Goal: Task Accomplishment & Management: Manage account settings

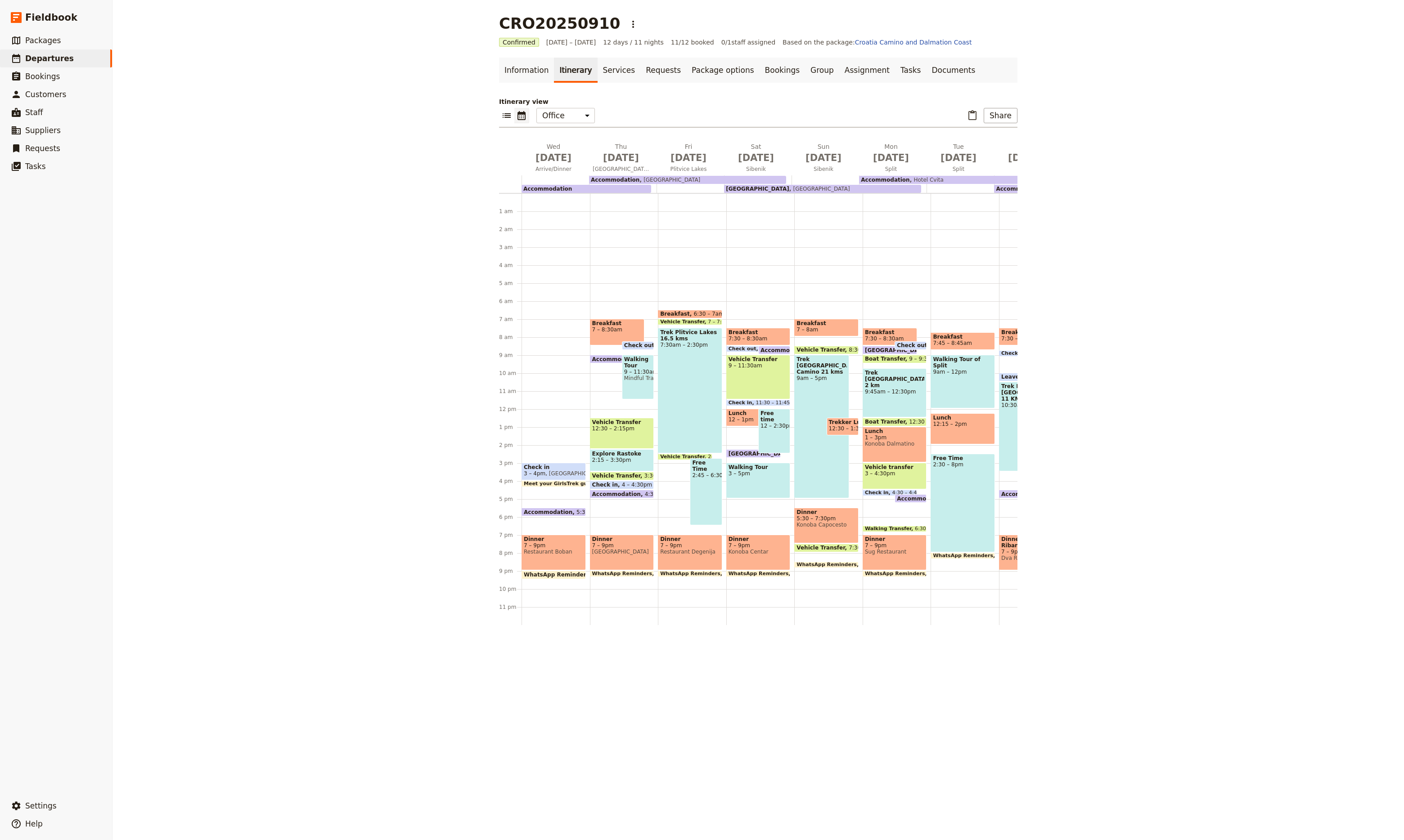
scroll to position [0, 326]
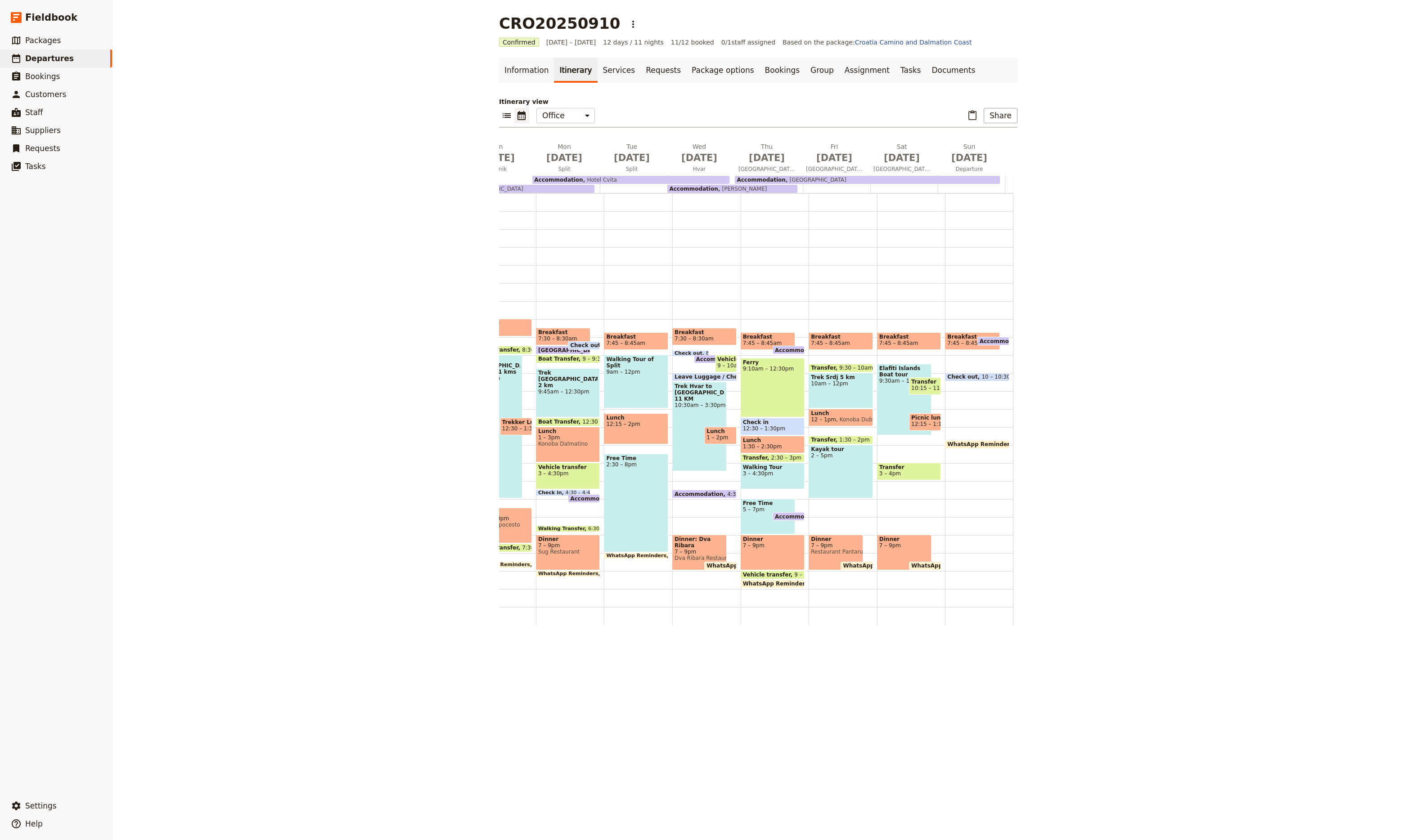
click at [500, 624] on div "Breakfast 7 – 8am Vehicle Transfer 8:30 – 9am Trek [GEOGRAPHIC_DATA] Camino 21 …" at bounding box center [501, 409] width 68 height 432
click at [512, 489] on div "Trek [GEOGRAPHIC_DATA] Camino 21 kms 9am – 5pm" at bounding box center [495, 426] width 55 height 143
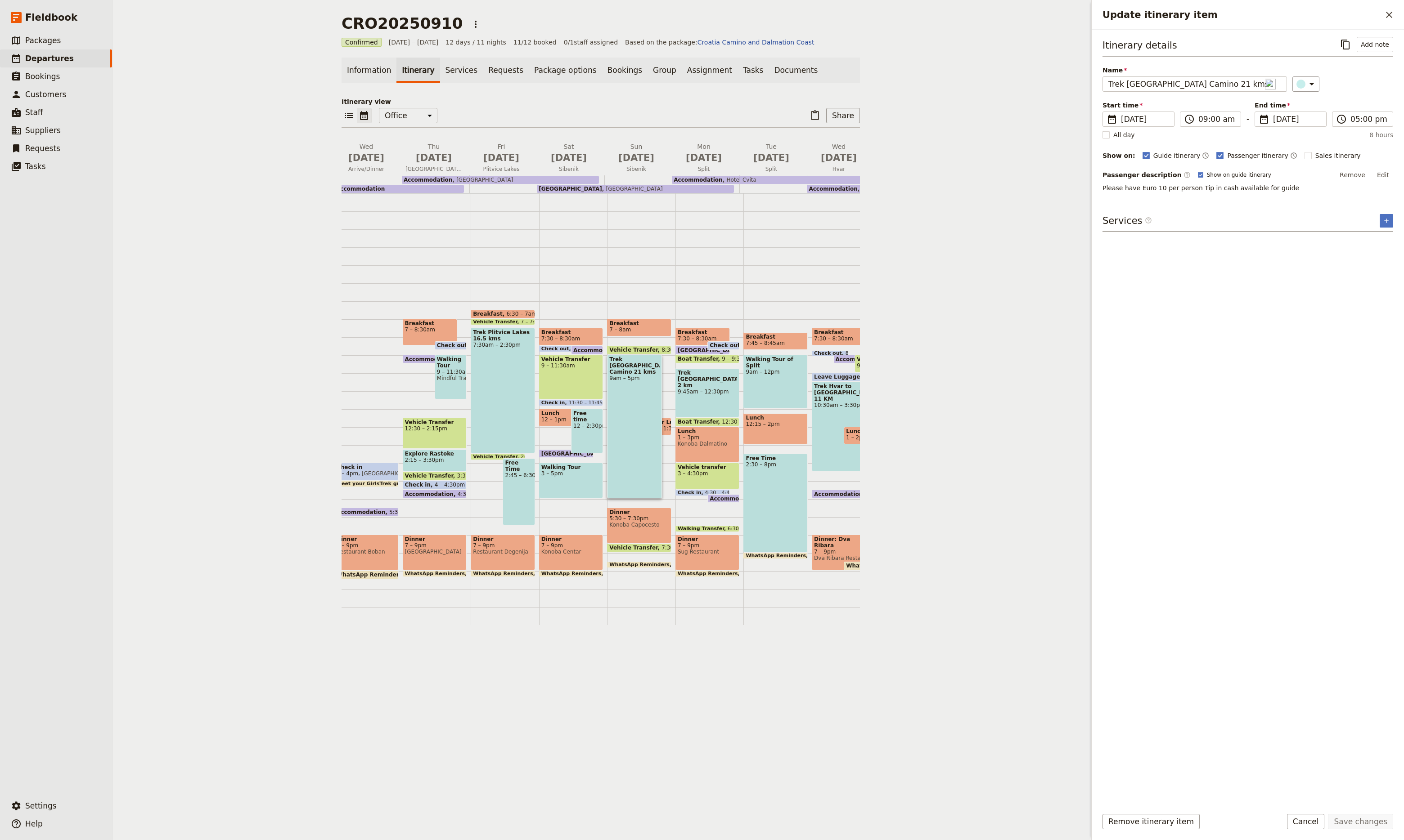
scroll to position [0, 17]
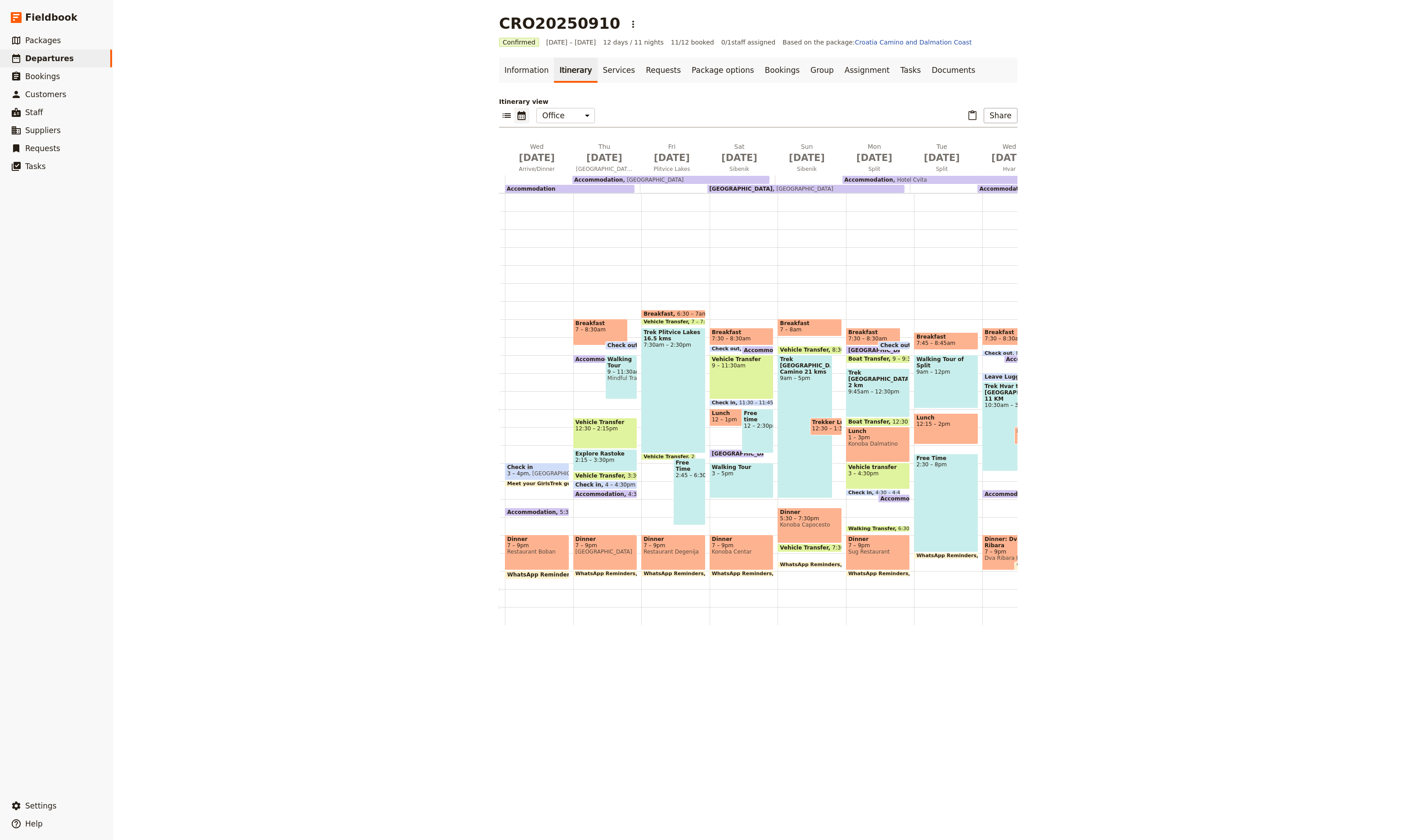
click at [534, 487] on div "Check in 3 – 4pm [GEOGRAPHIC_DATA]: [PERSON_NAME][STREET_ADDRESS] · 10000 Zagre…" at bounding box center [538, 409] width 68 height 432
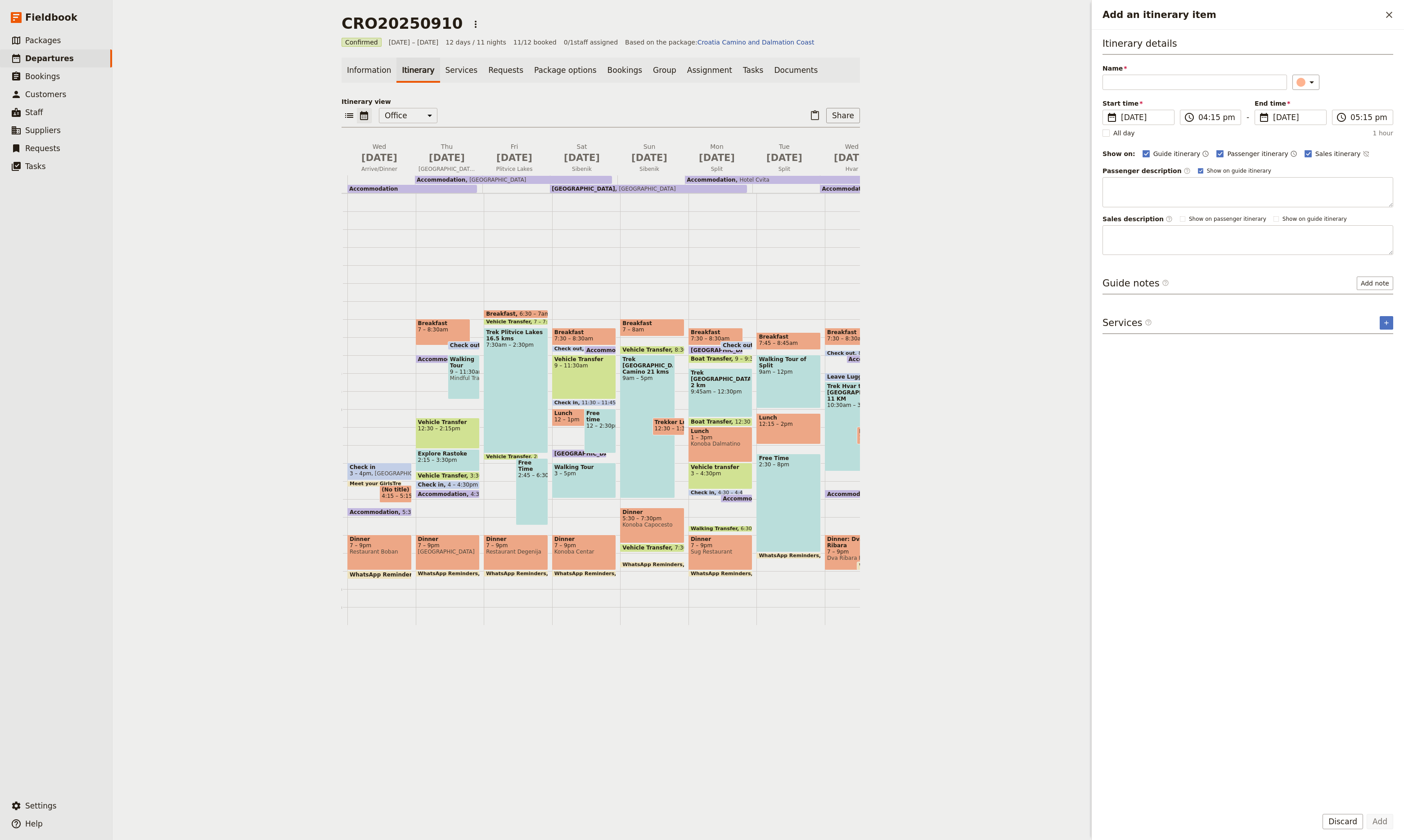
click at [396, 502] on span at bounding box center [395, 501] width 31 height 4
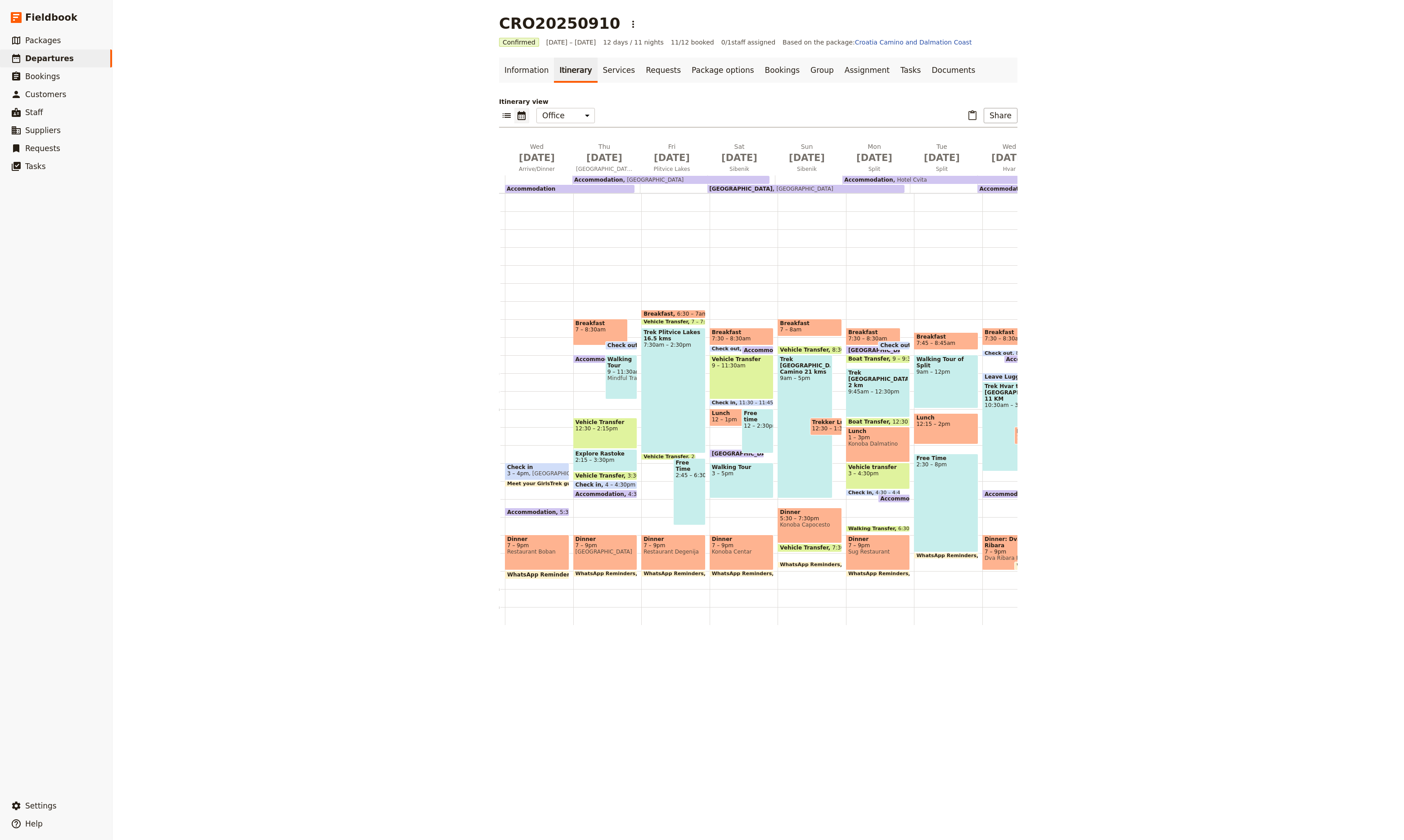
click at [536, 503] on div "Check in 3 – 4pm [GEOGRAPHIC_DATA]: [PERSON_NAME][STREET_ADDRESS] · 10000 Zagre…" at bounding box center [538, 409] width 68 height 432
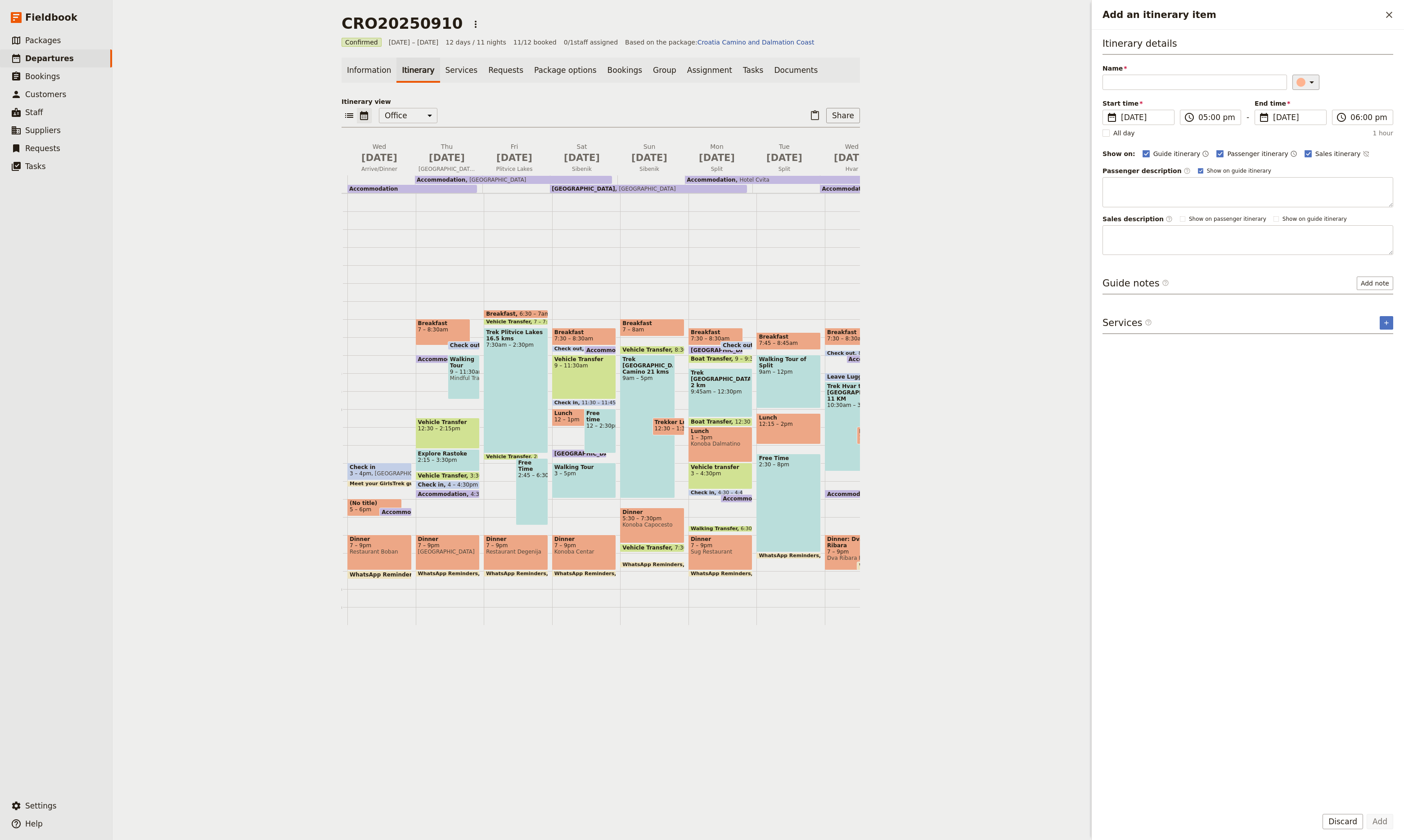
click at [1306, 84] on icon "Add an itinerary item" at bounding box center [1312, 82] width 11 height 11
click at [1295, 117] on div "button" at bounding box center [1294, 112] width 9 height 9
click at [1171, 86] on input "Name" at bounding box center [1195, 82] width 185 height 15
type input "Walk transfer to dinner"
click at [1213, 115] on input "05:00 pm" at bounding box center [1217, 118] width 37 height 11
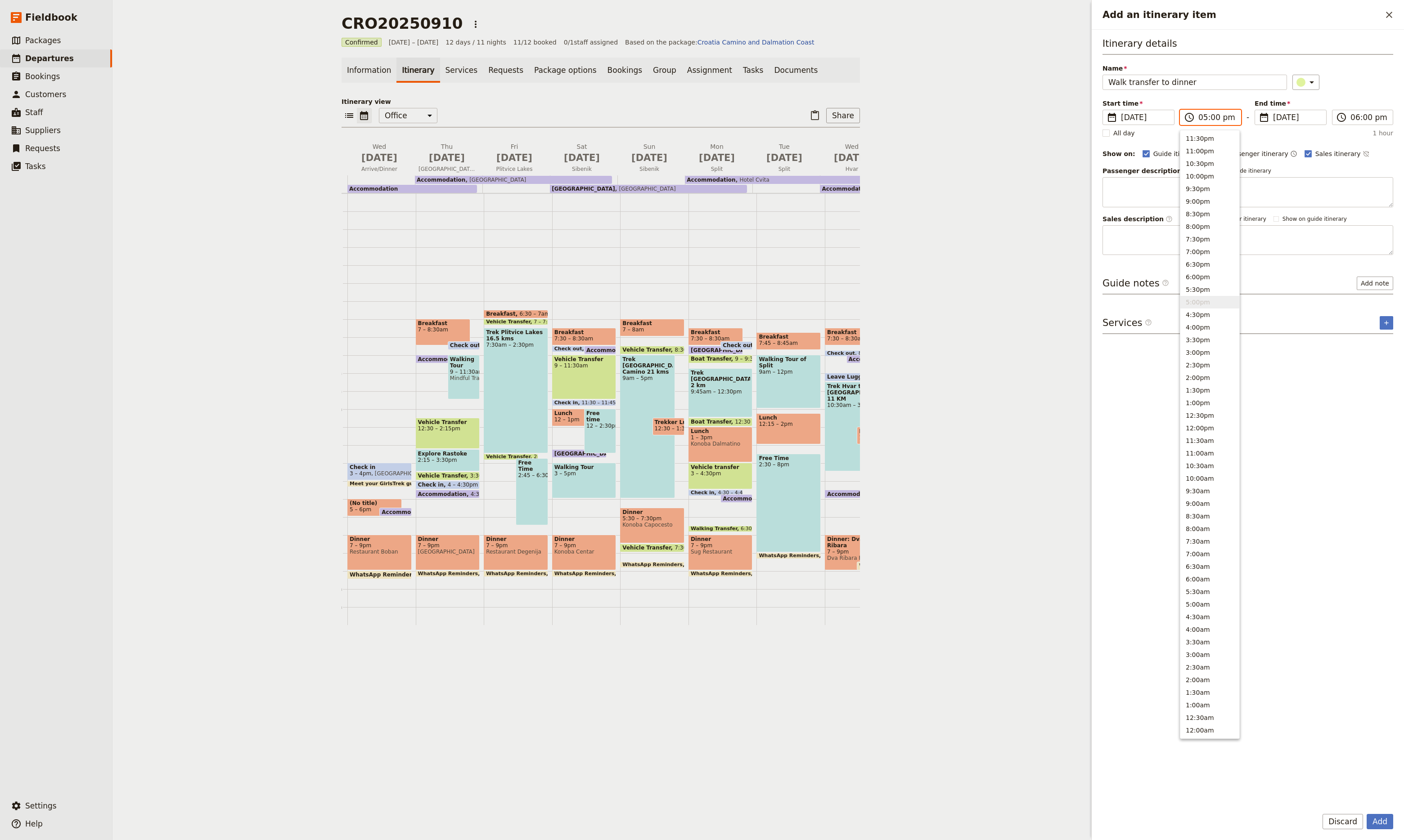
click at [1213, 115] on input "05:00 pm" at bounding box center [1217, 118] width 37 height 11
click at [1199, 118] on input "05:00 pm" at bounding box center [1217, 118] width 37 height 11
click at [1197, 273] on button "6:00pm" at bounding box center [1210, 277] width 59 height 13
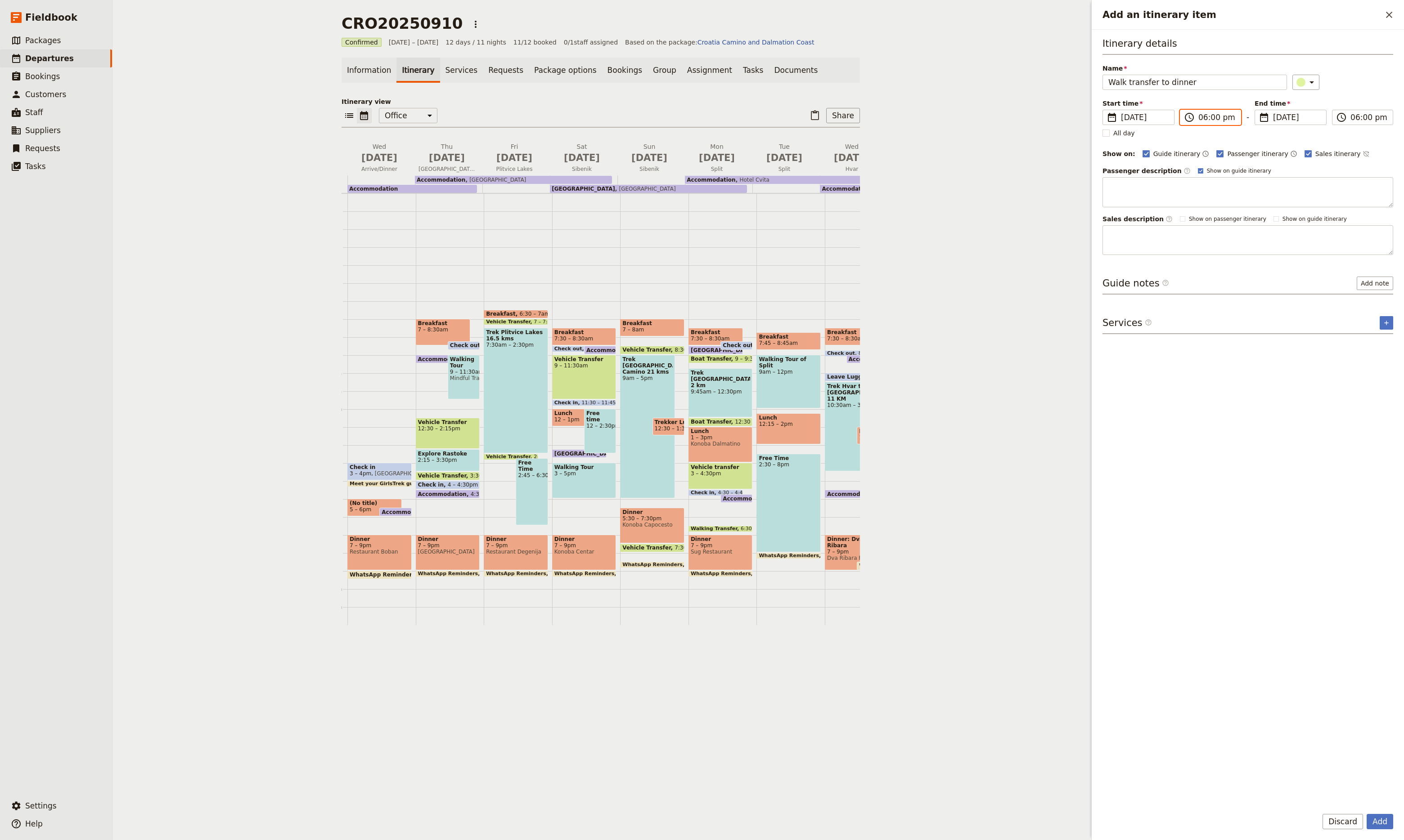
click at [1214, 120] on input "06:00 pm" at bounding box center [1217, 118] width 37 height 11
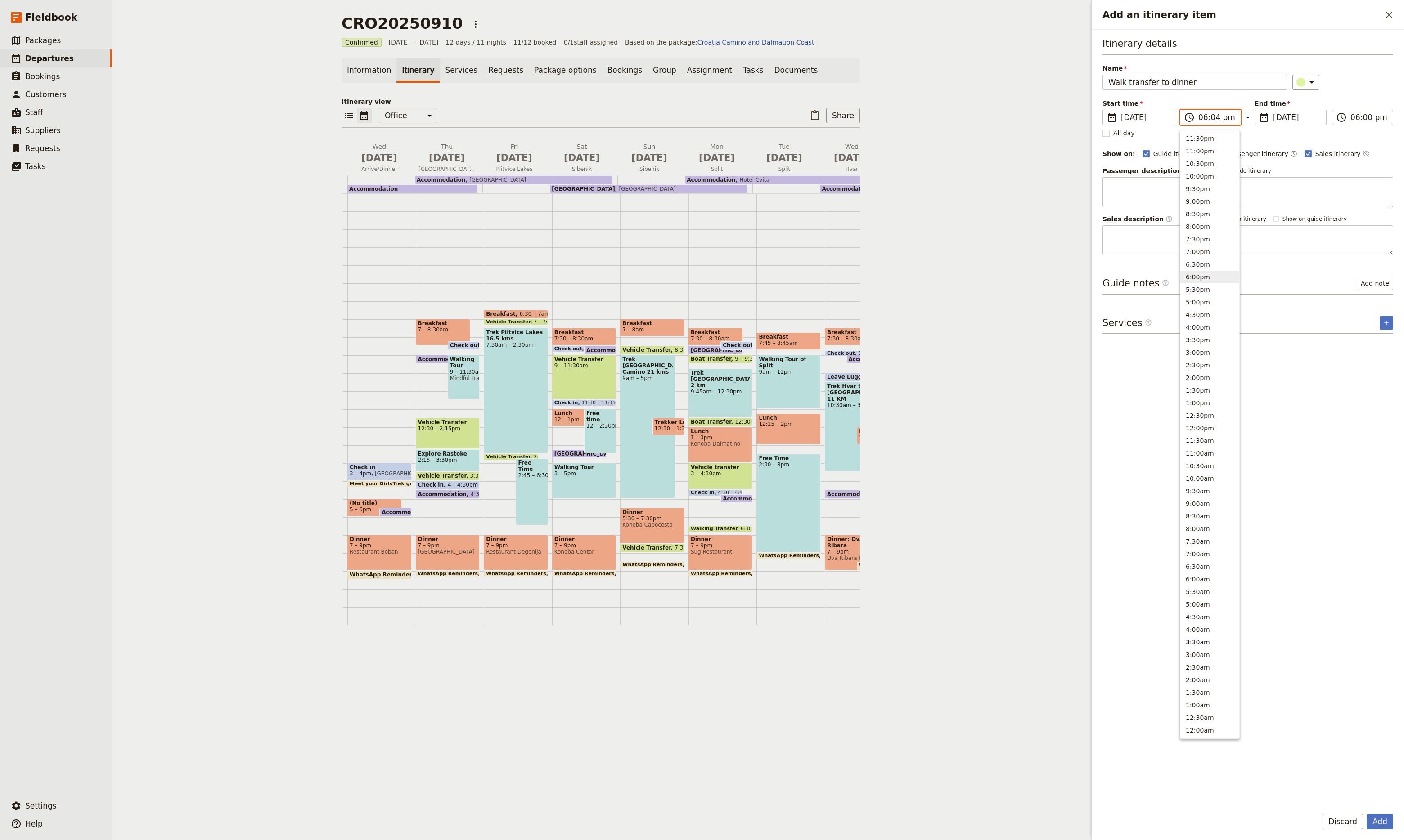
type input "06:40 pm"
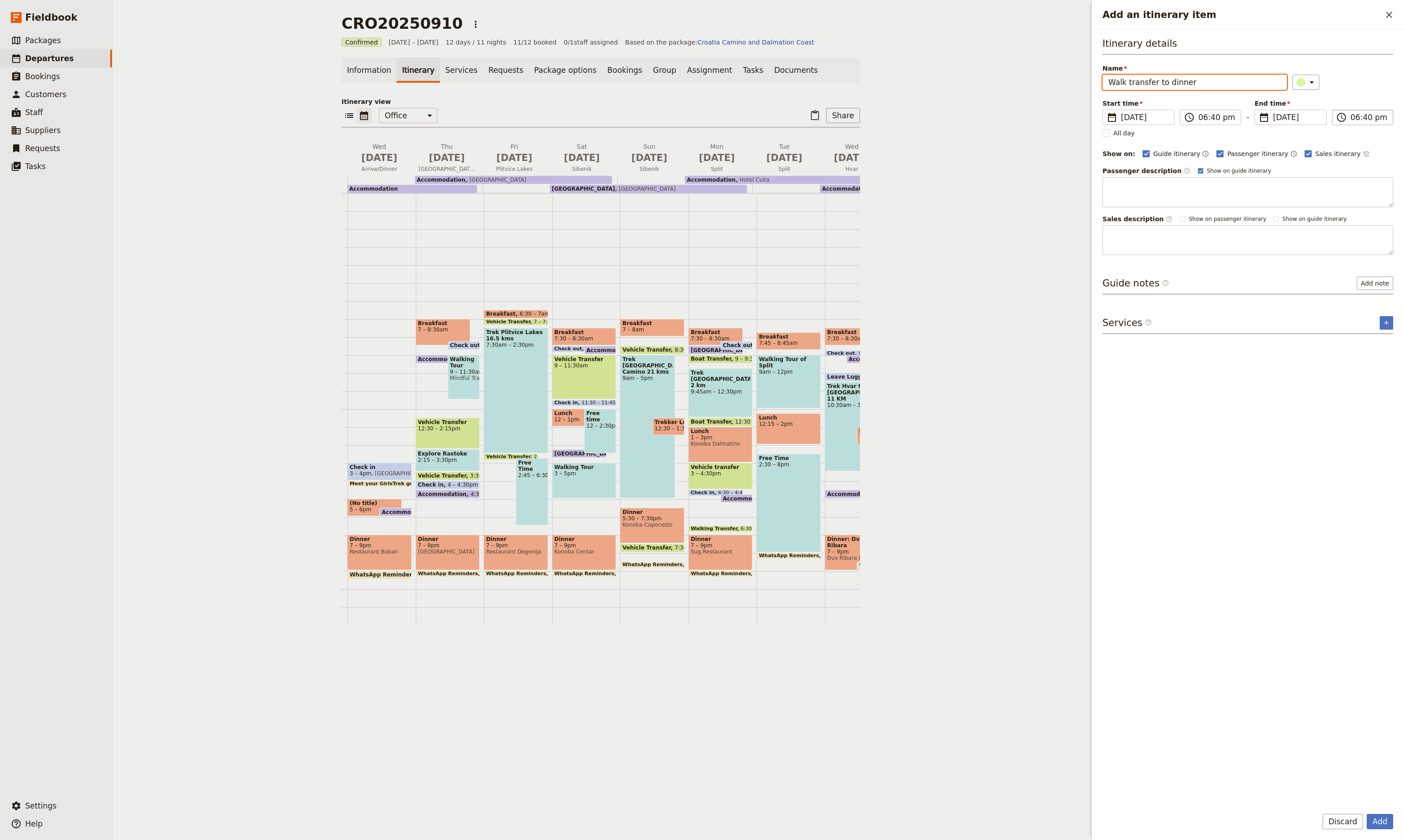
click at [1359, 117] on input "06:40 pm" at bounding box center [1369, 118] width 37 height 11
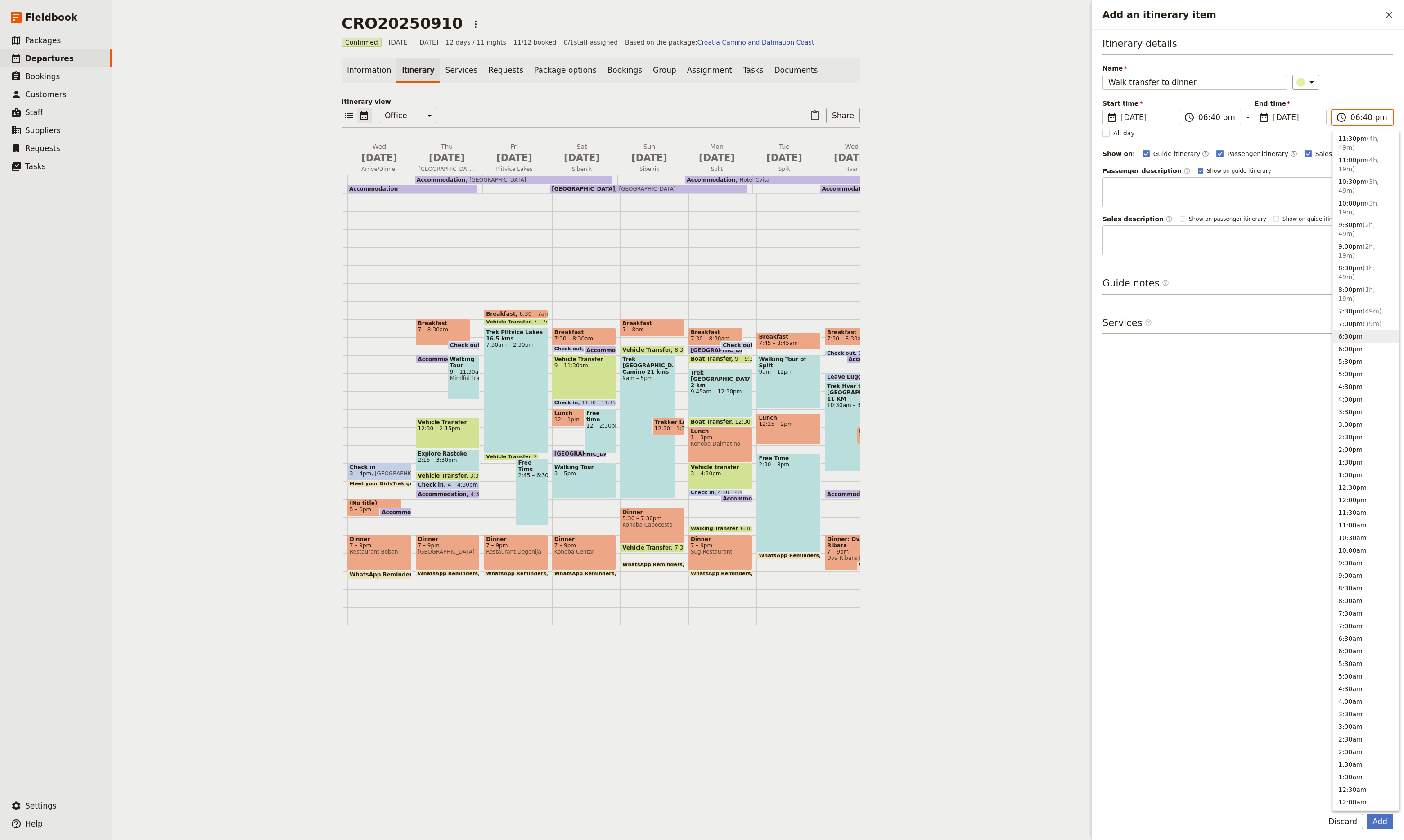
click at [1364, 119] on input "06:40 pm" at bounding box center [1369, 118] width 37 height 11
type input "06:55 pm"
click at [1256, 391] on div "Itinerary details Name Walk transfer to dinner ​ Start time ​ [DATE] [DATE] [DA…" at bounding box center [1248, 418] width 291 height 763
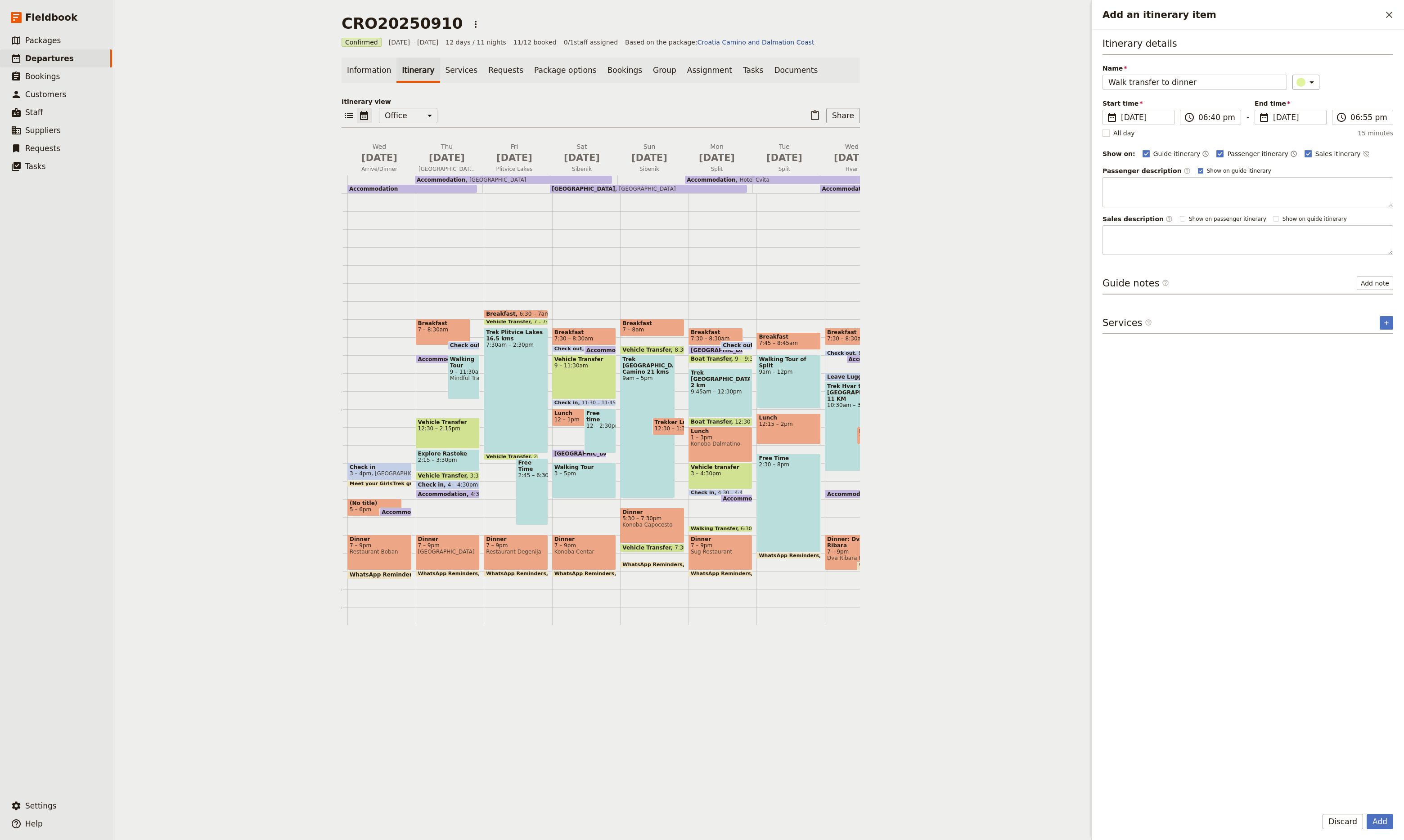
drag, startPoint x: 1307, startPoint y: 166, endPoint x: 1304, endPoint y: 162, distance: 5.0
click at [1304, 162] on div "Itinerary details Name Walk transfer to dinner ​ Start time ​ [DATE] [DATE] [DA…" at bounding box center [1248, 146] width 291 height 218
click at [1306, 153] on polygon "Add an itinerary item" at bounding box center [1308, 153] width 4 height 5
click at [1304, 149] on input "Sales itinerary" at bounding box center [1304, 149] width 1 height 1
checkbox input "false"
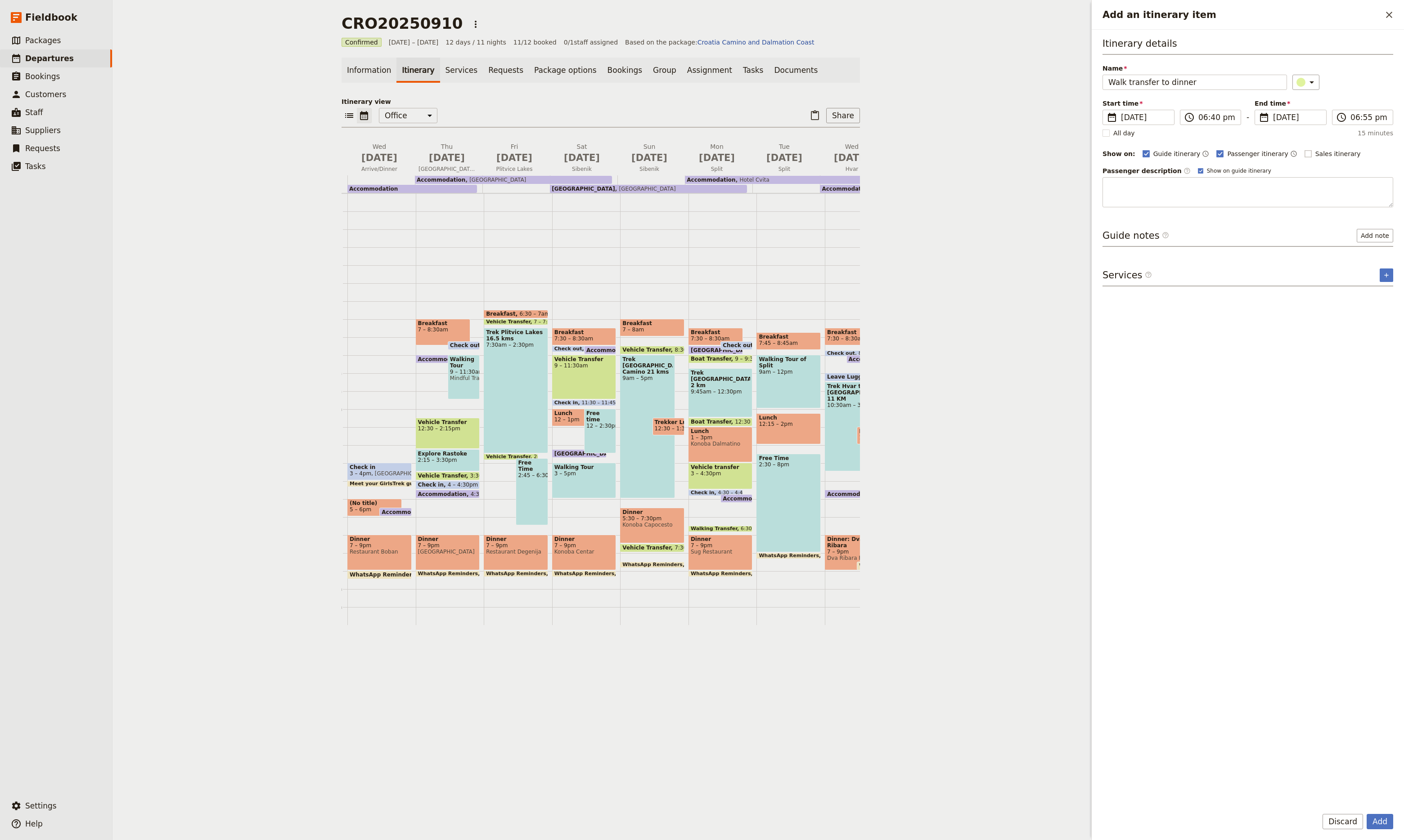
drag, startPoint x: 1265, startPoint y: 478, endPoint x: 1261, endPoint y: 431, distance: 47.2
click at [1265, 476] on div "Itinerary details Name Walk transfer to dinner ​ Start time ​ [DATE] [DATE] [DA…" at bounding box center [1248, 418] width 291 height 763
click at [1150, 173] on label "Passenger description ​" at bounding box center [1147, 171] width 88 height 9
click at [1145, 189] on textarea "Add an itinerary item" at bounding box center [1248, 192] width 291 height 30
type textarea "Please meet in the lobby for walk to dinner"
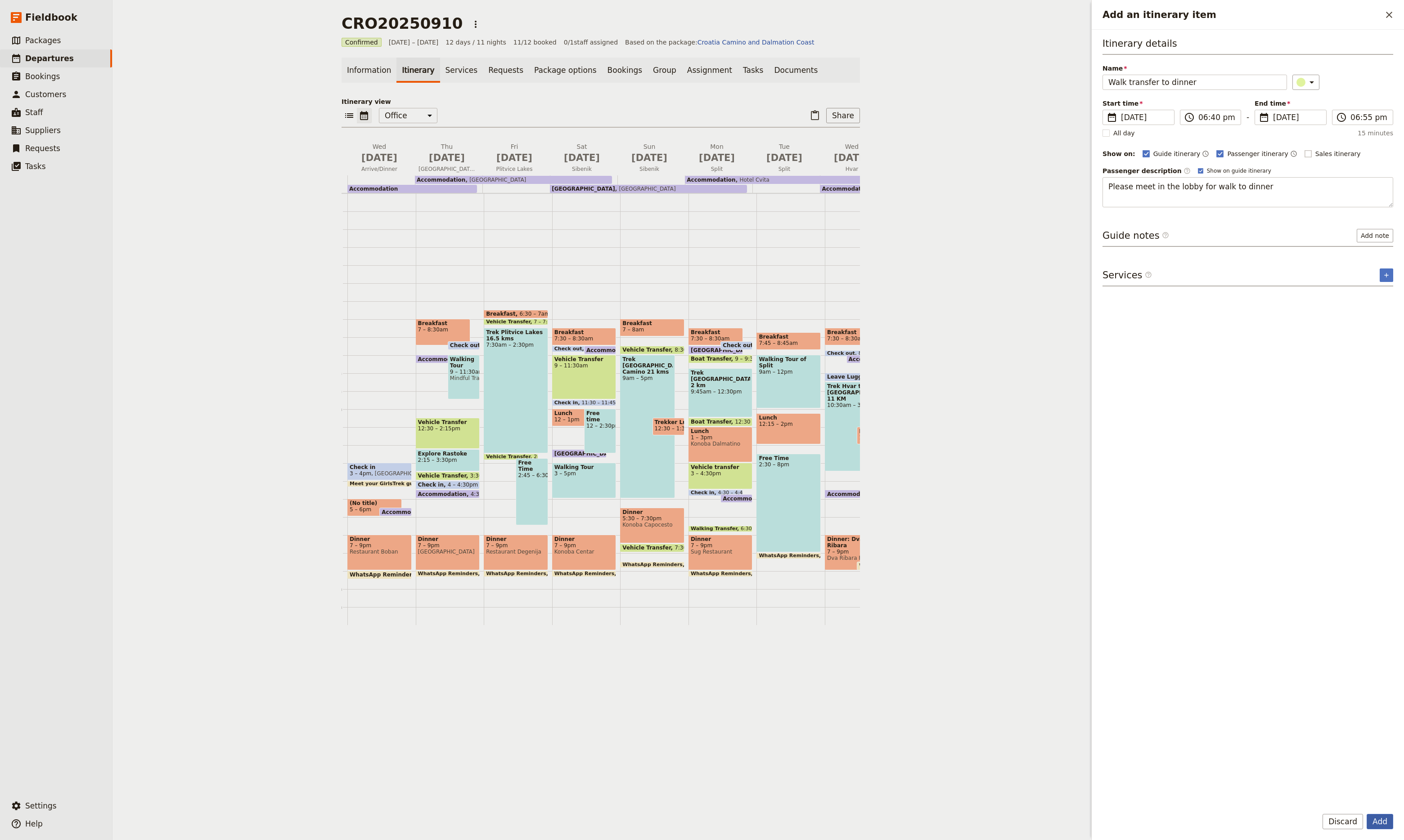
click at [1384, 822] on button "Add" at bounding box center [1379, 821] width 27 height 15
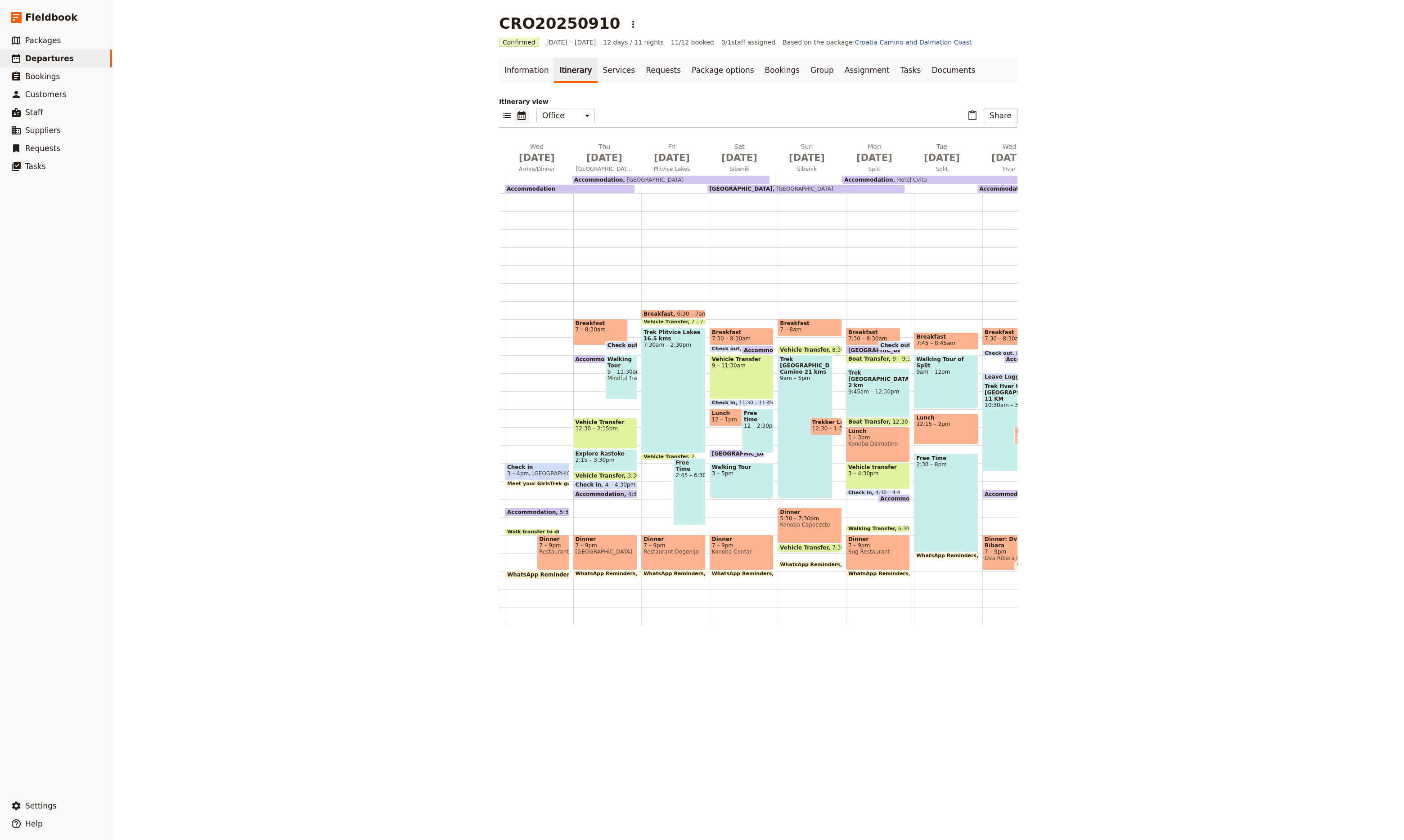
click at [607, 528] on div "Breakfast 7 – 8:30am Check out 8:15 – 8:45am Accommodation 5:30pm – 9am Walking…" at bounding box center [607, 409] width 68 height 432
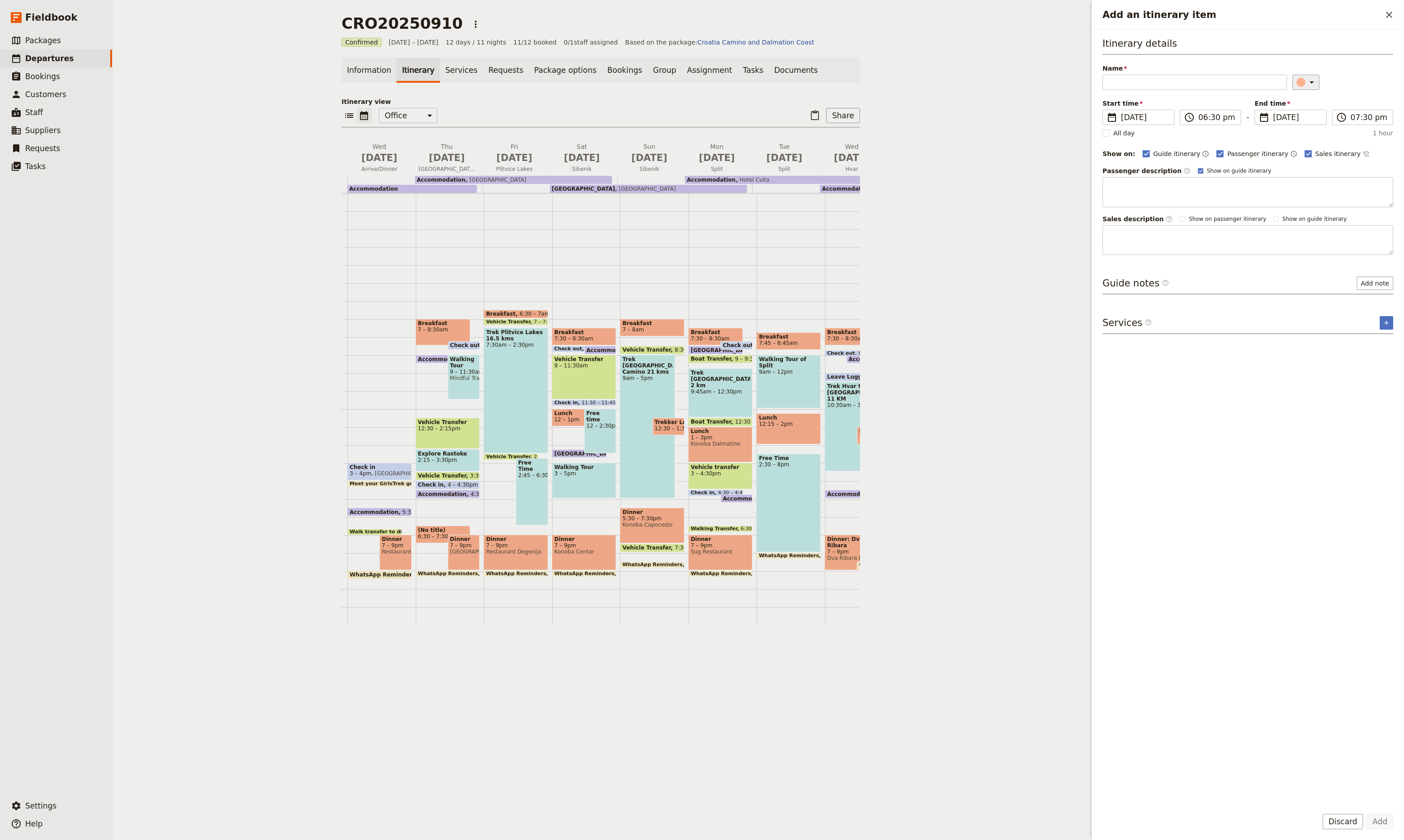
click at [1310, 84] on icon "Add an itinerary item" at bounding box center [1312, 82] width 11 height 11
click at [1301, 106] on div "button" at bounding box center [1305, 101] width 9 height 9
click at [1212, 82] on input "Name" at bounding box center [1195, 82] width 185 height 15
type input "R"
type input "Reminder"
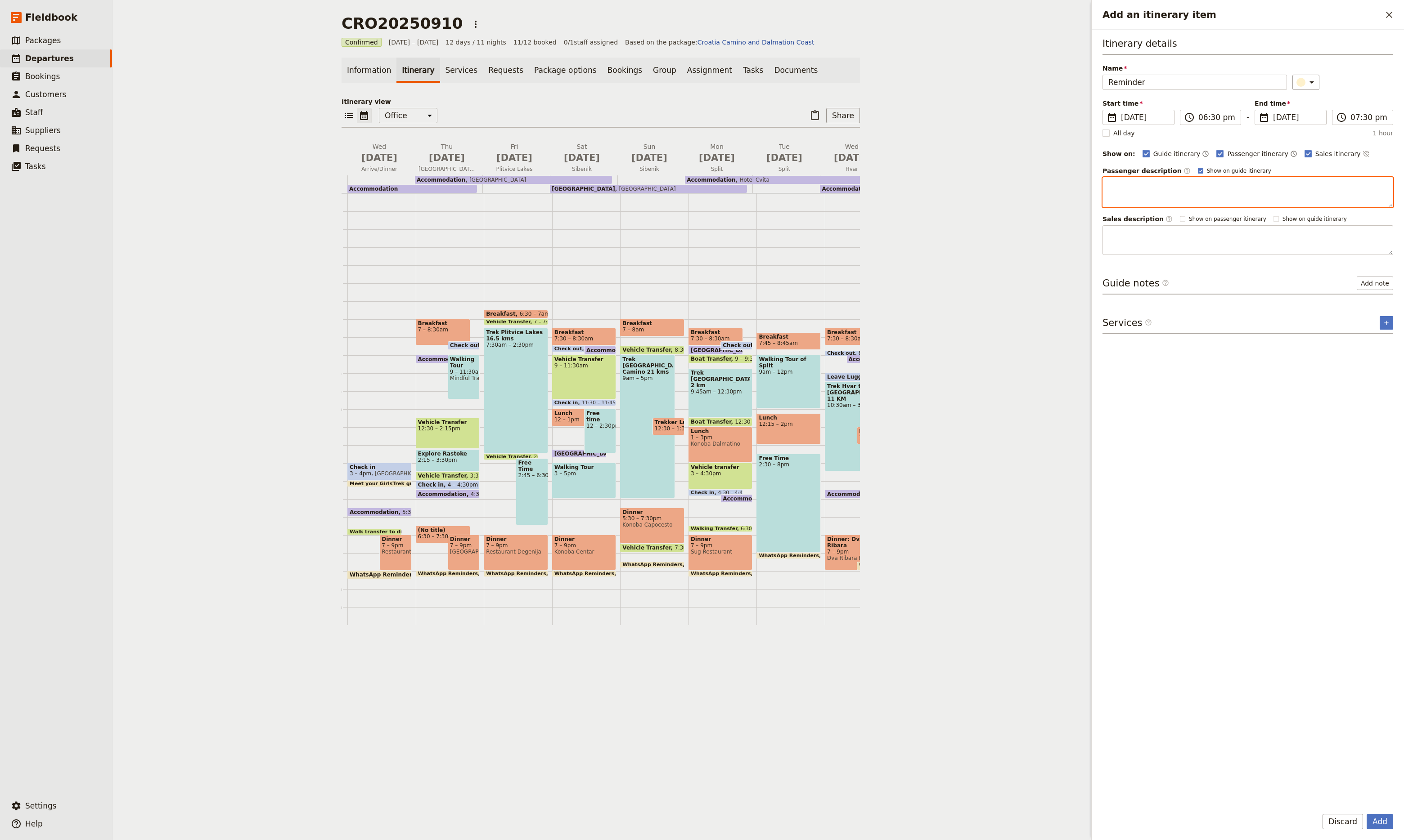
click at [1170, 194] on textarea "Add an itinerary item" at bounding box center [1248, 192] width 291 height 30
click at [1182, 450] on div "Itinerary details Name Reminder ​ Start time ​ [DATE] [DATE] [DATE] 18:30 ​ 06:…" at bounding box center [1248, 418] width 291 height 763
click at [1371, 286] on button "Add note" at bounding box center [1375, 283] width 37 height 14
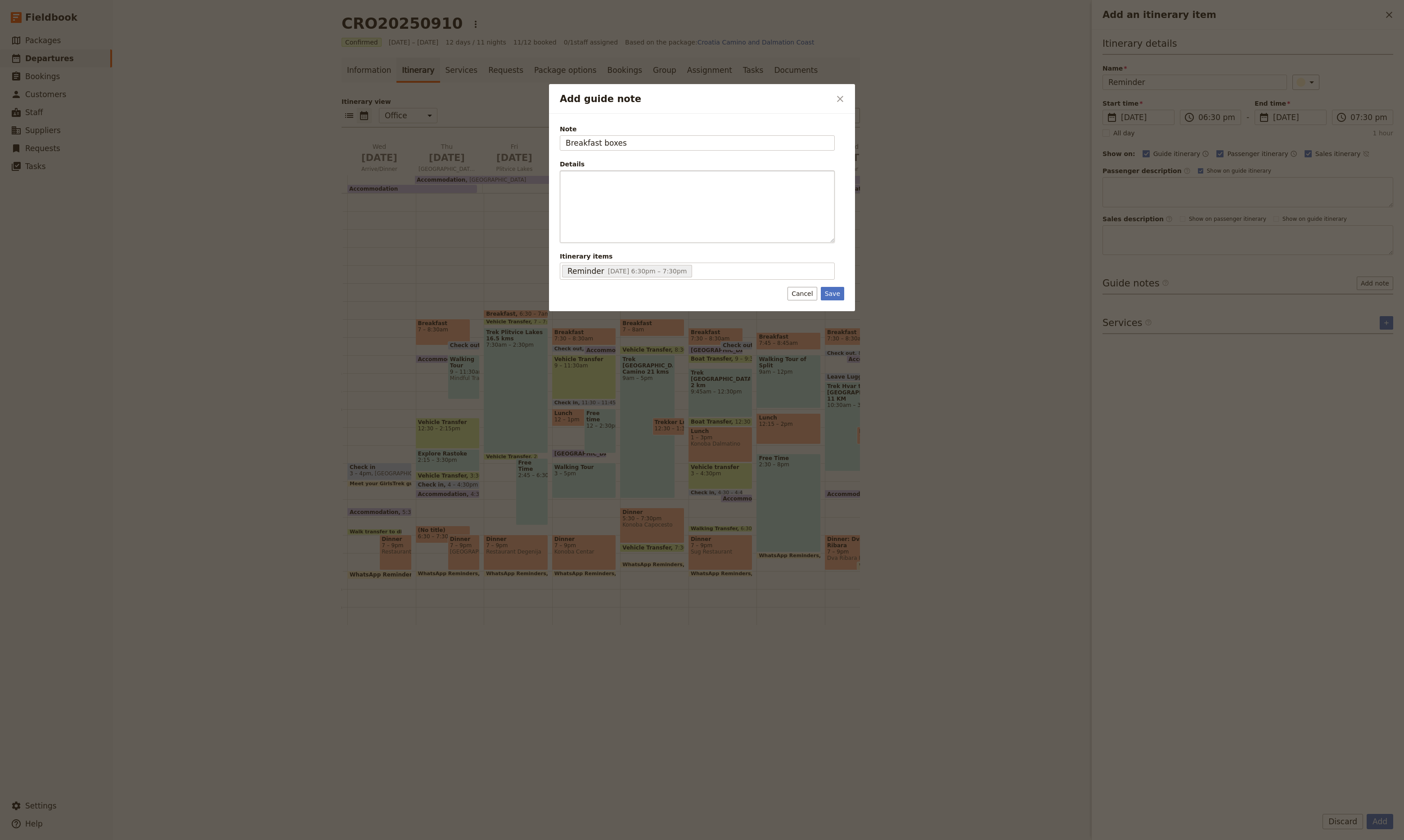
type input "Breakfast boxes"
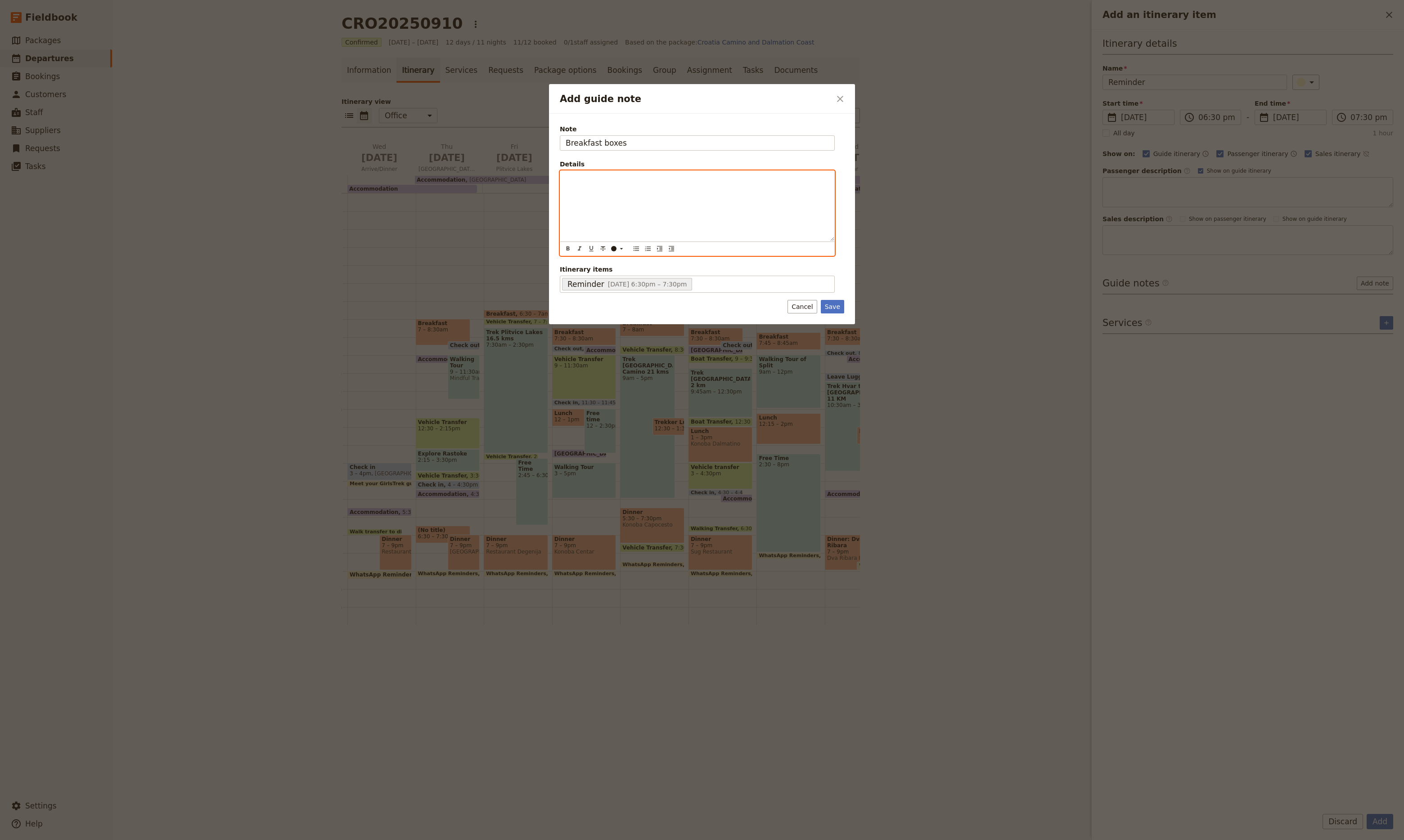
click at [616, 199] on div "Add guide note" at bounding box center [697, 206] width 274 height 70
click at [829, 307] on button "Save" at bounding box center [832, 307] width 23 height 14
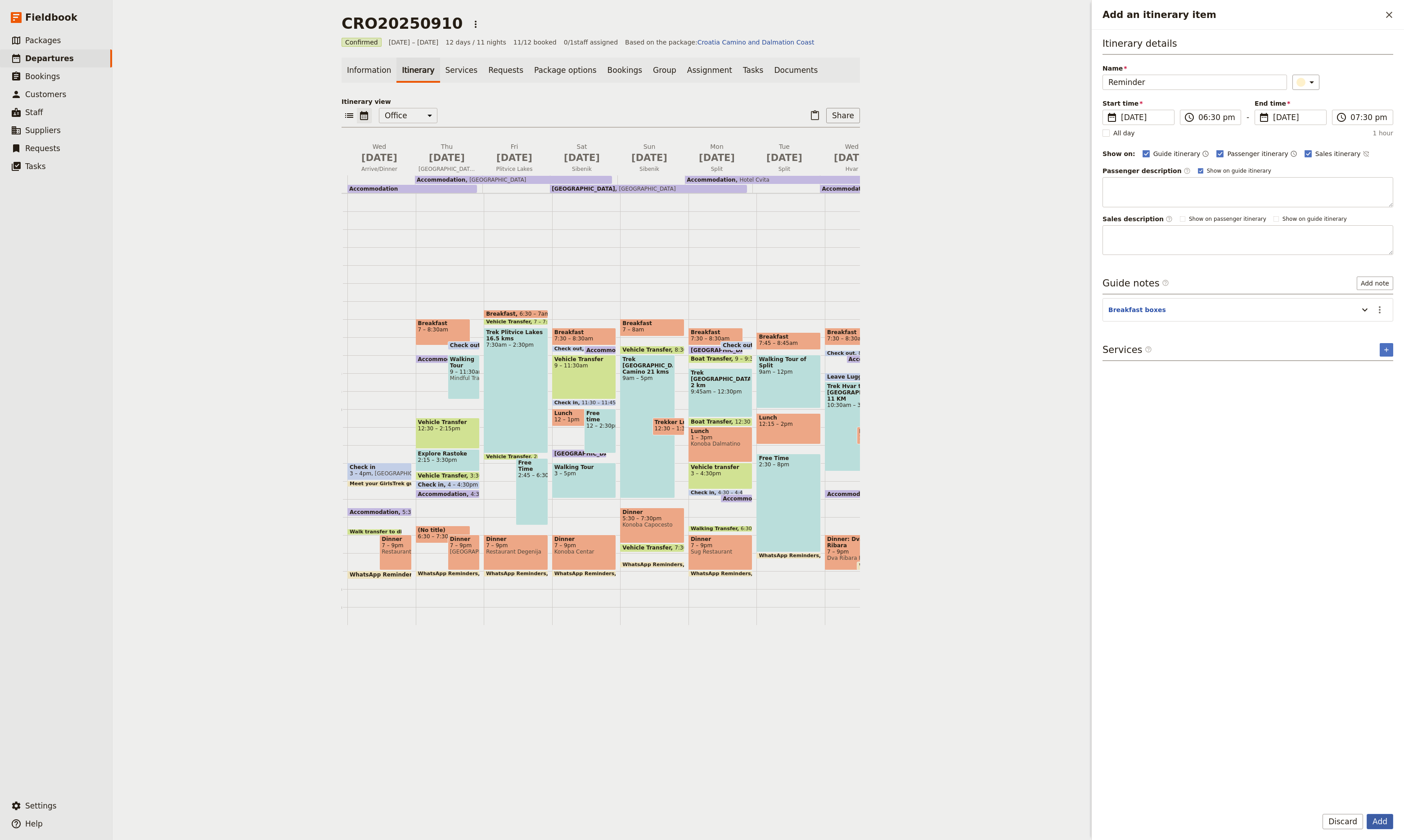
click at [1383, 822] on button "Add" at bounding box center [1379, 821] width 27 height 15
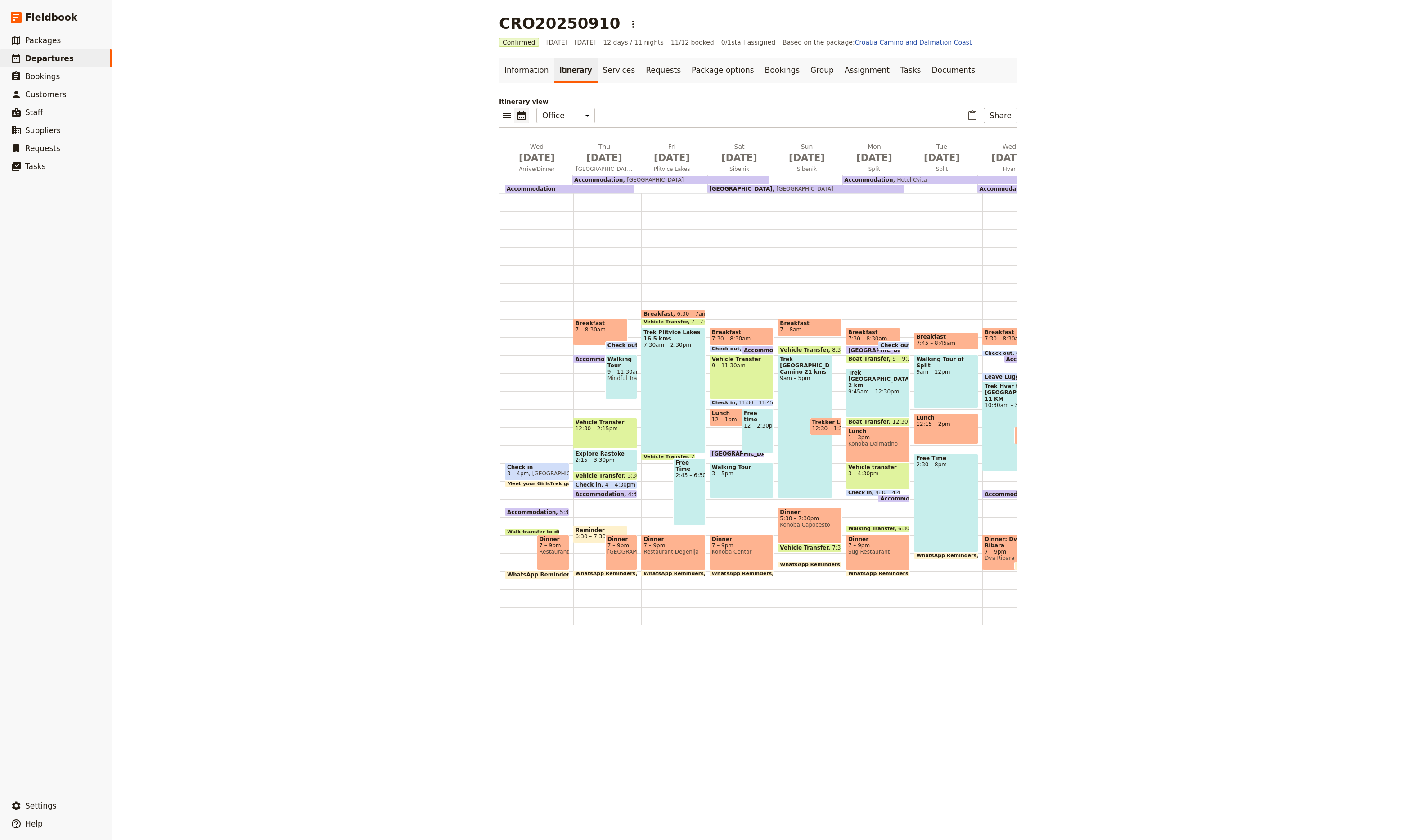
click at [618, 555] on span "[GEOGRAPHIC_DATA]" at bounding box center [621, 552] width 27 height 7
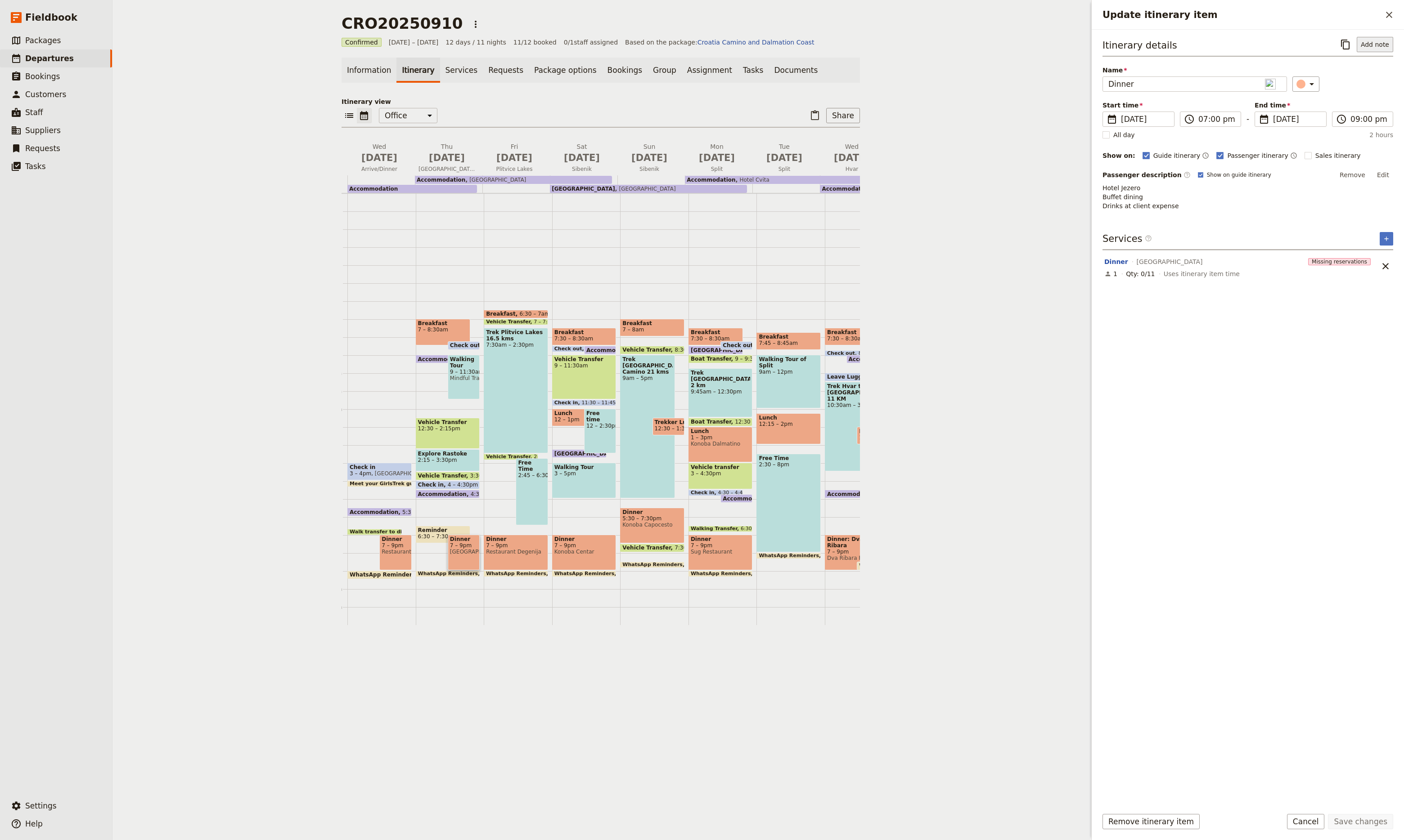
click at [1377, 46] on button "Add note" at bounding box center [1375, 45] width 37 height 15
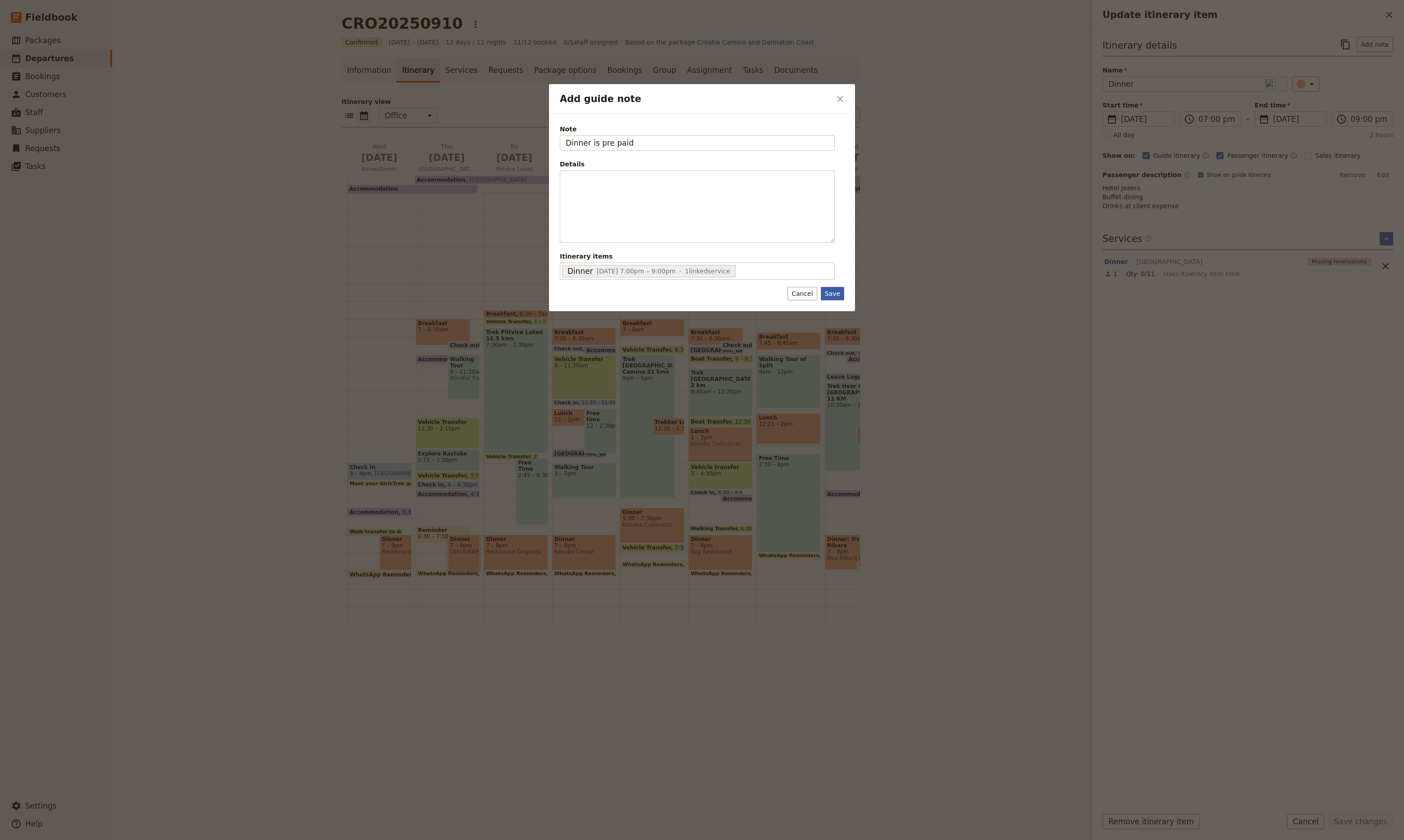
type input "Dinner is pre paid"
click at [838, 298] on button "Save" at bounding box center [832, 294] width 23 height 14
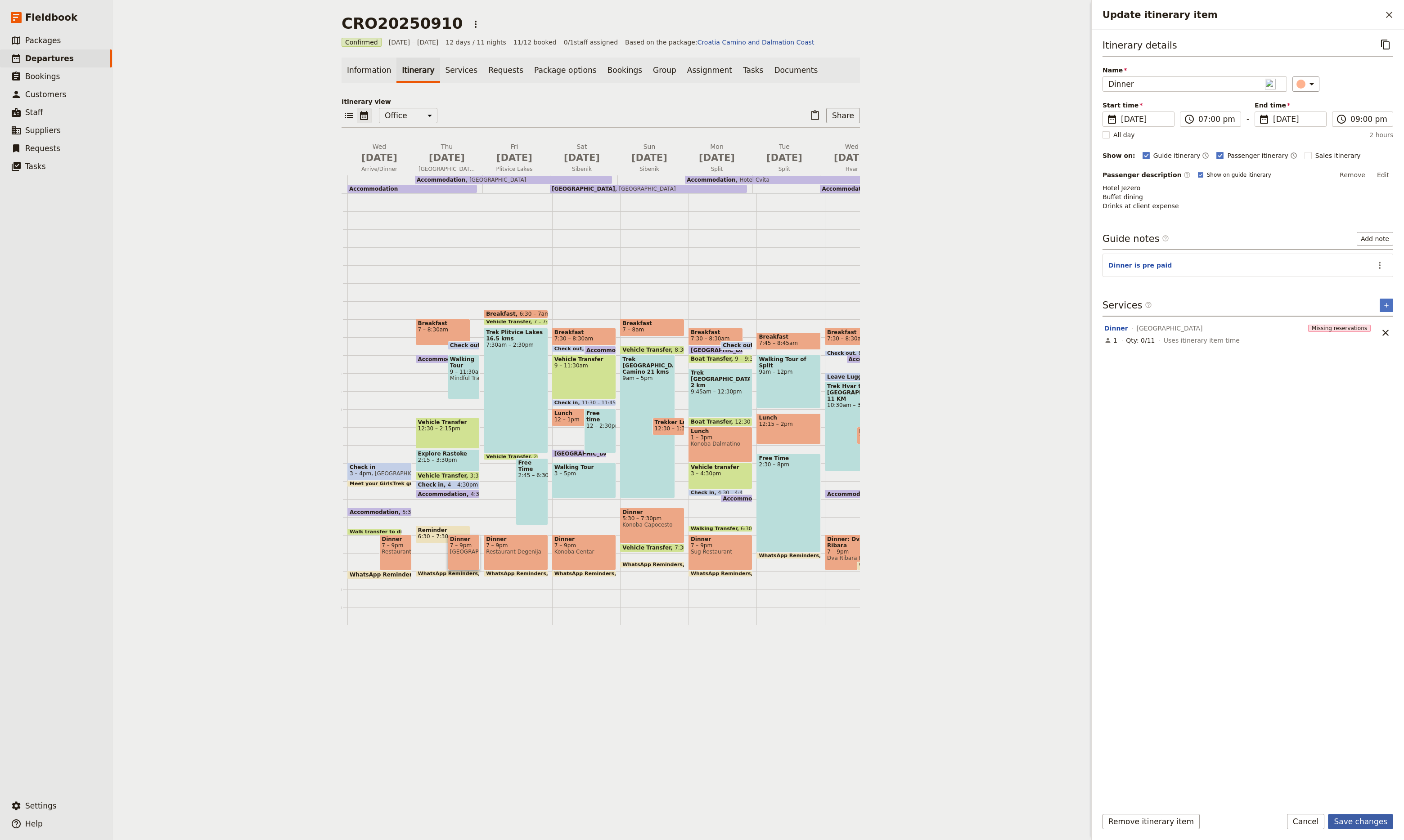
click at [1365, 821] on button "Save changes" at bounding box center [1360, 821] width 65 height 15
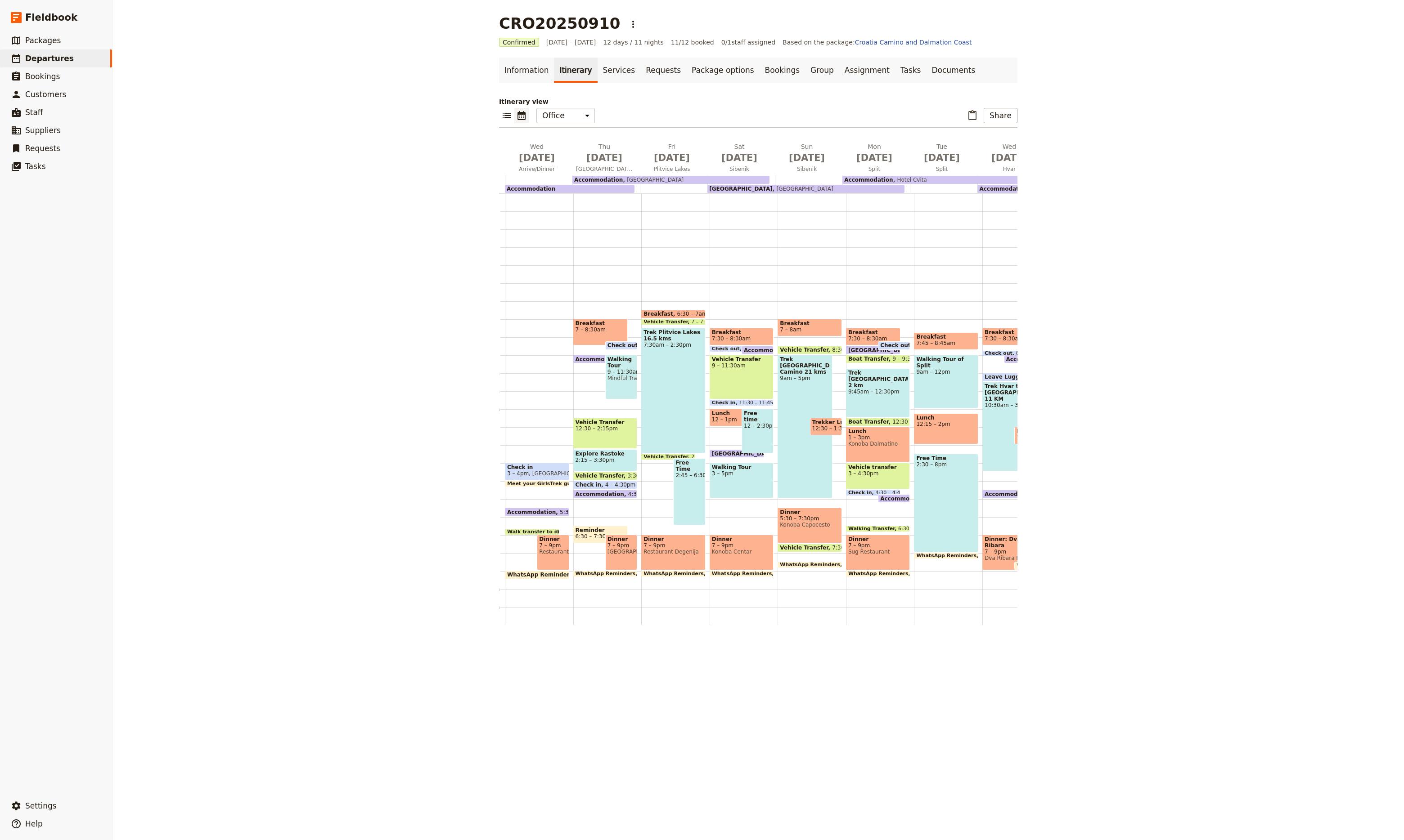
click at [655, 358] on div "Trek Plitvice Lakes 16.5 kms 7:30am – 2:30pm" at bounding box center [674, 391] width 64 height 125
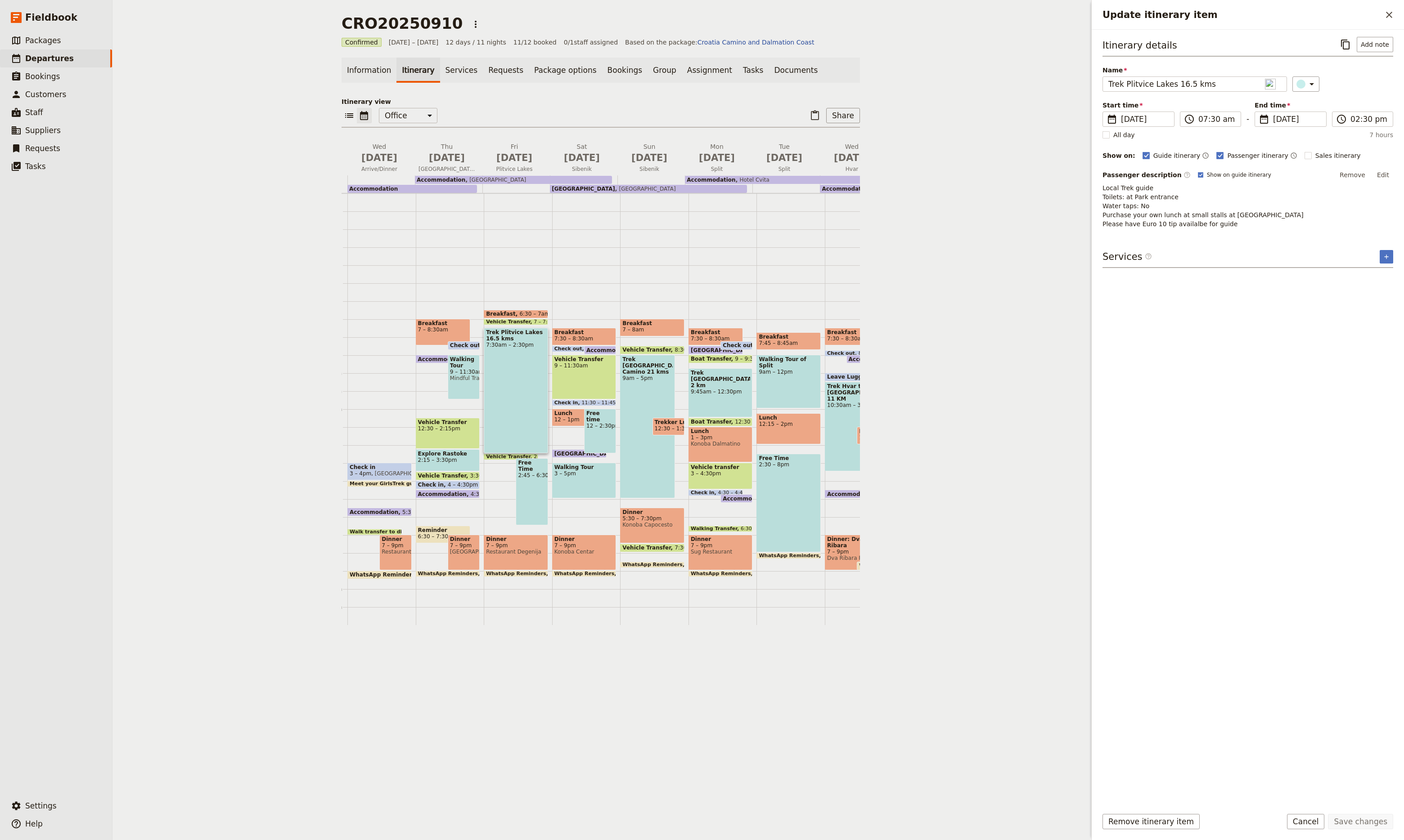
click at [1238, 198] on p "Local Trek guide Toilets: at Park entrance Water taps: No Purchase your own lun…" at bounding box center [1248, 206] width 291 height 45
click at [1386, 175] on button "Edit" at bounding box center [1383, 175] width 20 height 14
click at [1197, 192] on textarea "Local Trek guide Toilets: at Park entrance Water taps: No Purchase your own lun…" at bounding box center [1248, 215] width 291 height 63
type textarea "Local Trek guide name: [PERSON_NAME]: at Park entrance Water taps: No Purchase …"
click at [1181, 223] on textarea "Local Trek guide name: [PERSON_NAME]: at Park entrance Water taps: No Purchase …" at bounding box center [1248, 215] width 291 height 63
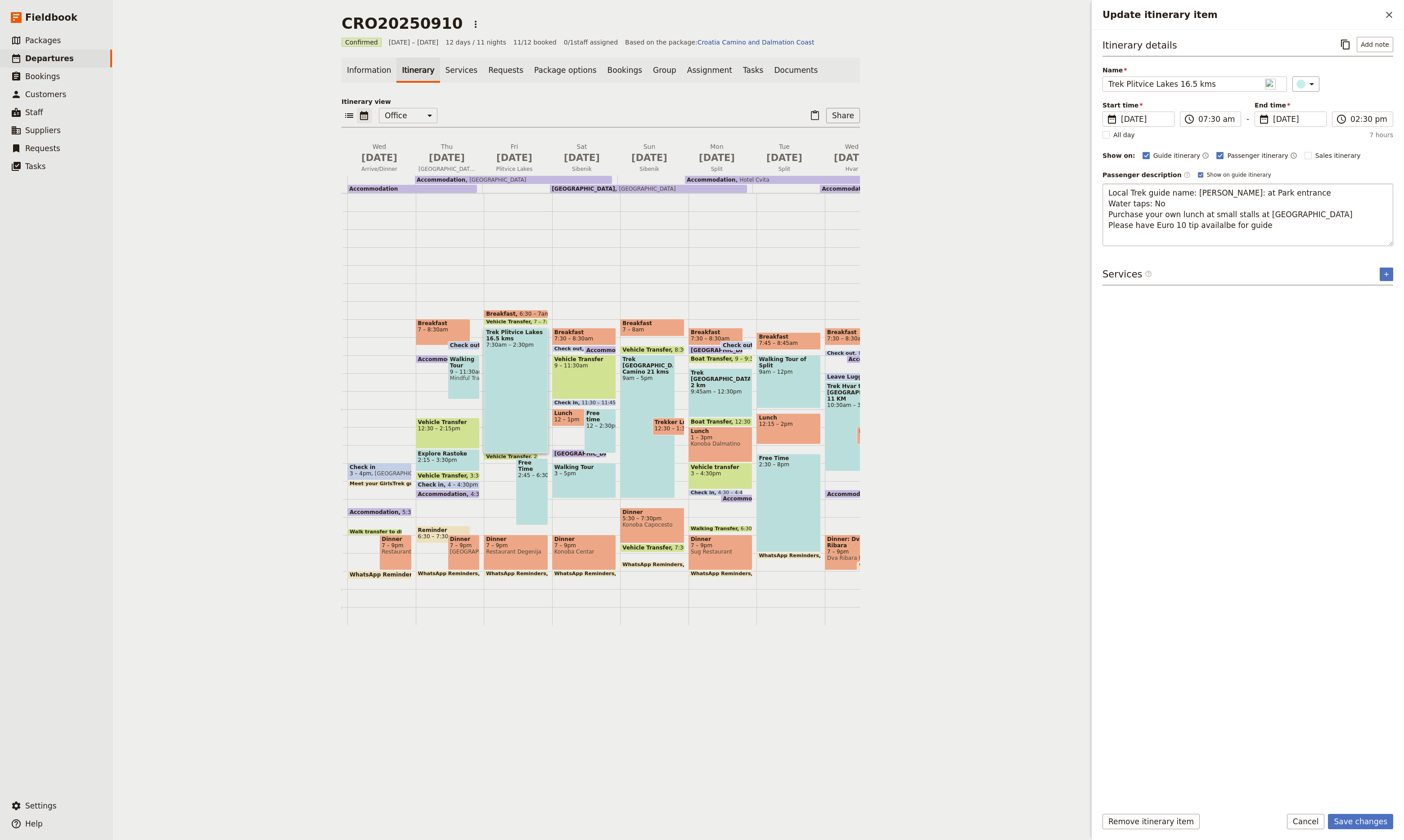
click at [1283, 237] on textarea "Local Trek guide name: [PERSON_NAME]: at Park entrance Water taps: No Purchase …" at bounding box center [1248, 215] width 291 height 63
click at [1351, 815] on button "Save changes" at bounding box center [1360, 821] width 65 height 15
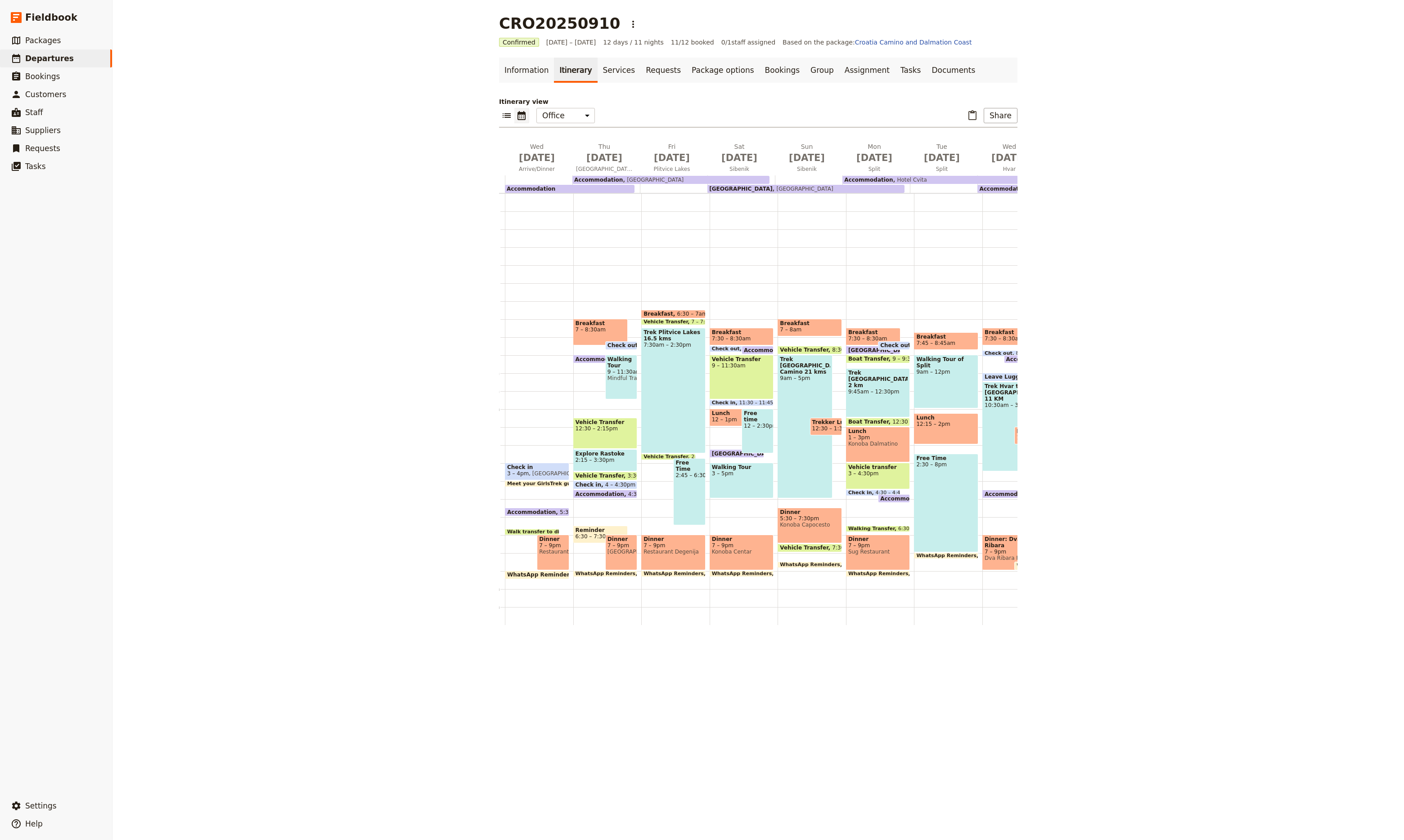
click at [673, 404] on div "Trek Plitvice Lakes 16.5 kms 7:30am – 2:30pm" at bounding box center [674, 391] width 64 height 125
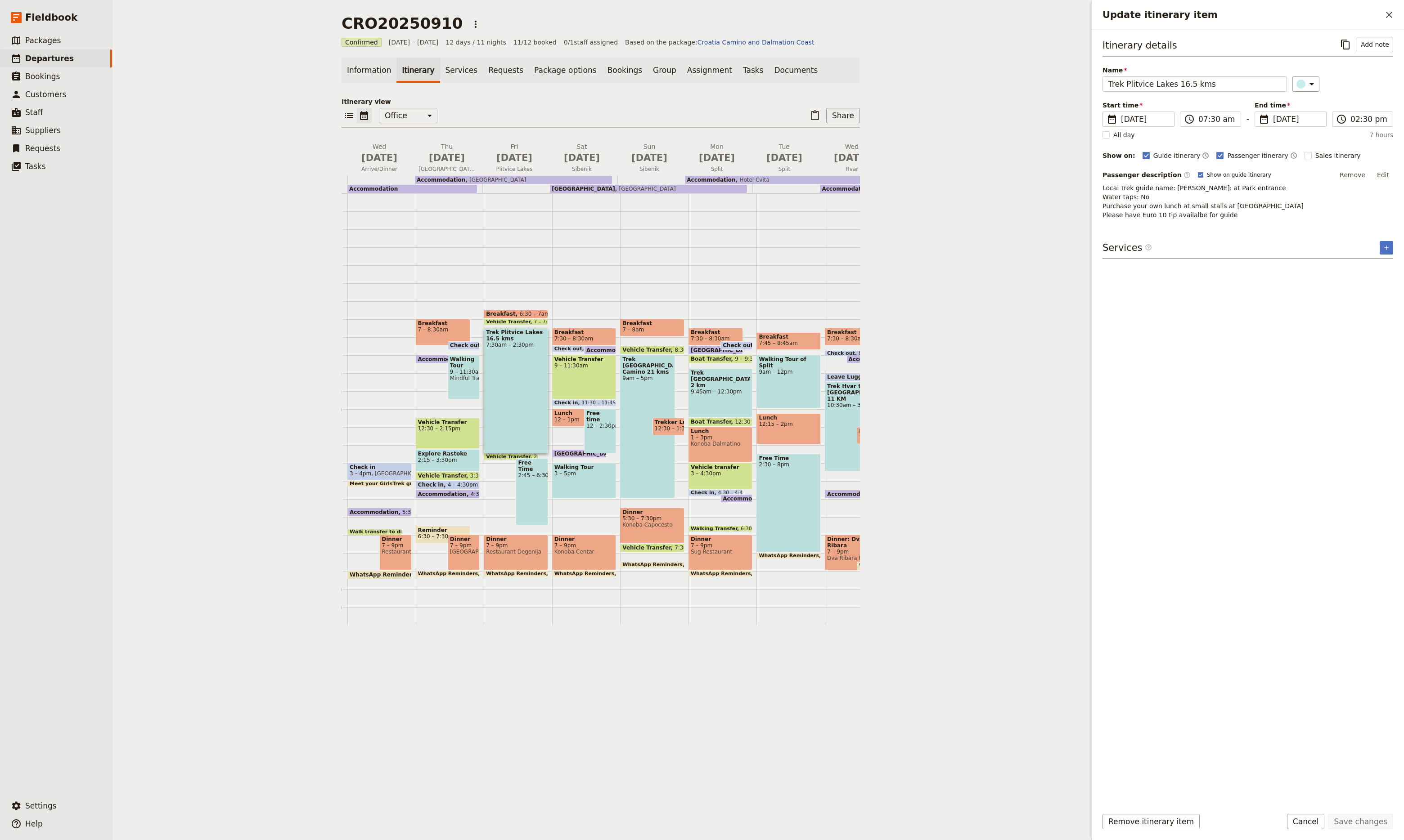
click at [1200, 191] on p "Local Trek guide name: [PERSON_NAME]: at Park entrance Water taps: No Purchase …" at bounding box center [1248, 202] width 291 height 36
click at [1385, 178] on button "Edit" at bounding box center [1383, 175] width 20 height 14
drag, startPoint x: 1226, startPoint y: 196, endPoint x: 1187, endPoint y: 198, distance: 39.1
click at [1187, 198] on textarea "Local Trek guide name: [PERSON_NAME]: at Park entrance Water taps: No Purchase …" at bounding box center [1248, 215] width 291 height 63
type textarea "Local Trek guide name: Official Park guide Toilets: at Park entrance Water taps…"
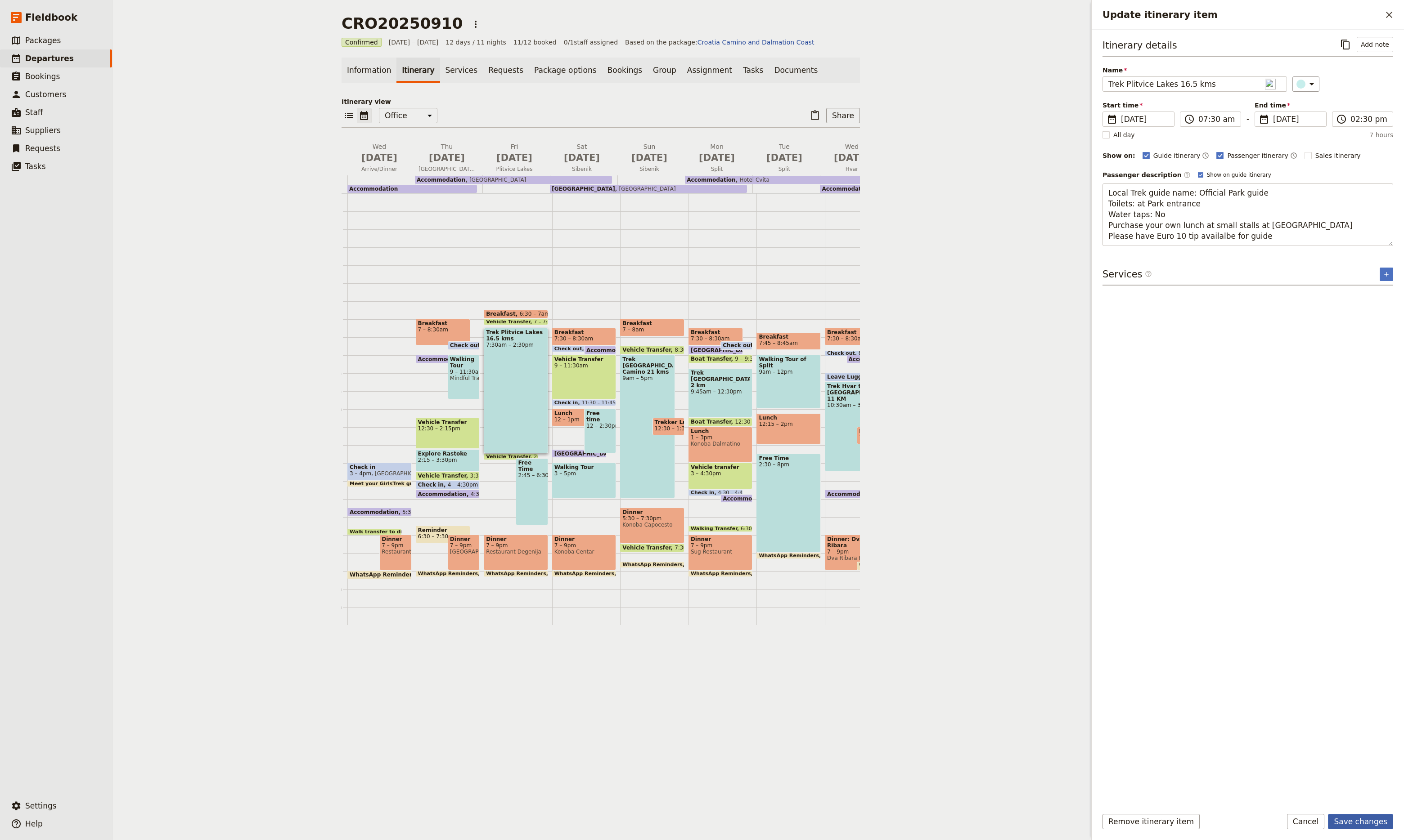
click at [1349, 818] on button "Save changes" at bounding box center [1360, 821] width 65 height 15
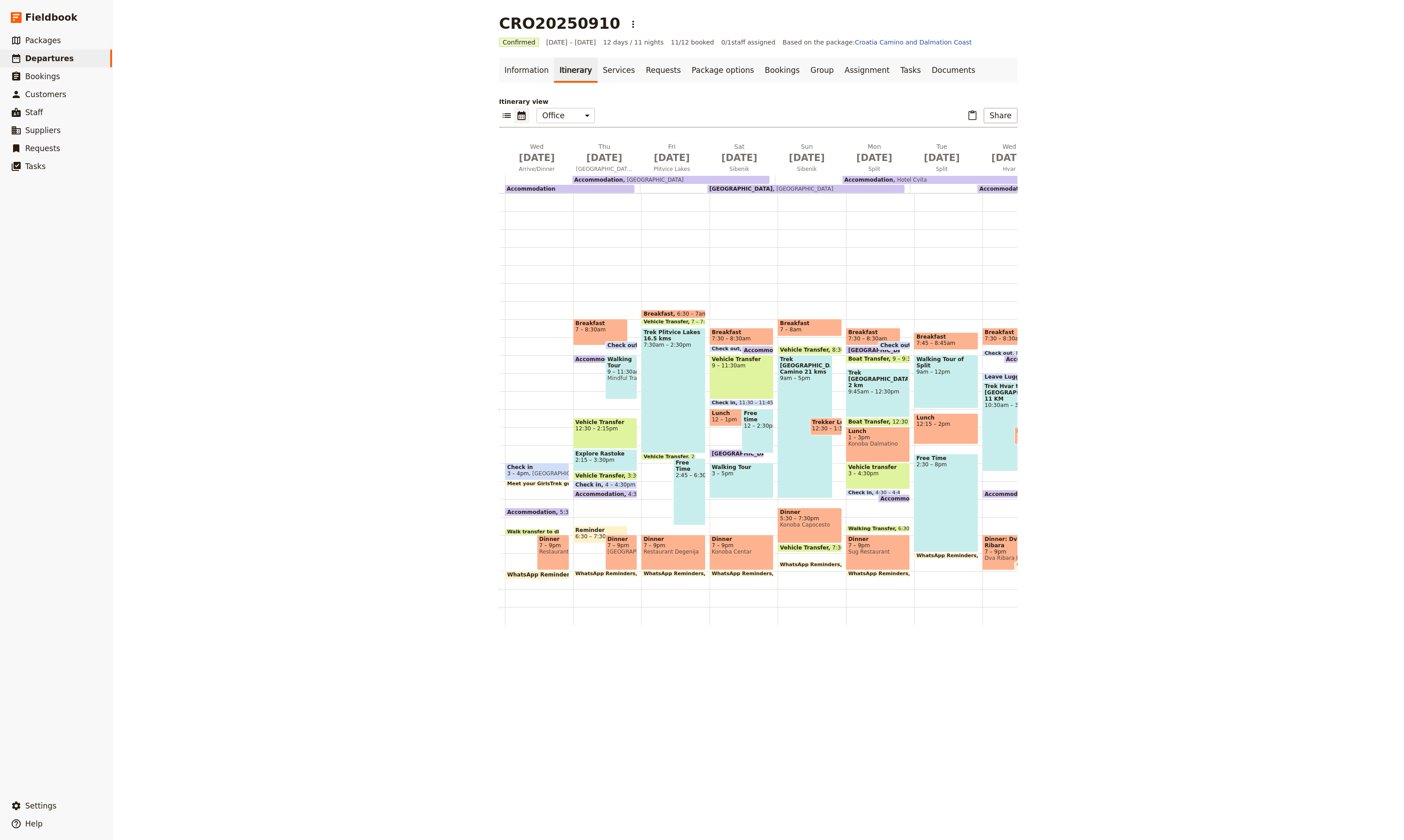
click at [712, 417] on span "12 – 1pm" at bounding box center [724, 420] width 25 height 7
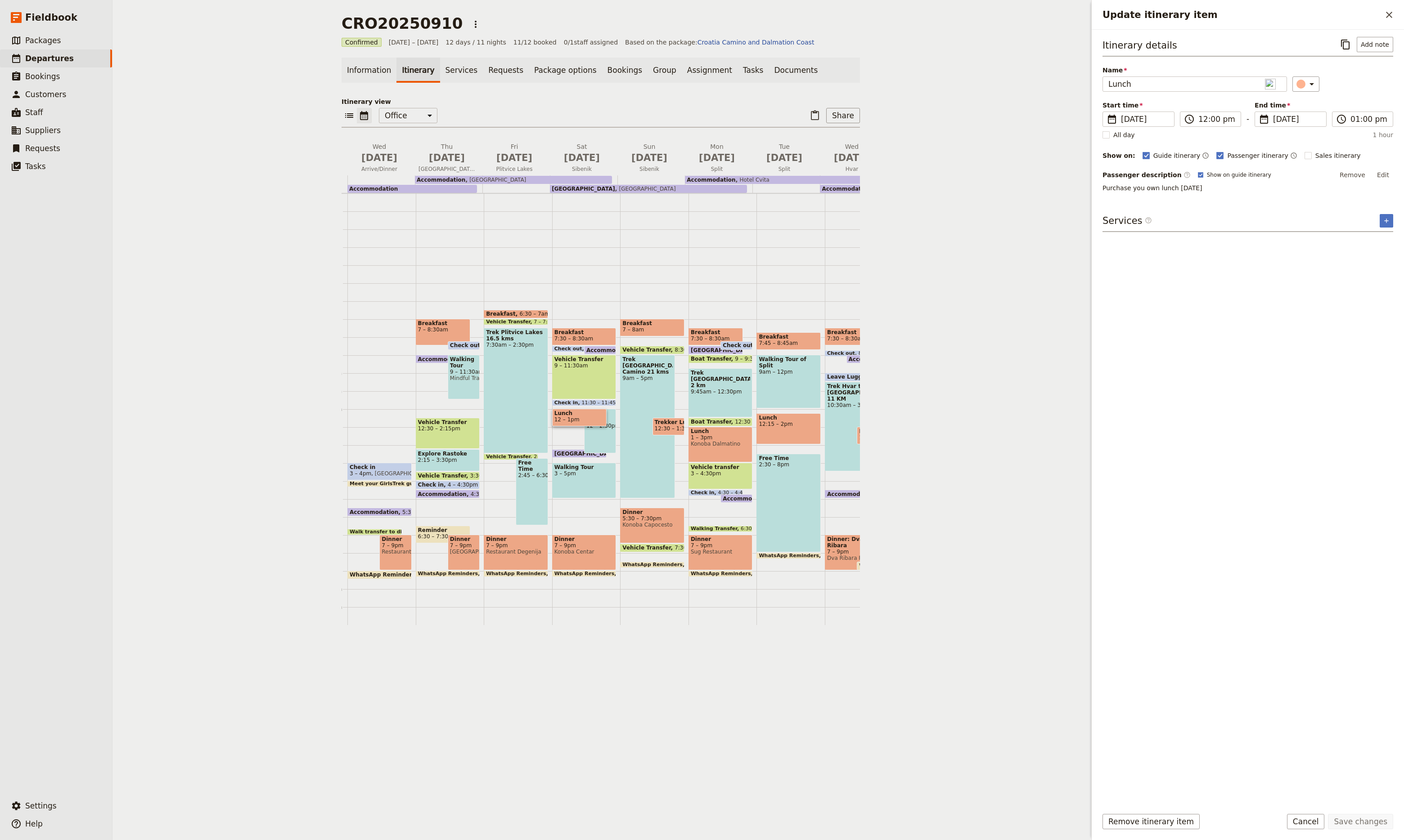
click at [629, 407] on div "Trek [GEOGRAPHIC_DATA] Camino 21 kms 9am – 5pm" at bounding box center [647, 426] width 55 height 143
click at [660, 431] on span at bounding box center [668, 433] width 31 height 4
click at [1379, 237] on button "Add note" at bounding box center [1375, 239] width 37 height 14
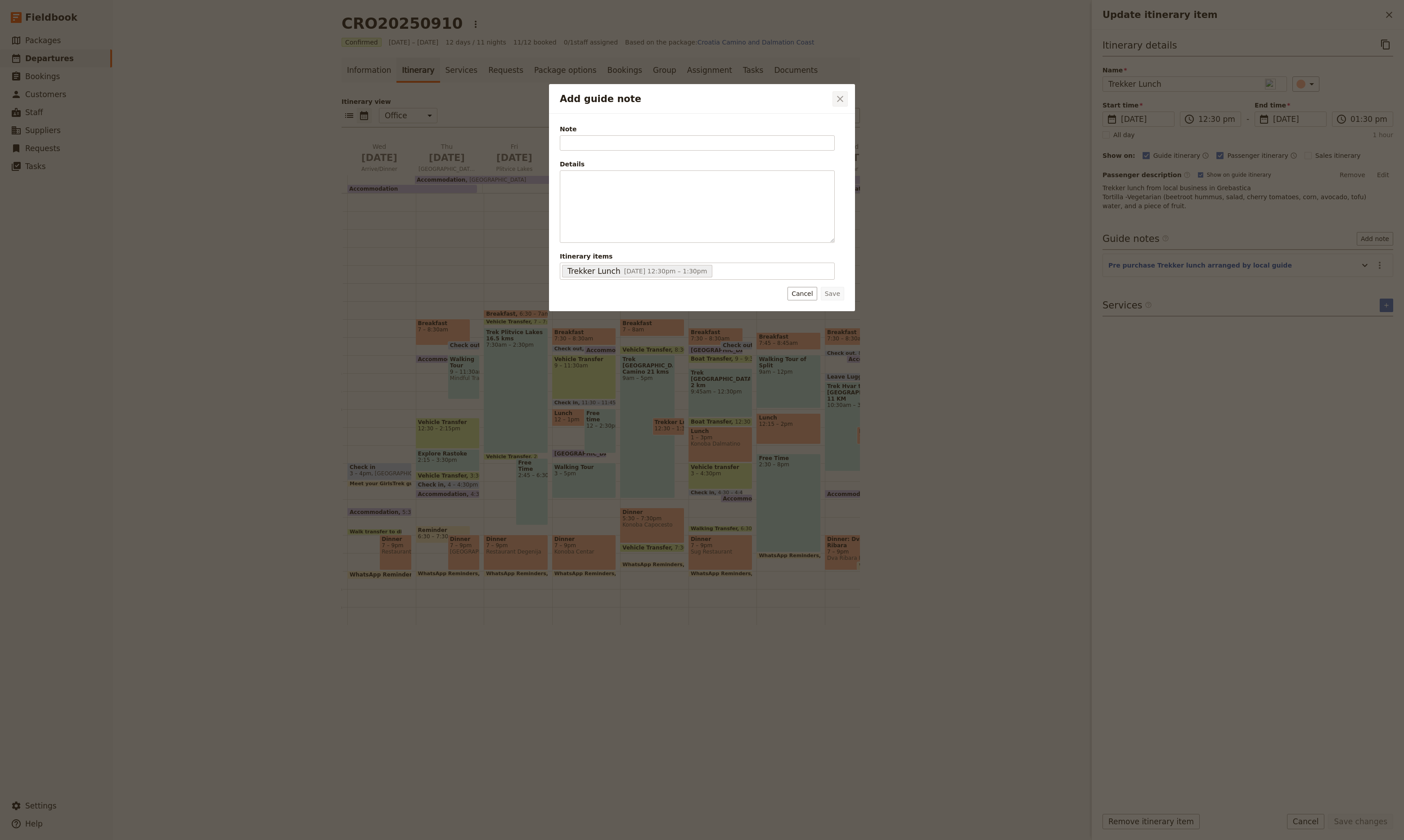
click at [839, 100] on icon "Close dialog" at bounding box center [840, 99] width 11 height 11
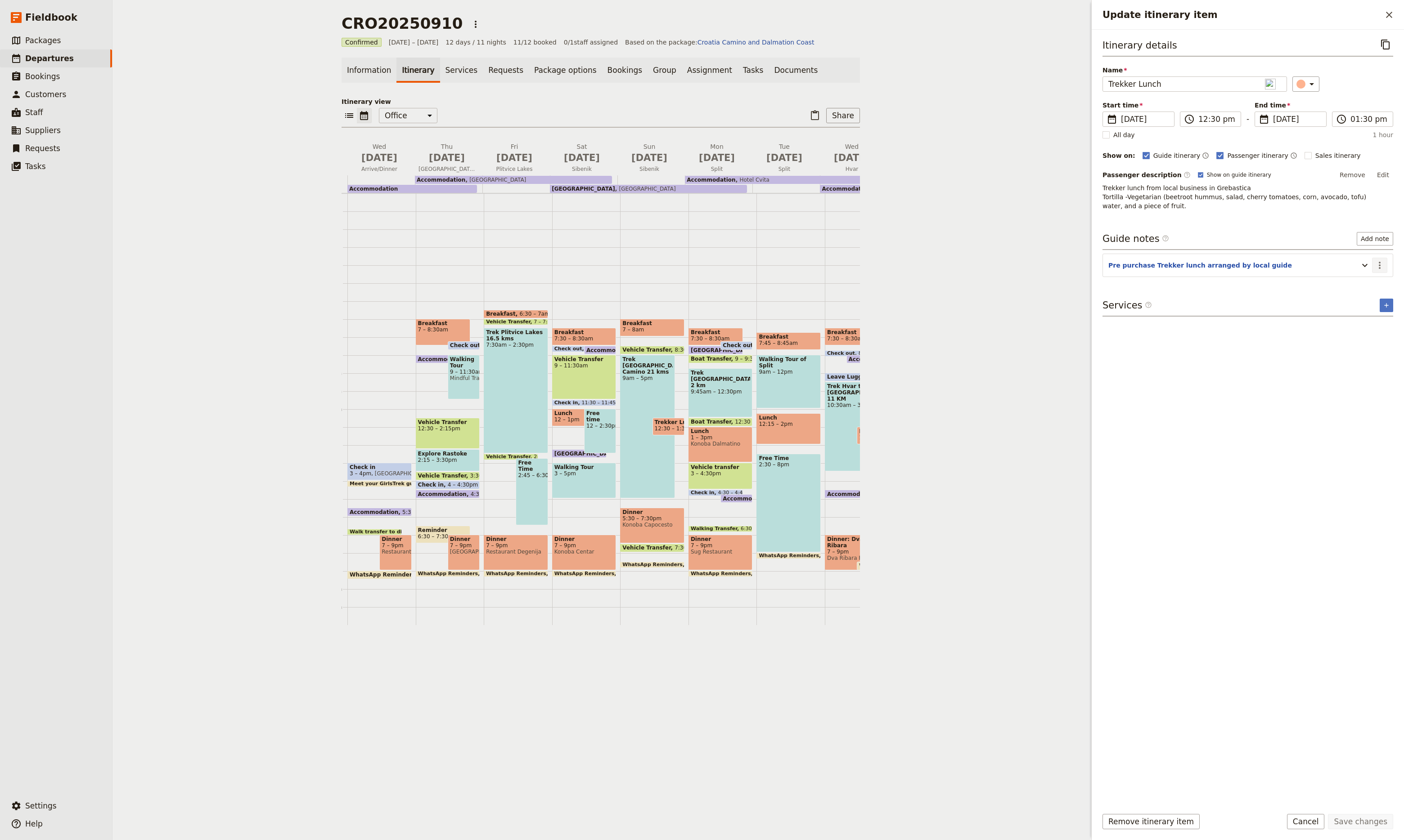
click at [1378, 266] on icon "Actions" at bounding box center [1380, 265] width 11 height 11
click at [1364, 285] on span "Edit note" at bounding box center [1354, 285] width 28 height 9
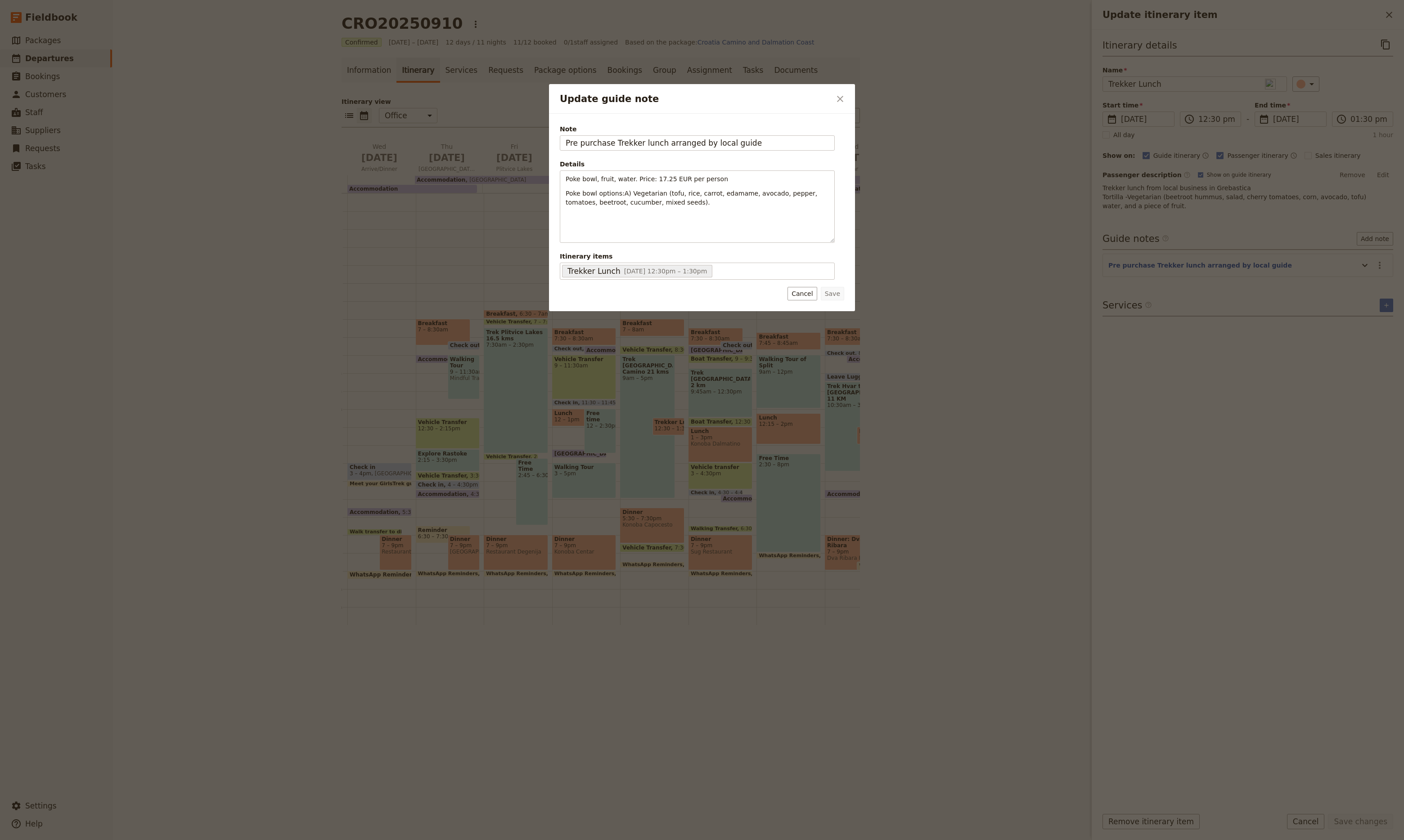
drag, startPoint x: 757, startPoint y: 144, endPoint x: 466, endPoint y: 126, distance: 291.6
click at [461, 839] on div "Update guide note ​ Note Pre purchase Trekker lunch arranged by local guide Det…" at bounding box center [702, 840] width 1404 height 0
type input "P"
type input "Pre Paid"
click at [839, 298] on button "Save" at bounding box center [832, 294] width 23 height 14
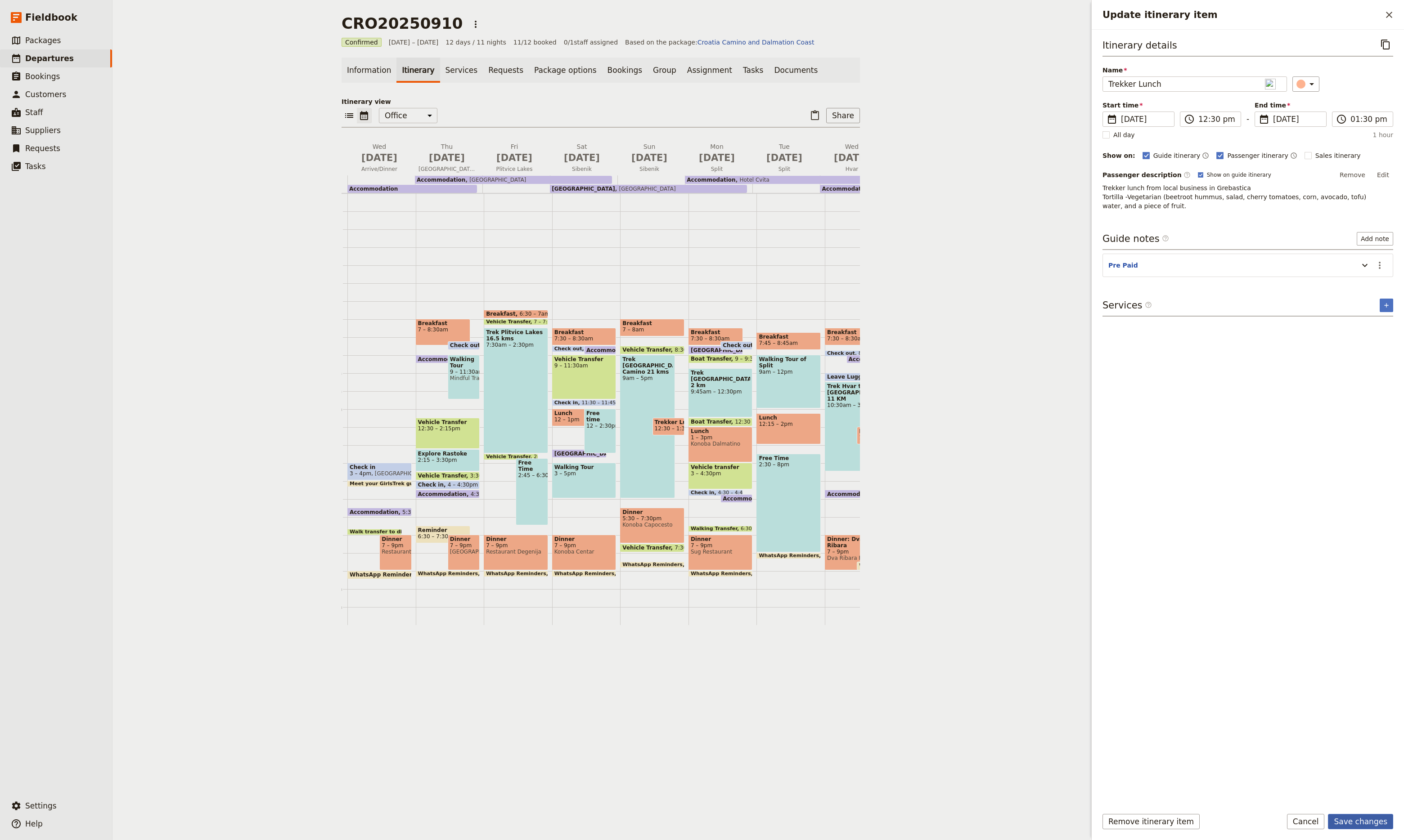
click at [1364, 825] on button "Save changes" at bounding box center [1360, 821] width 65 height 15
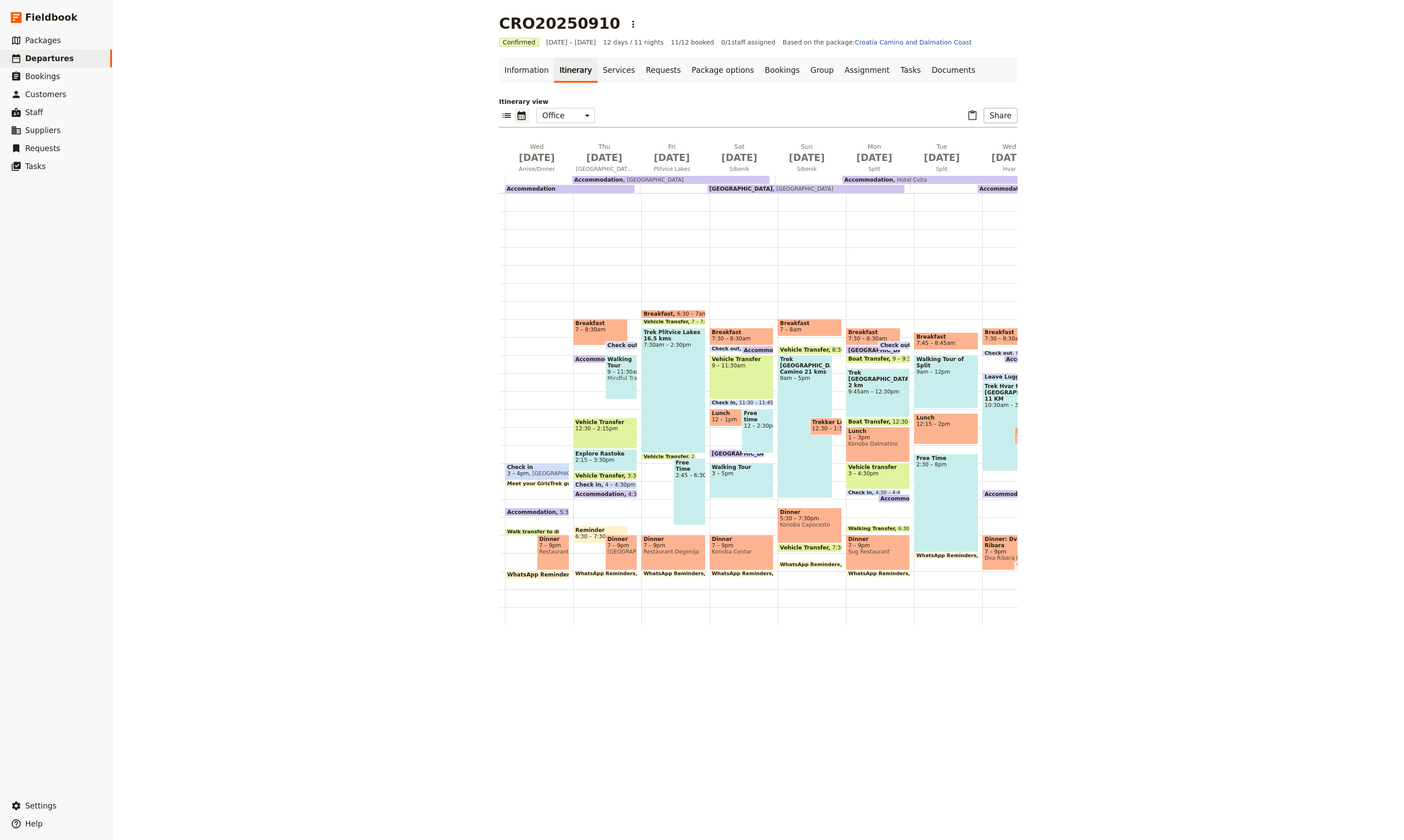
click at [792, 375] on span "9am – 5pm" at bounding box center [805, 379] width 50 height 7
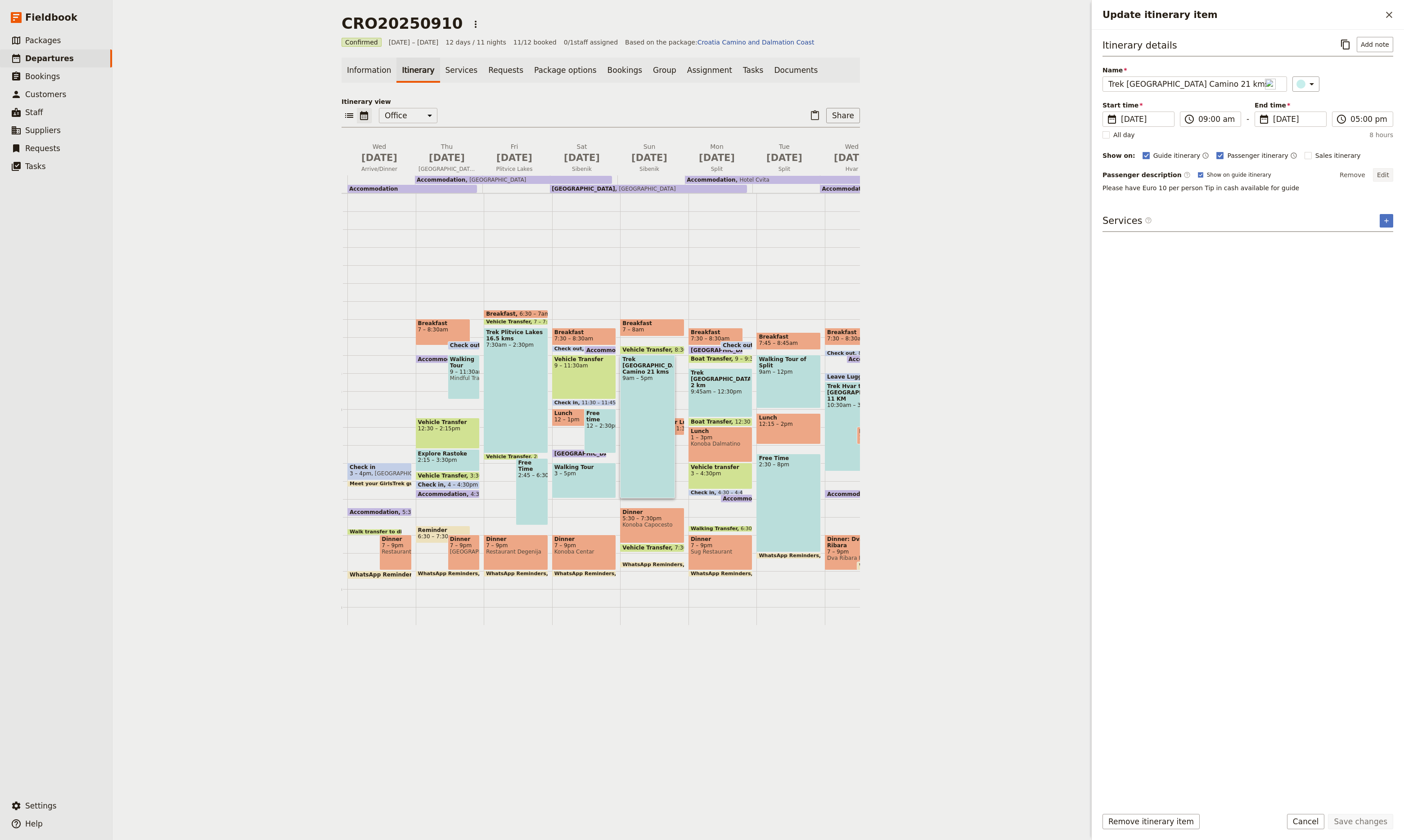
click at [1382, 180] on button "Edit" at bounding box center [1383, 175] width 20 height 14
click at [1105, 194] on textarea "Please have Euro 10 per person Tip in cash available for guide" at bounding box center [1248, 193] width 291 height 20
type textarea "Local guide name: [PERSON_NAME] (also for [PERSON_NAME]) Please have Euro 10 pe…"
click at [1364, 819] on button "Save changes" at bounding box center [1360, 821] width 65 height 15
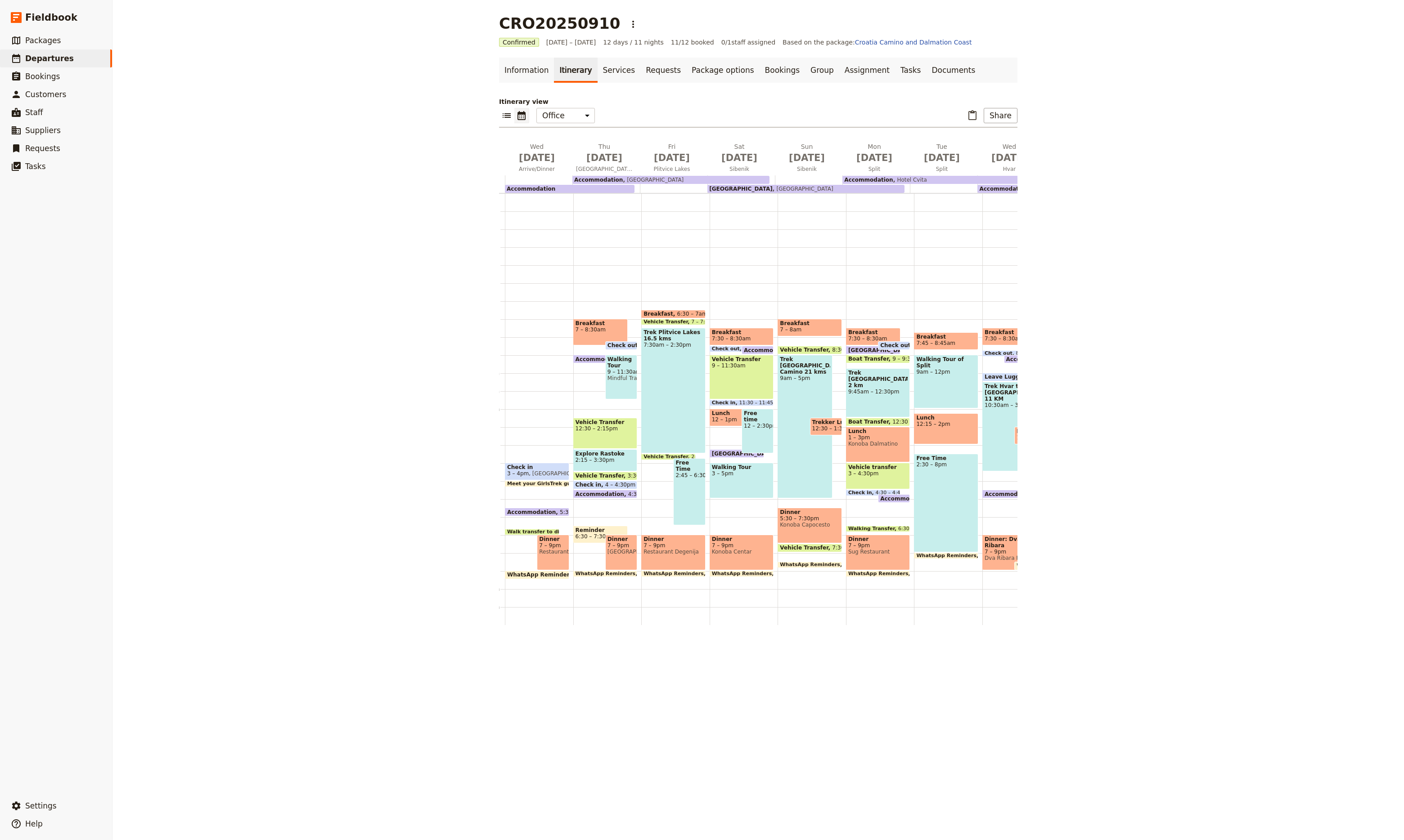
click at [804, 516] on span "5:30 – 7:30pm" at bounding box center [810, 519] width 60 height 7
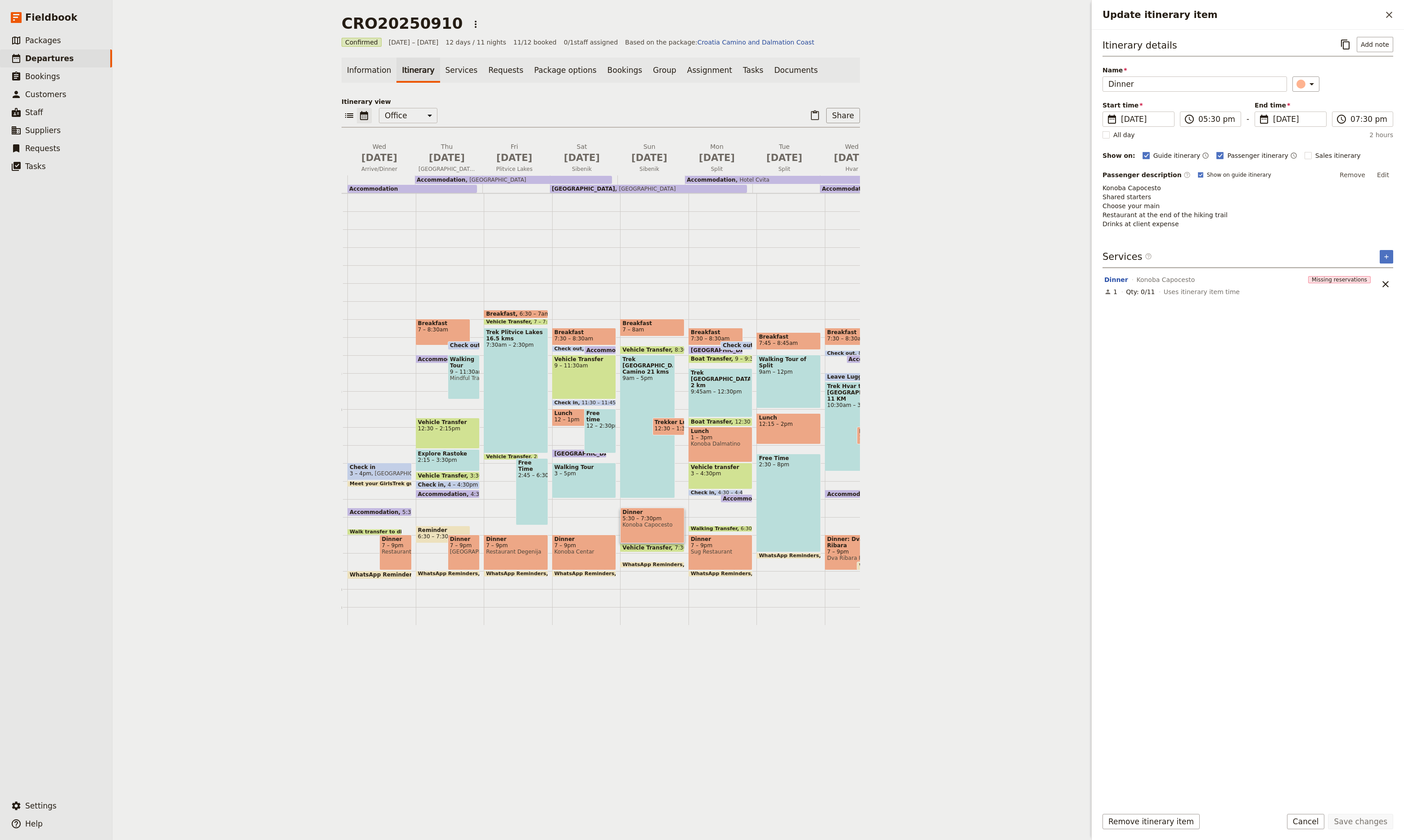
click at [1193, 229] on div "Itinerary details ​ Add note Name Dinner ​ Start time ​ [DATE] [DATE] [DATE] 17…" at bounding box center [1248, 418] width 291 height 763
click at [1383, 175] on button "Edit" at bounding box center [1383, 175] width 20 height 14
type textarea "Konoba Capocesto Shared starters Choose your main Restaurant at the end of the …"
drag, startPoint x: 1243, startPoint y: 379, endPoint x: 1263, endPoint y: 388, distance: 21.9
click at [1263, 388] on div "Itinerary details ​ Add note Name Dinner ​ Start time ​ [DATE] [DATE] [DATE] 17…" at bounding box center [1248, 418] width 291 height 763
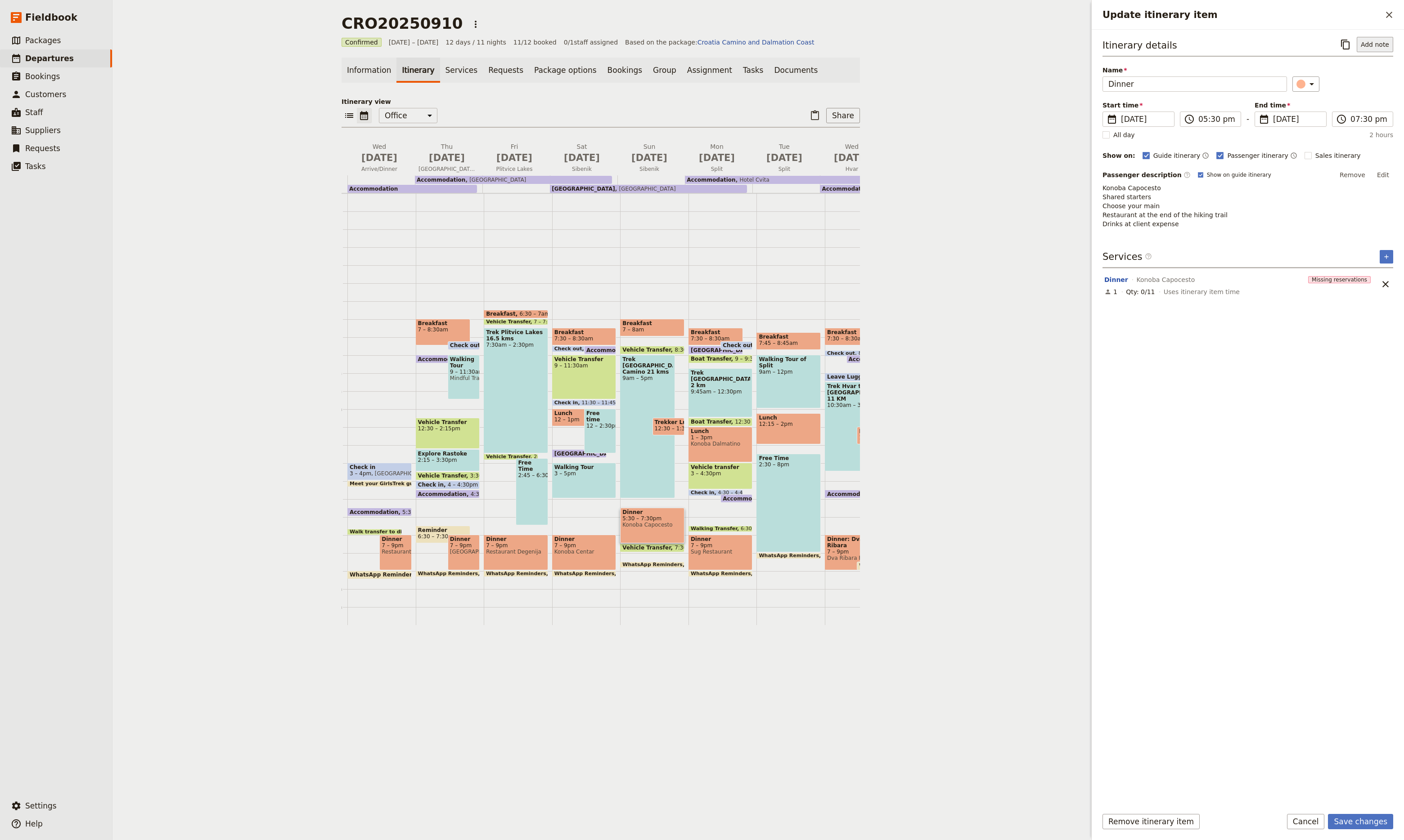
click at [1376, 42] on button "Add note" at bounding box center [1375, 45] width 37 height 15
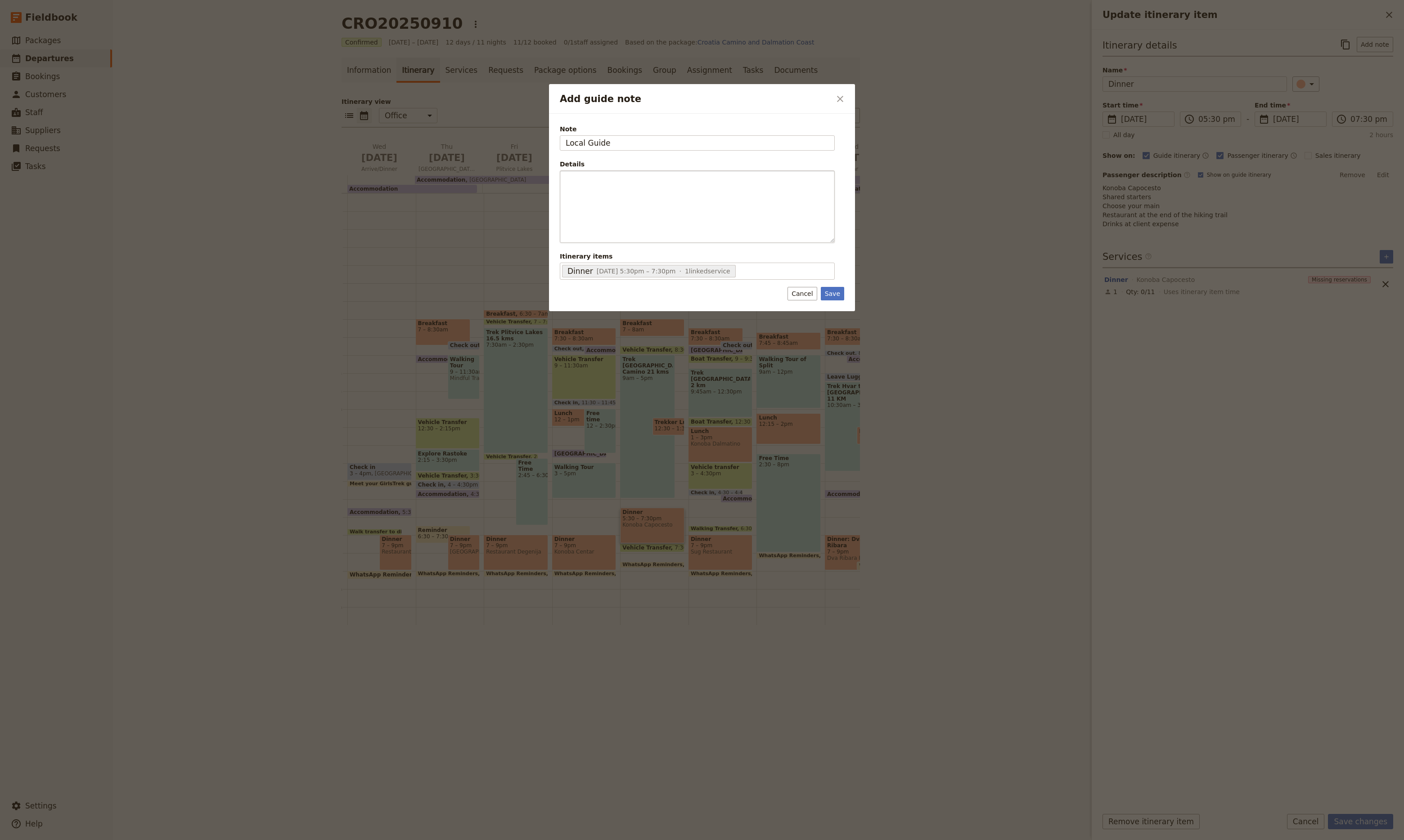
type input "Local Guide"
click at [748, 184] on p "Add guide note" at bounding box center [697, 179] width 263 height 9
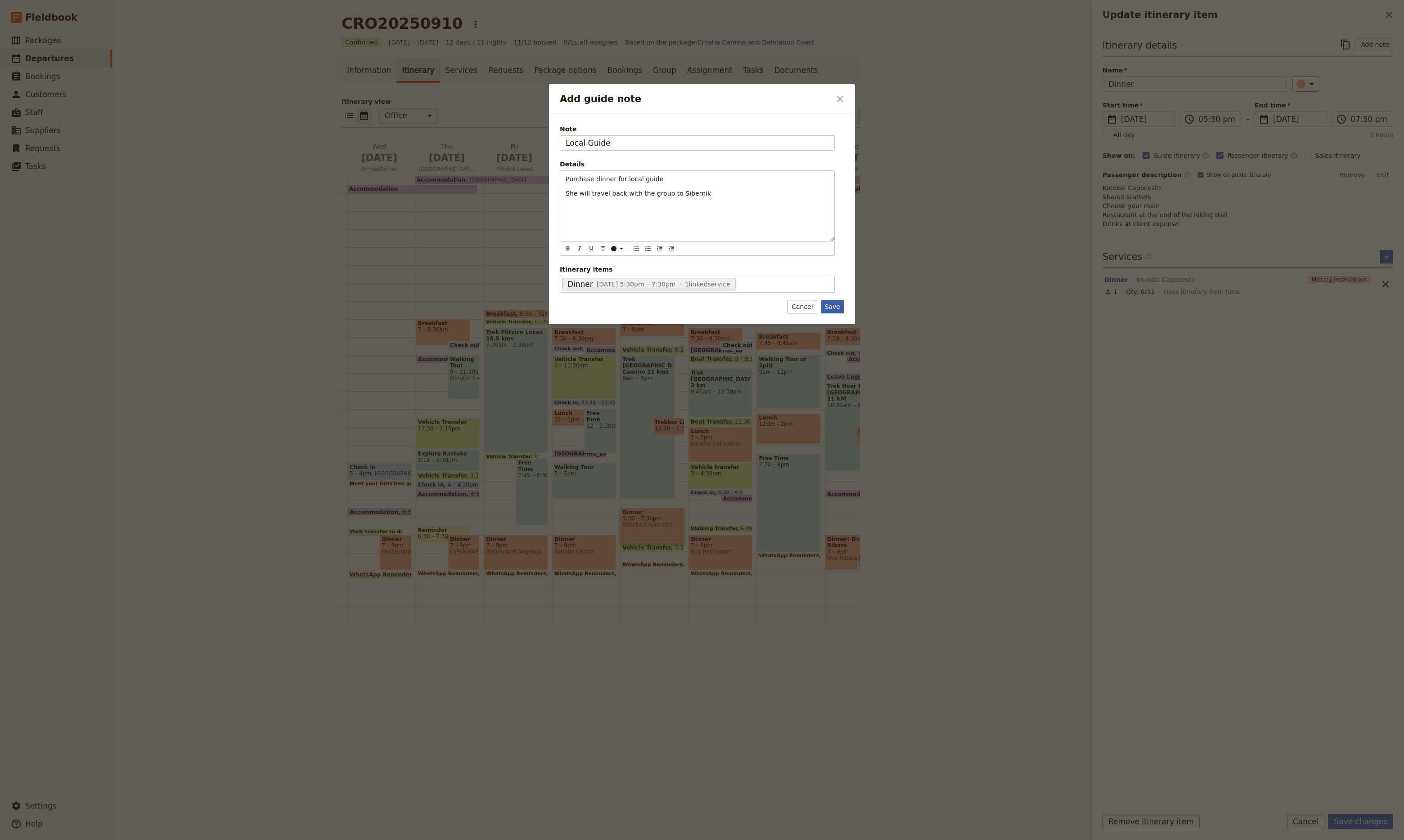
click at [837, 306] on button "Save" at bounding box center [832, 307] width 23 height 14
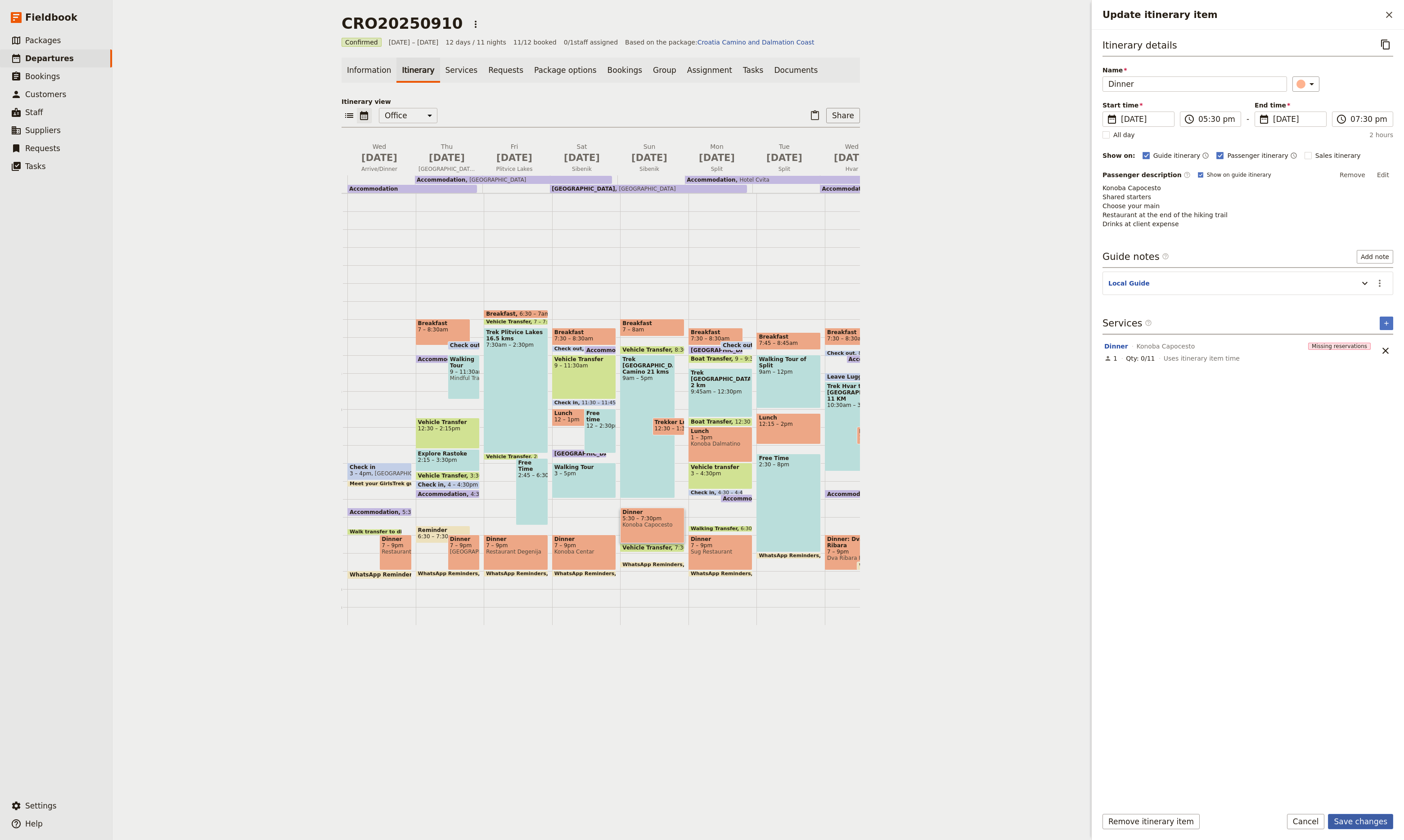
click at [1359, 821] on button "Save changes" at bounding box center [1360, 821] width 65 height 15
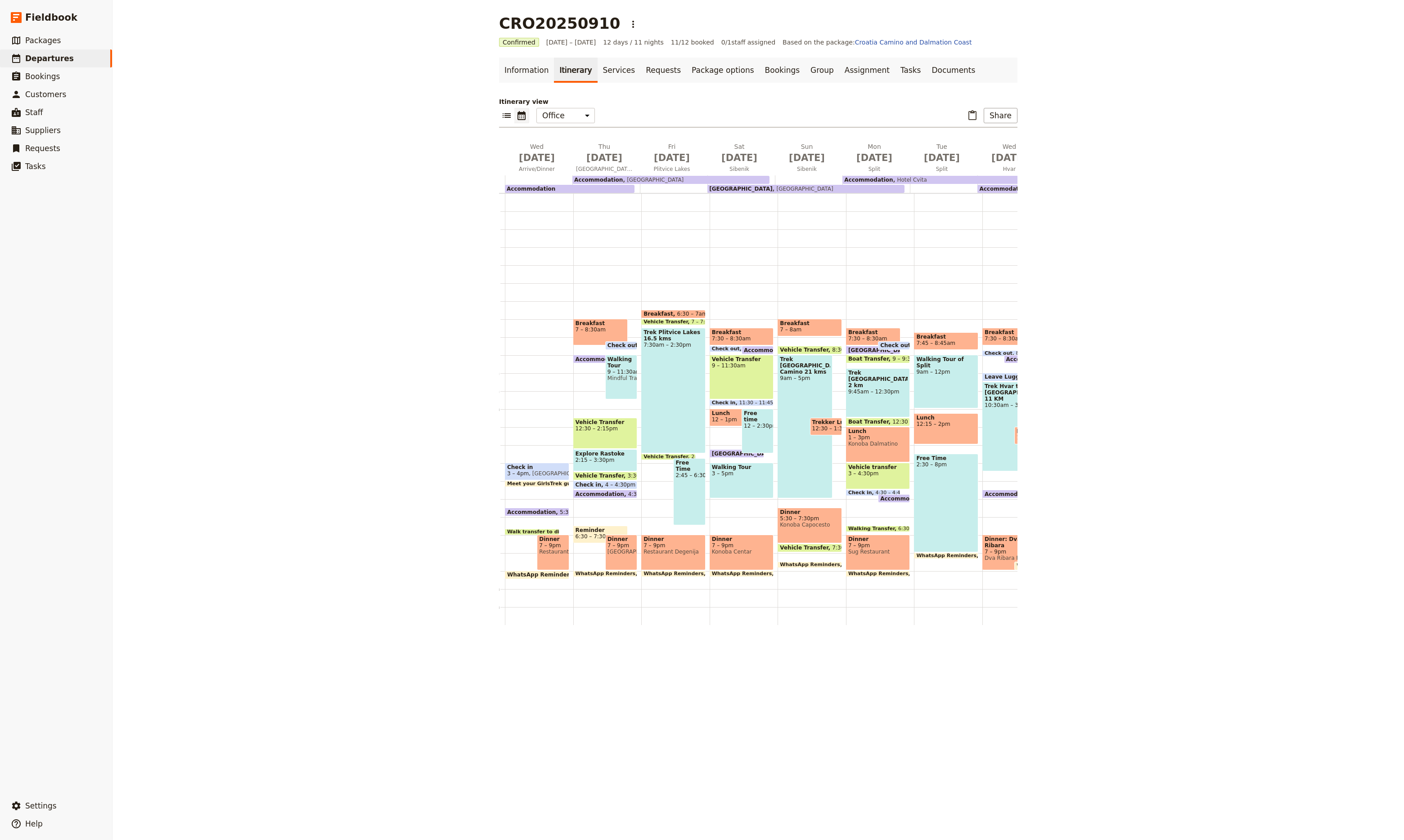
click at [880, 388] on span "9:45am – 12:30pm" at bounding box center [878, 392] width 60 height 7
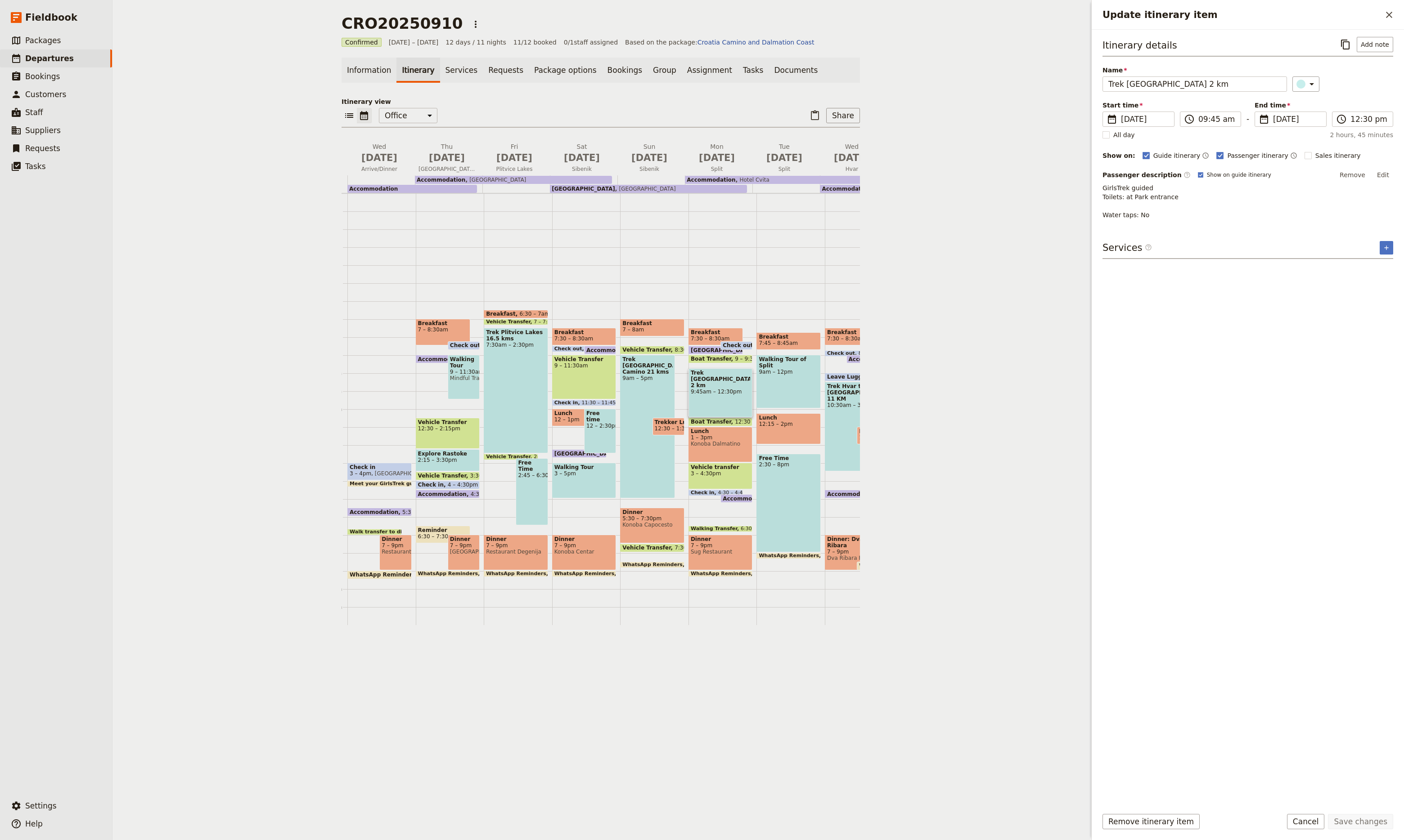
click at [735, 356] on span "9 – 9:30am" at bounding box center [749, 359] width 30 height 7
click at [713, 360] on span at bounding box center [721, 361] width 63 height 4
click at [712, 360] on span at bounding box center [721, 361] width 63 height 4
drag, startPoint x: 1183, startPoint y: 84, endPoint x: 1086, endPoint y: 82, distance: 97.0
click at [1086, 82] on div "CRO20250910 ​ Confirmed [DATE] – [DATE] 12 days / 11 nights 11/12 booked 0 / 1 …" at bounding box center [758, 420] width 1292 height 840
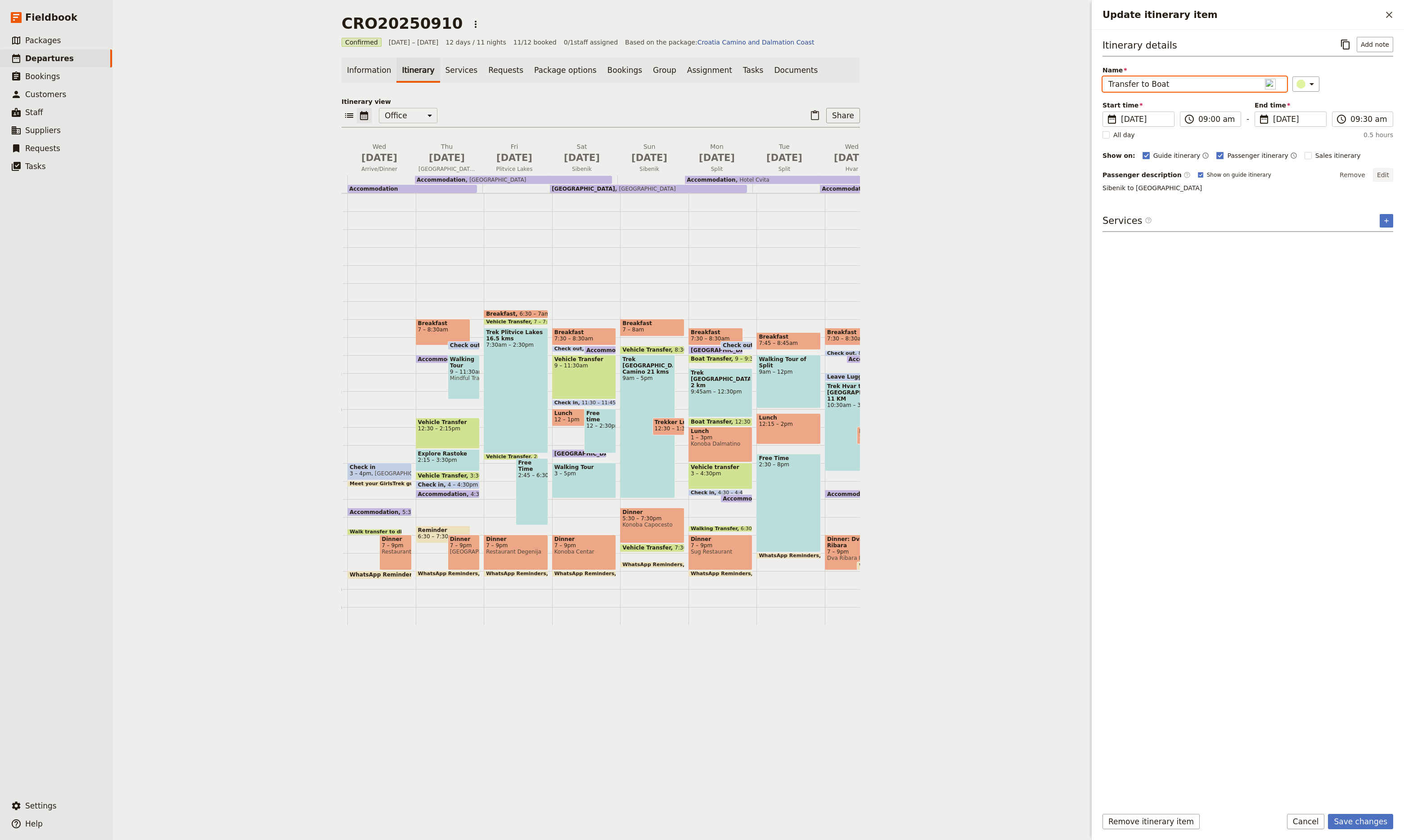
type input "Transfer to Boat"
click at [1388, 179] on button "Edit" at bounding box center [1383, 175] width 20 height 14
click at [1144, 193] on textarea "Sibenik to [GEOGRAPHIC_DATA]" at bounding box center [1248, 193] width 291 height 20
type textarea "Sibenik to [GEOGRAPHIC_DATA] drop area at [GEOGRAPHIC_DATA]"
click at [1365, 815] on button "Save changes" at bounding box center [1360, 821] width 65 height 15
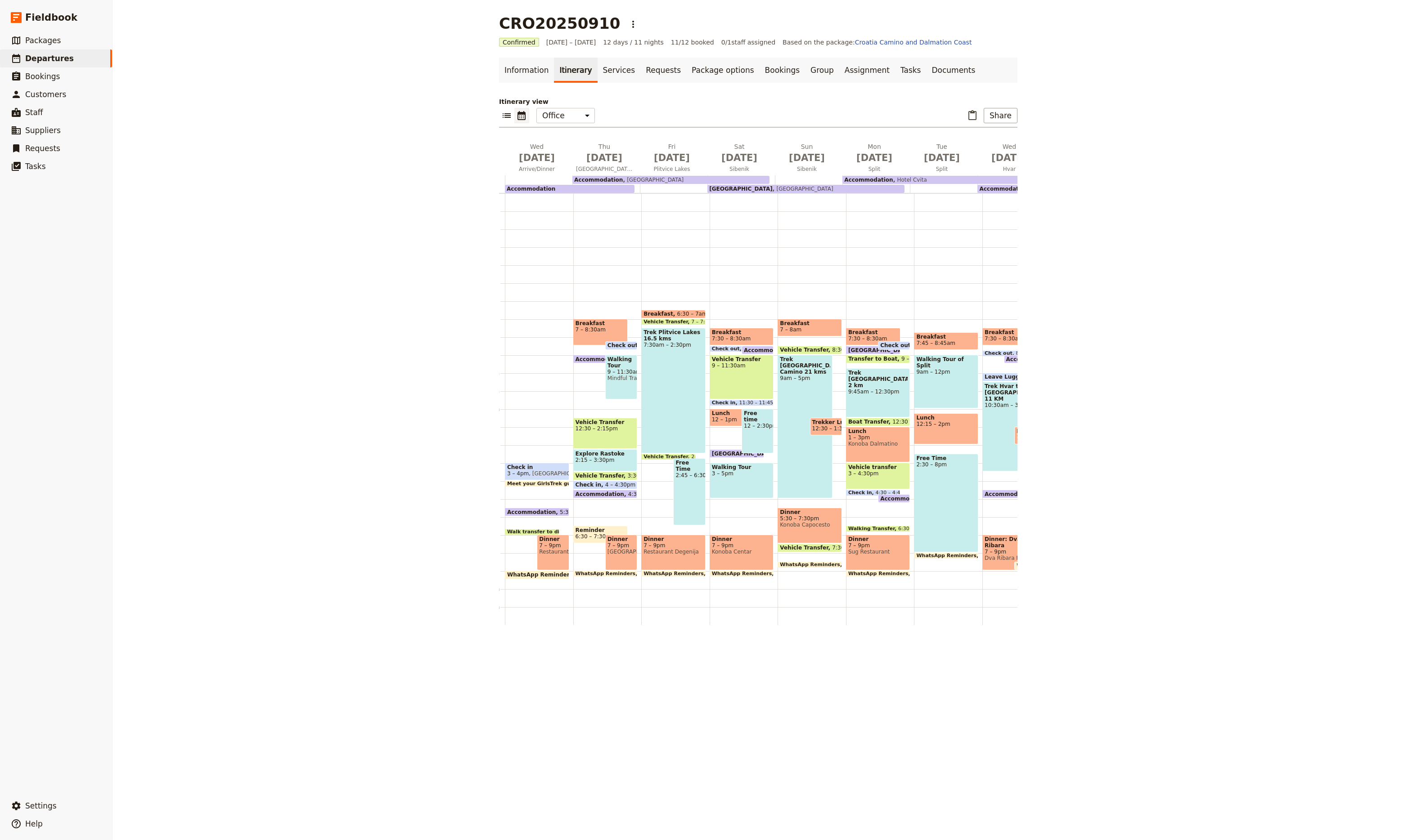
click at [876, 371] on span "Trek [GEOGRAPHIC_DATA] 2 km" at bounding box center [878, 379] width 60 height 19
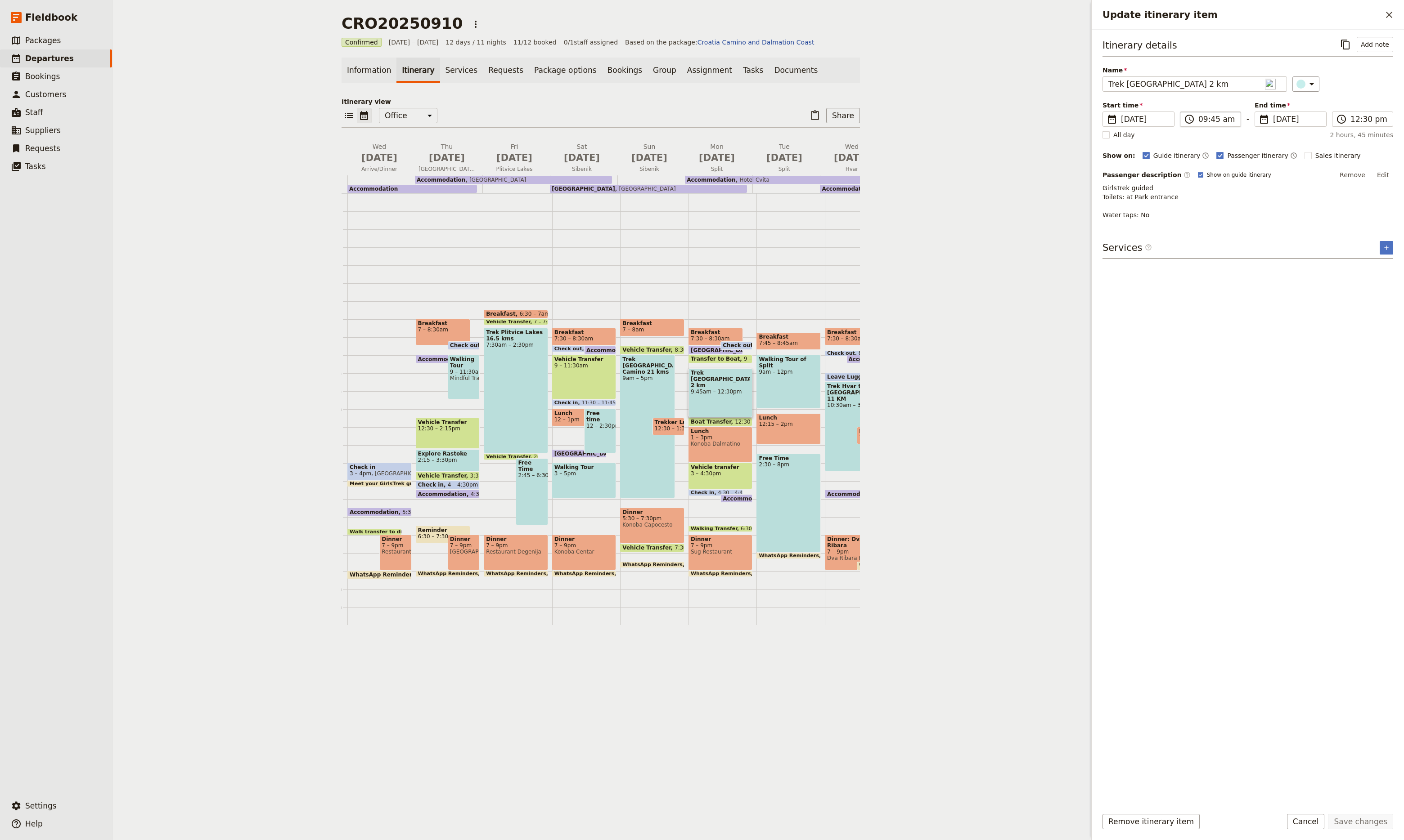
click at [1195, 122] on span "​" at bounding box center [1189, 119] width 11 height 11
click at [1199, 122] on input "09:45 am" at bounding box center [1217, 119] width 37 height 11
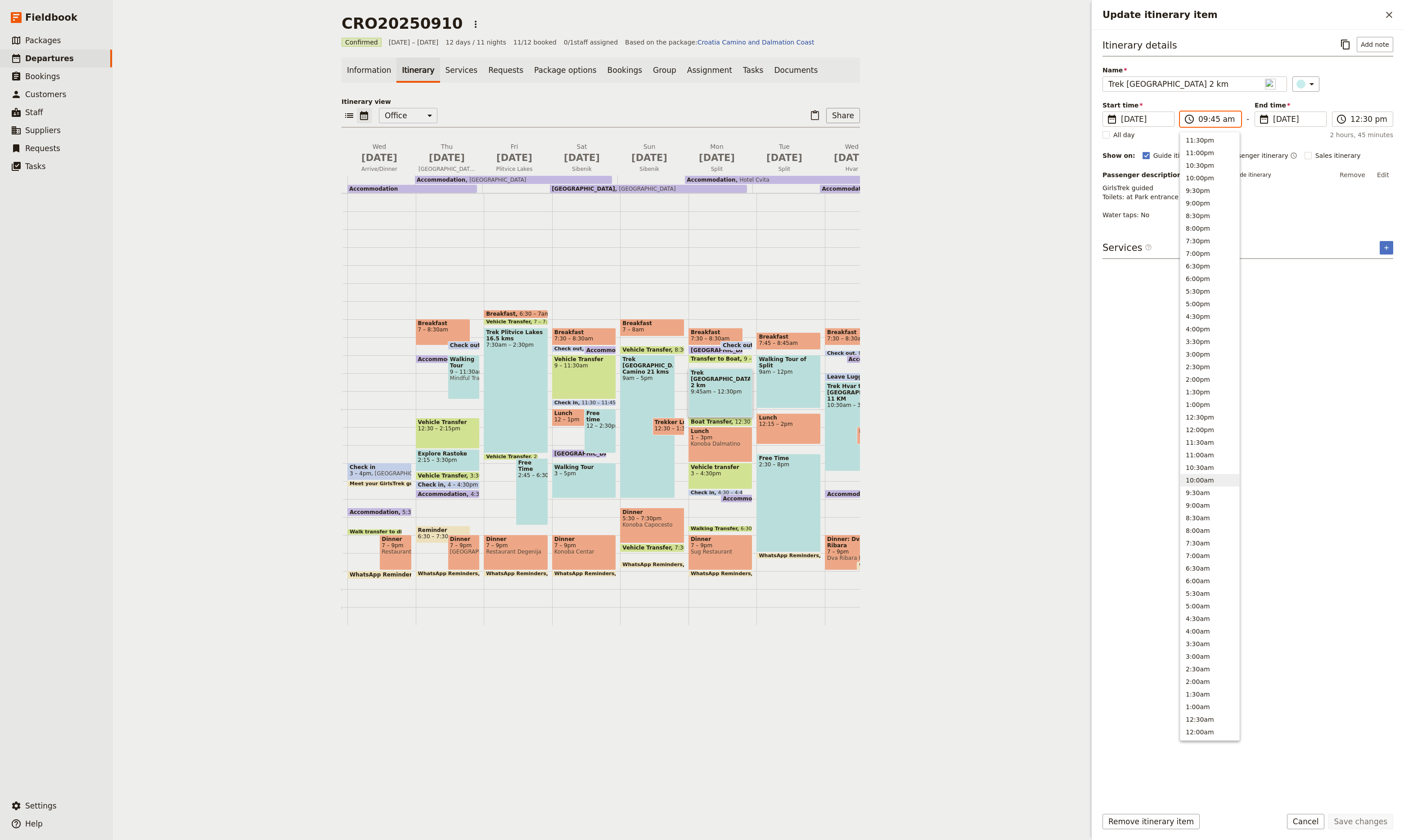
click at [1197, 483] on button "10:00am" at bounding box center [1210, 480] width 59 height 13
type input "10:00 am"
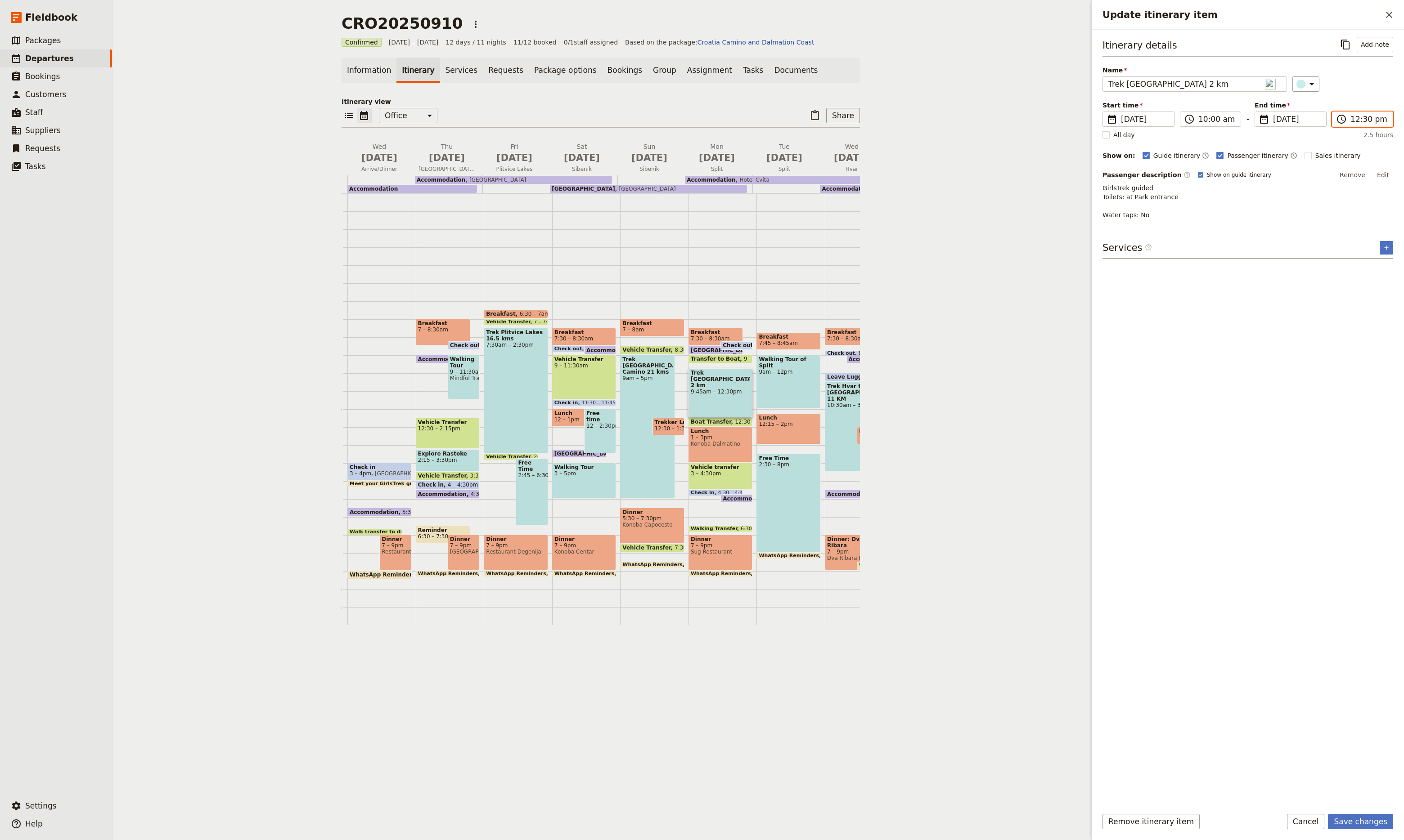
click at [1351, 115] on input "12:30 pm" at bounding box center [1369, 119] width 37 height 11
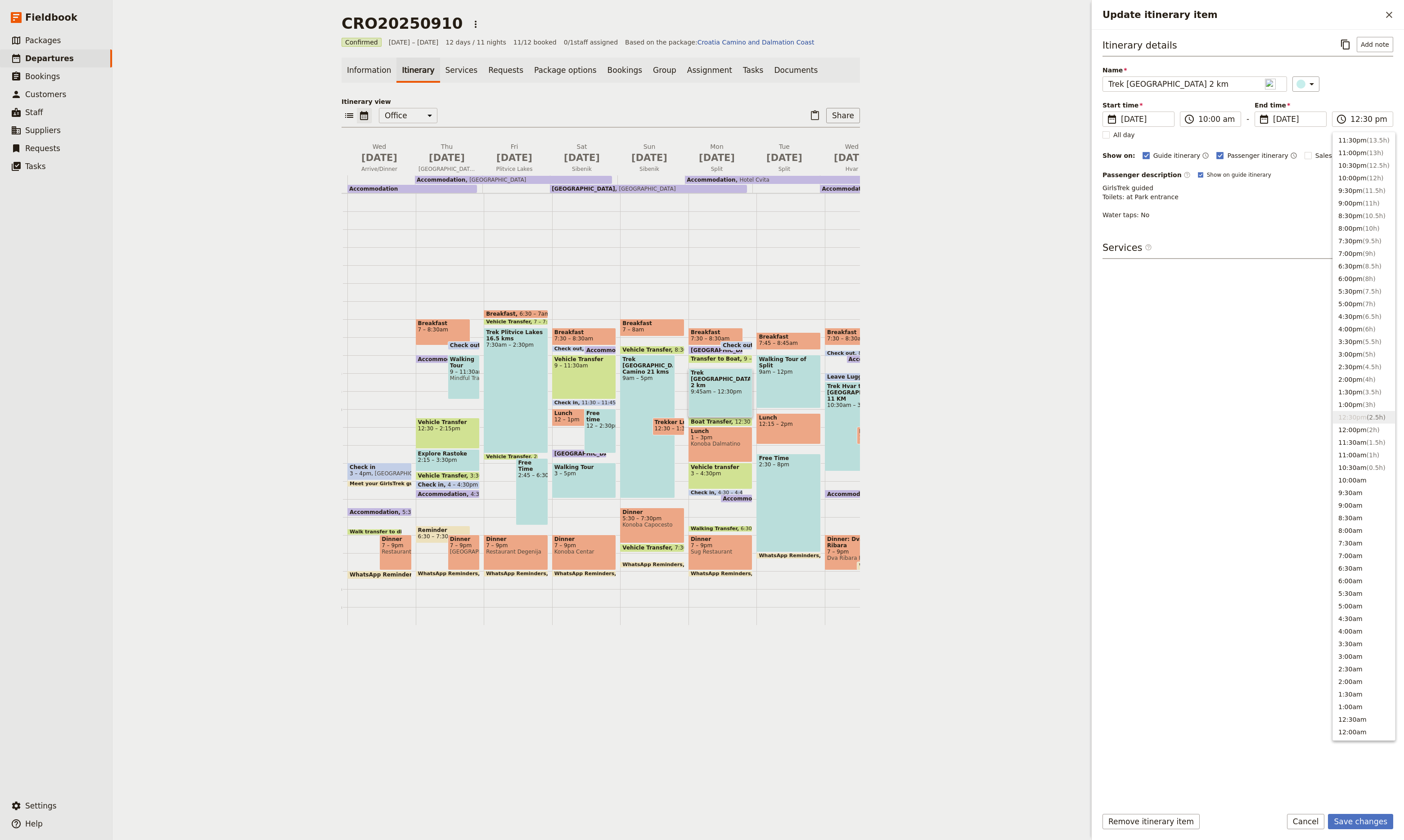
click at [1235, 203] on p "GirlsTrek guided Toilets: at Park entrance Water taps: No" at bounding box center [1248, 202] width 291 height 36
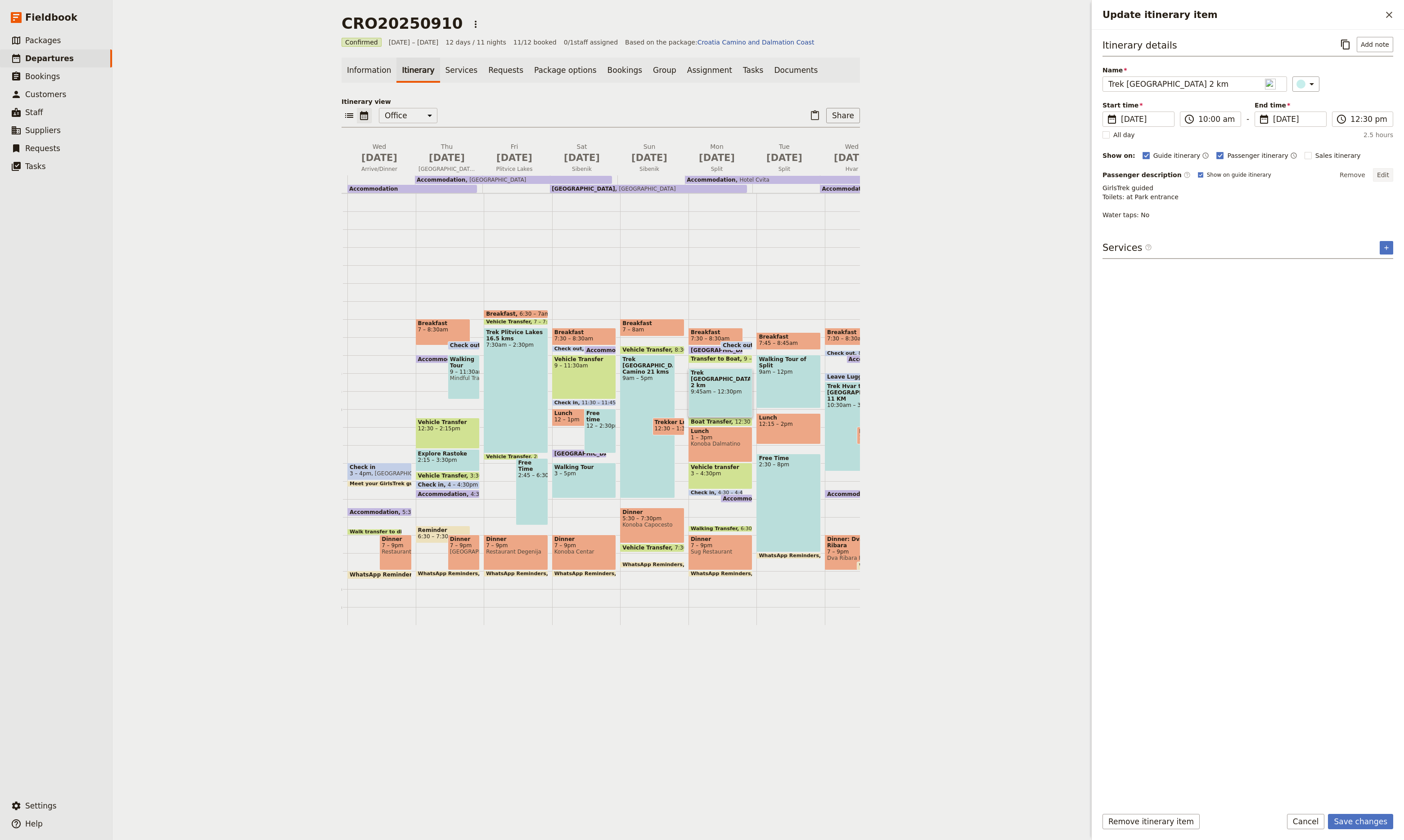
click at [1386, 174] on button "Edit" at bounding box center [1383, 175] width 20 height 14
drag, startPoint x: 1197, startPoint y: 226, endPoint x: 1085, endPoint y: 192, distance: 117.0
click at [1085, 192] on div "CRO20250910 ​ Confirmed [DATE] – [DATE] 12 days / 11 nights 11/12 booked 0 / 1 …" at bounding box center [758, 420] width 1292 height 840
type textarea "T"
type textarea "F"
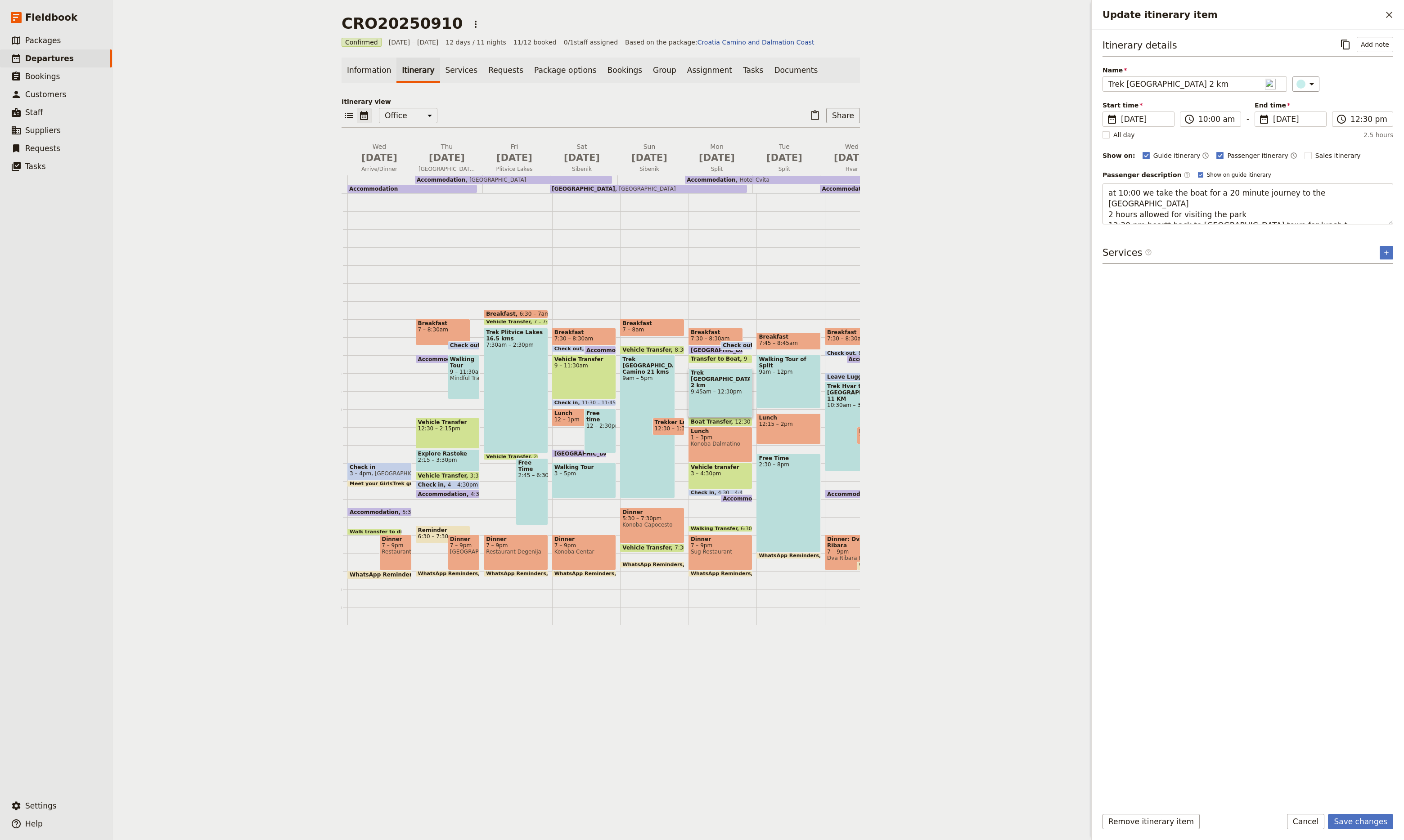
type textarea "at 10:00 we take the boat for a 20 minute journey to the [GEOGRAPHIC_DATA] 2 ho…"
click at [1357, 815] on button "Save changes" at bounding box center [1360, 821] width 65 height 15
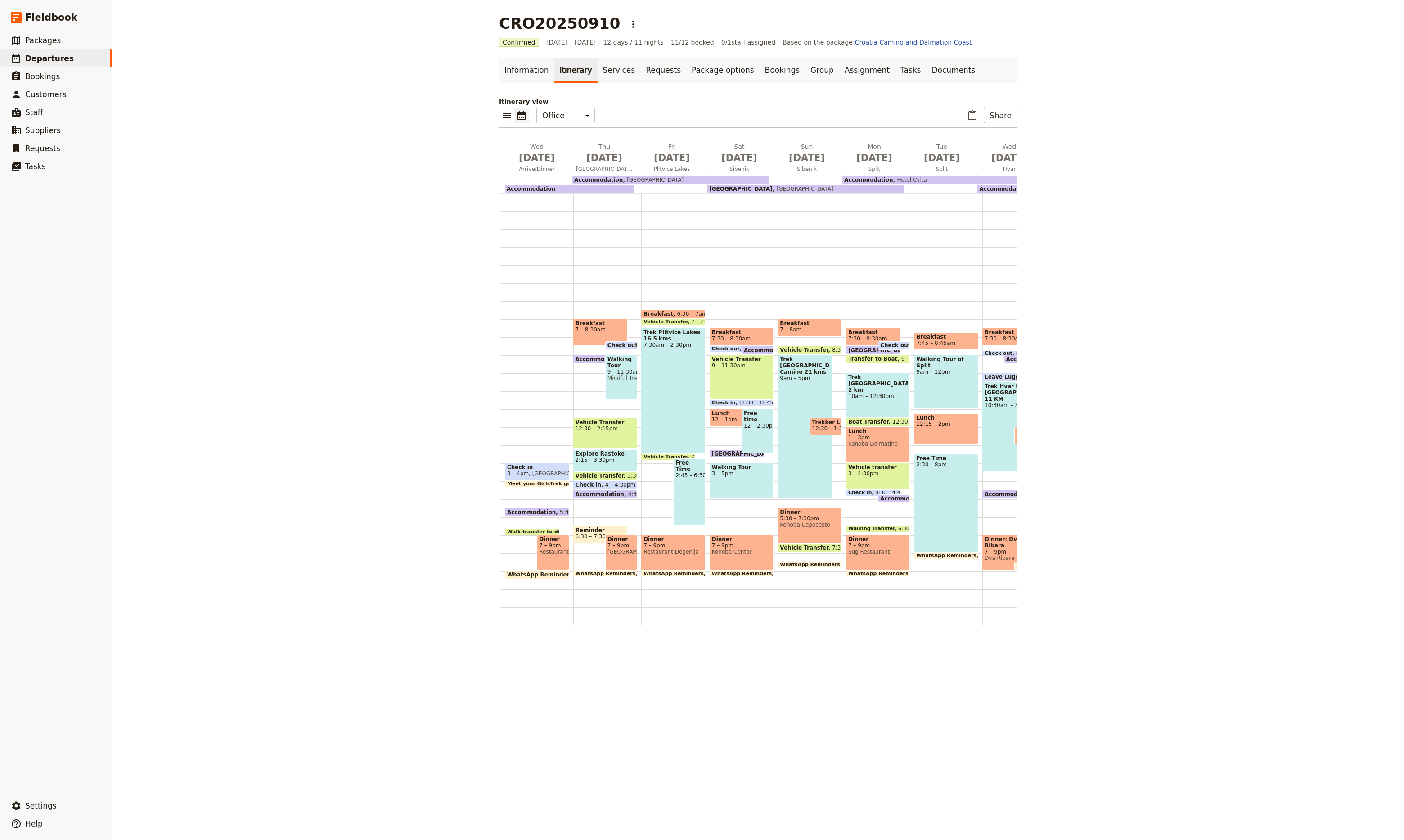
click at [862, 394] on div "Trek [GEOGRAPHIC_DATA] 2 km 10am – 12:30pm" at bounding box center [878, 395] width 64 height 45
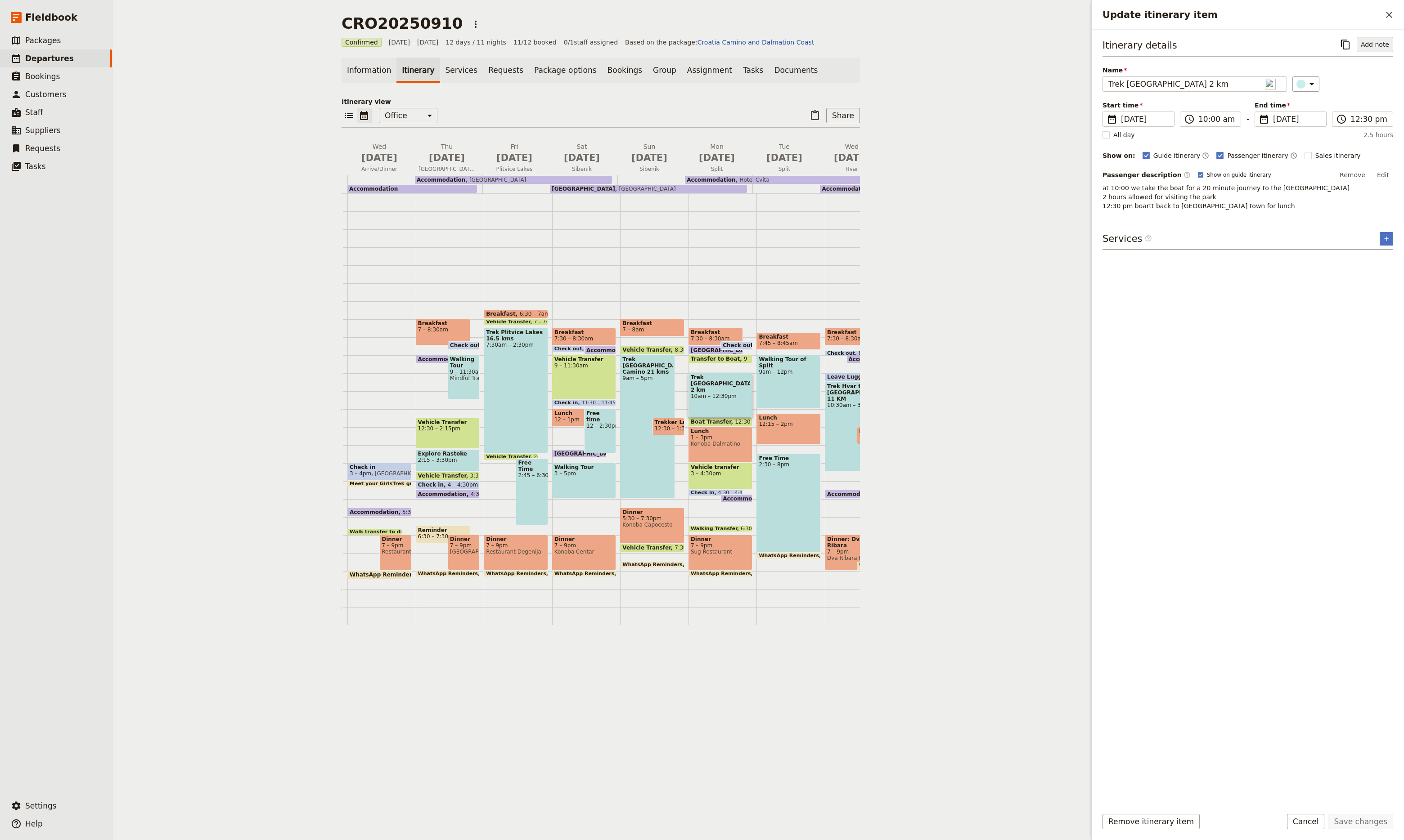
click at [1372, 50] on button "Add note" at bounding box center [1375, 45] width 37 height 15
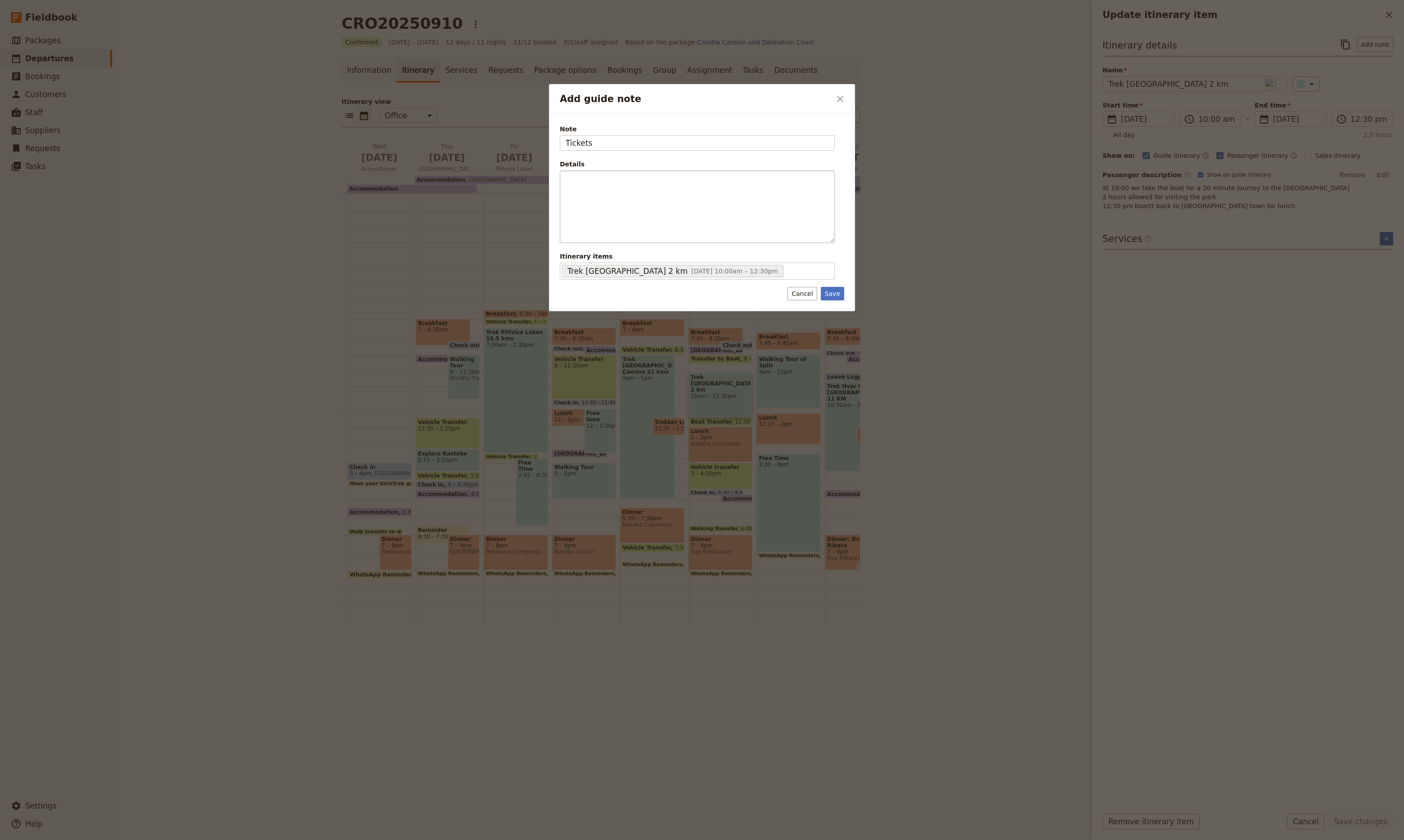
type input "Tickets"
click at [738, 192] on div "Add guide note" at bounding box center [697, 206] width 274 height 71
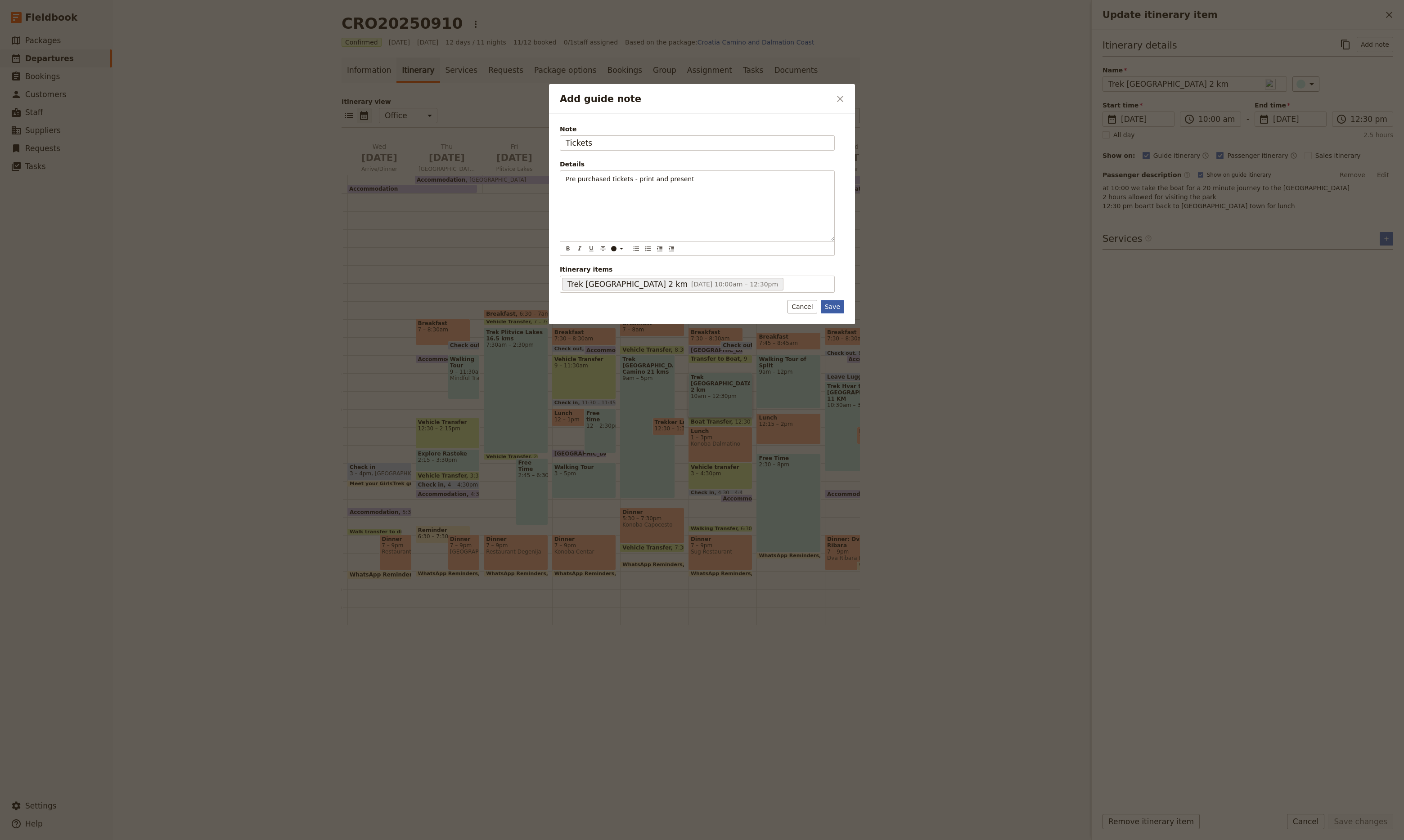
click at [836, 313] on button "Save" at bounding box center [832, 307] width 23 height 14
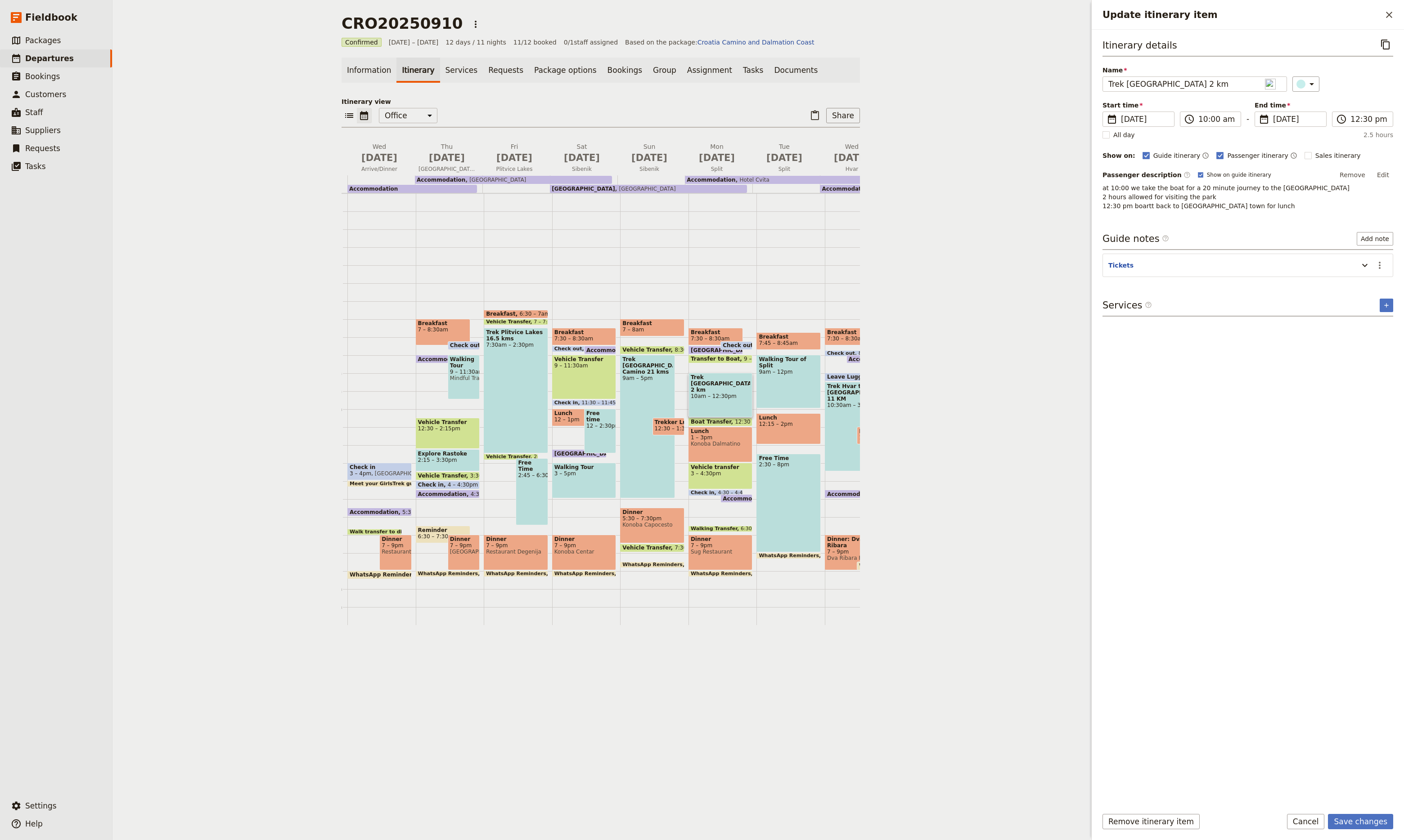
click at [503, 531] on div "Breakfast 6:30 – 7am Vehicle Transfer 7 – 7:10am Trek Plitvice Lakes 16.5 kms 7…" at bounding box center [518, 409] width 68 height 432
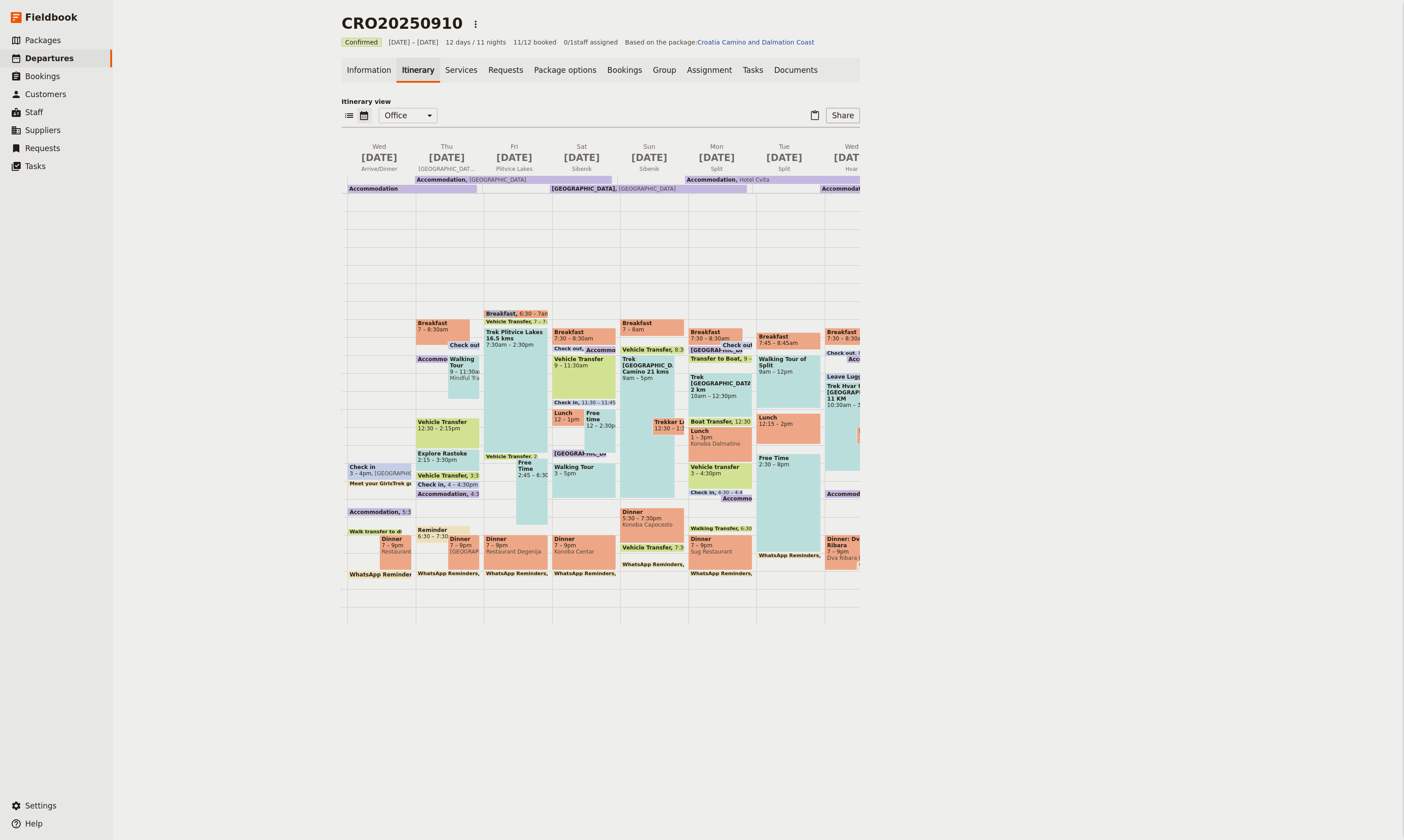
click at [503, 531] on div "Breakfast 6:30 – 7am Vehicle Transfer 7 – 7:10am Trek Plitvice Lakes 16.5 kms 7…" at bounding box center [518, 409] width 68 height 432
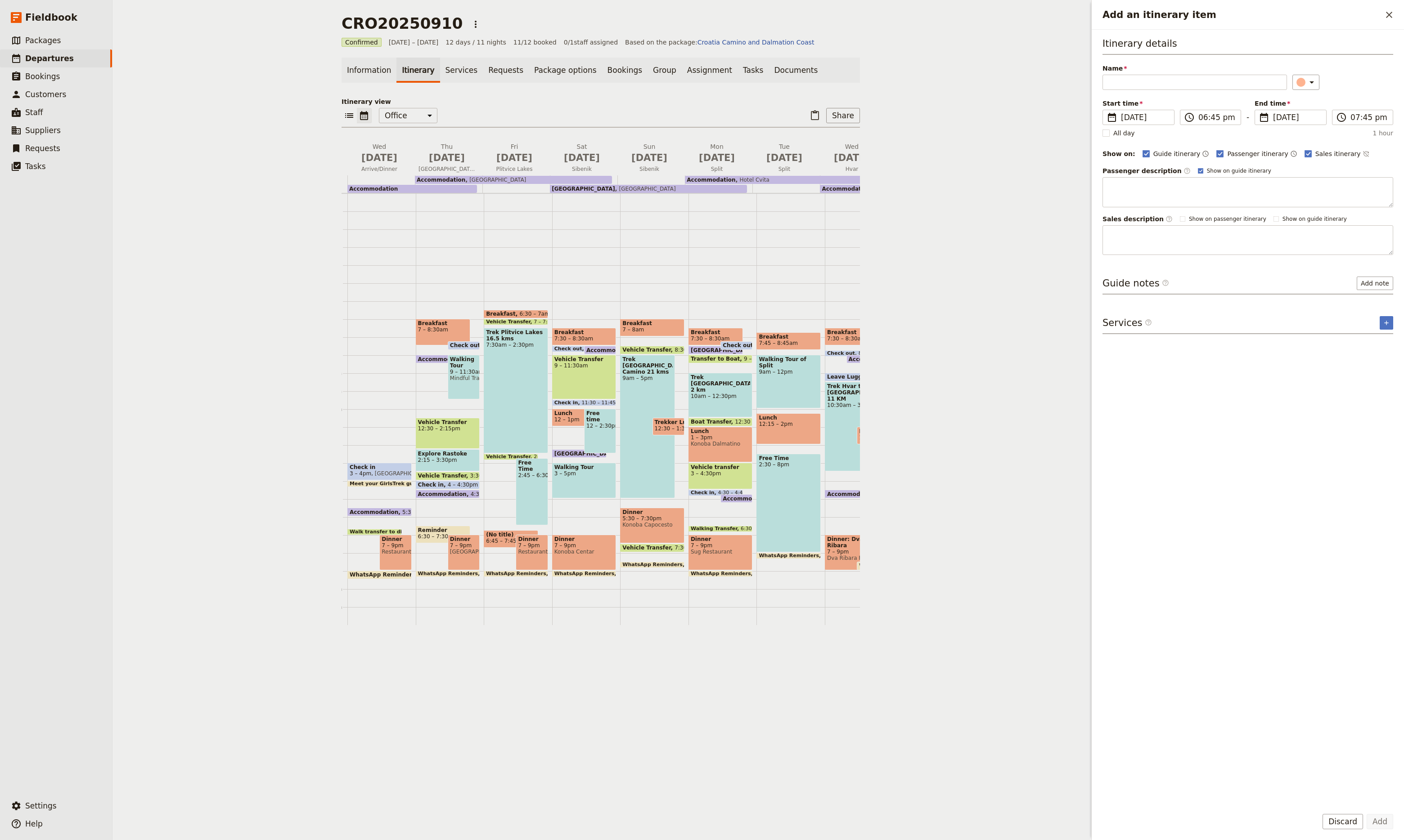
scroll to position [0, 0]
click at [503, 531] on div "Breakfast 6:30 – 7am Vehicle Transfer 7 – 7:10am Trek Plitvice Lakes 16.5 kms 7…" at bounding box center [518, 409] width 68 height 432
click at [525, 529] on div "Breakfast 6:30 – 7am Vehicle Transfer 7 – 7:10am Trek Plitvice Lakes 16.5 kms 7…" at bounding box center [518, 409] width 68 height 432
click at [497, 518] on div "Breakfast 6:30 – 7am Vehicle Transfer 7 – 7:10am Trek Plitvice Lakes 16.5 kms 7…" at bounding box center [518, 409] width 68 height 432
click at [1306, 82] on icon "Add an itinerary item" at bounding box center [1312, 82] width 11 height 11
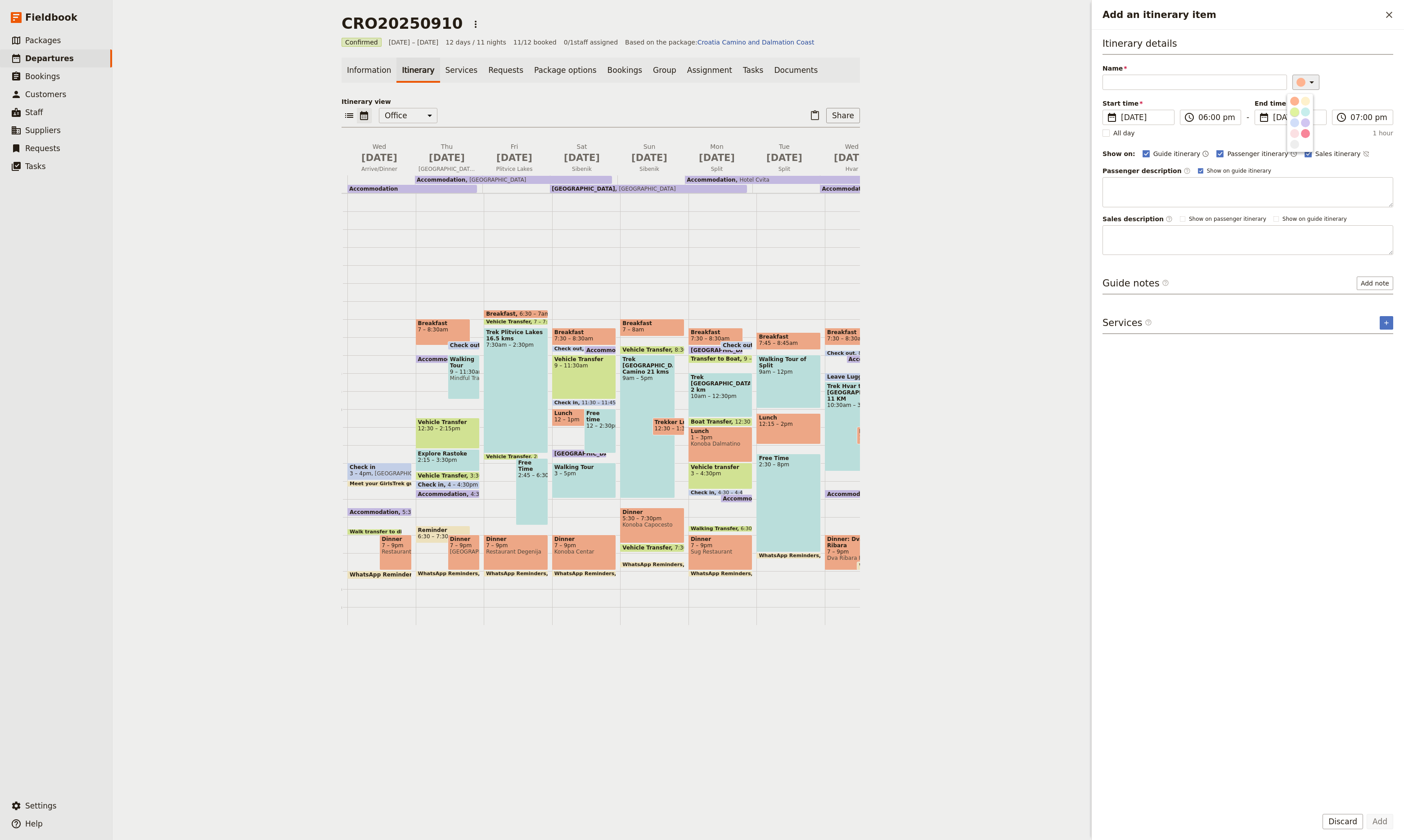
click at [1293, 117] on div "button" at bounding box center [1294, 112] width 9 height 9
click at [1158, 84] on input "Name" at bounding box center [1195, 82] width 185 height 15
type input "Vehicle transfer to dinner"
click at [1219, 120] on input "06:00 pm" at bounding box center [1217, 118] width 37 height 11
click at [1349, 120] on label "​ 07:00 pm" at bounding box center [1363, 117] width 61 height 15
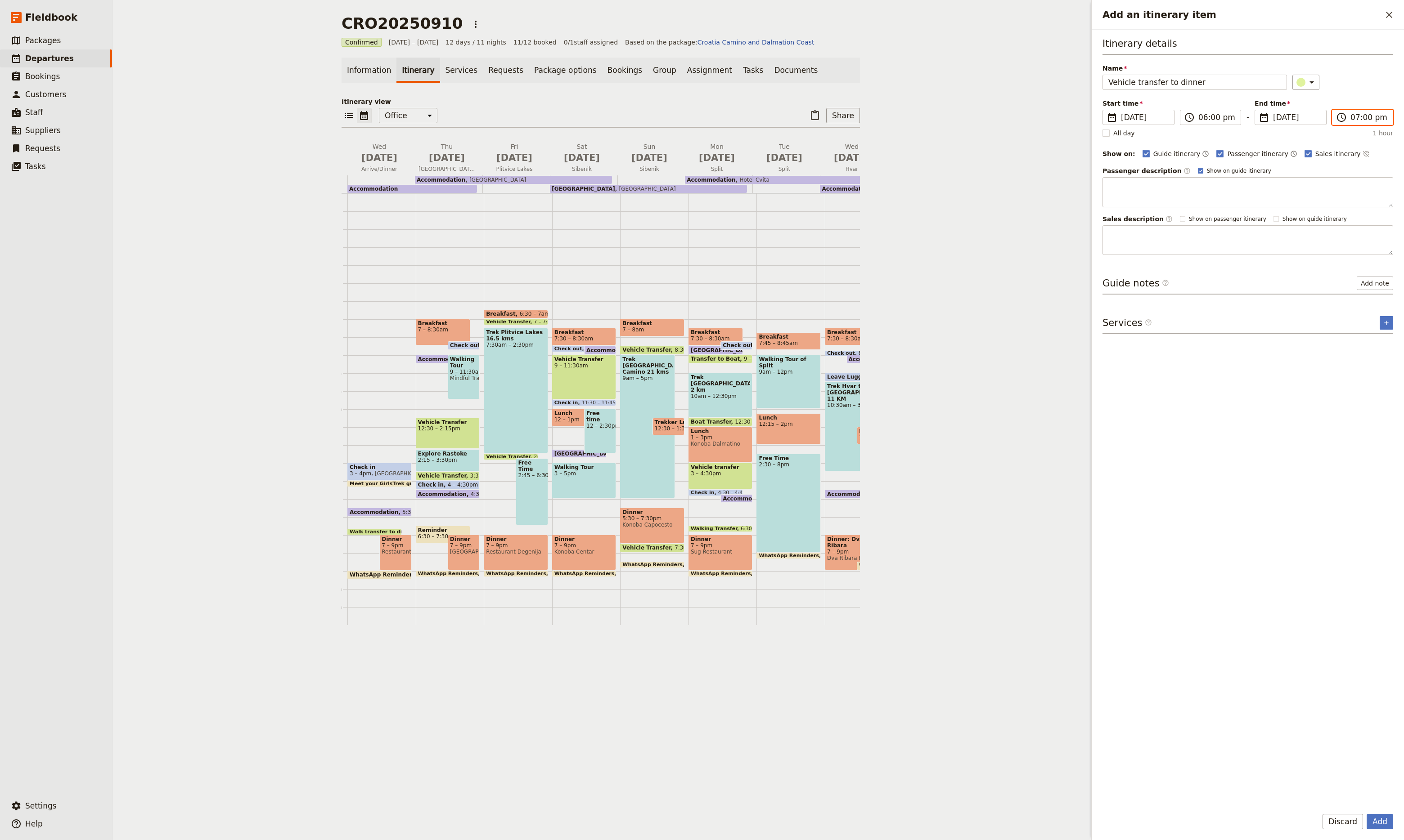
click at [1351, 120] on input "07:00 pm" at bounding box center [1369, 118] width 37 height 11
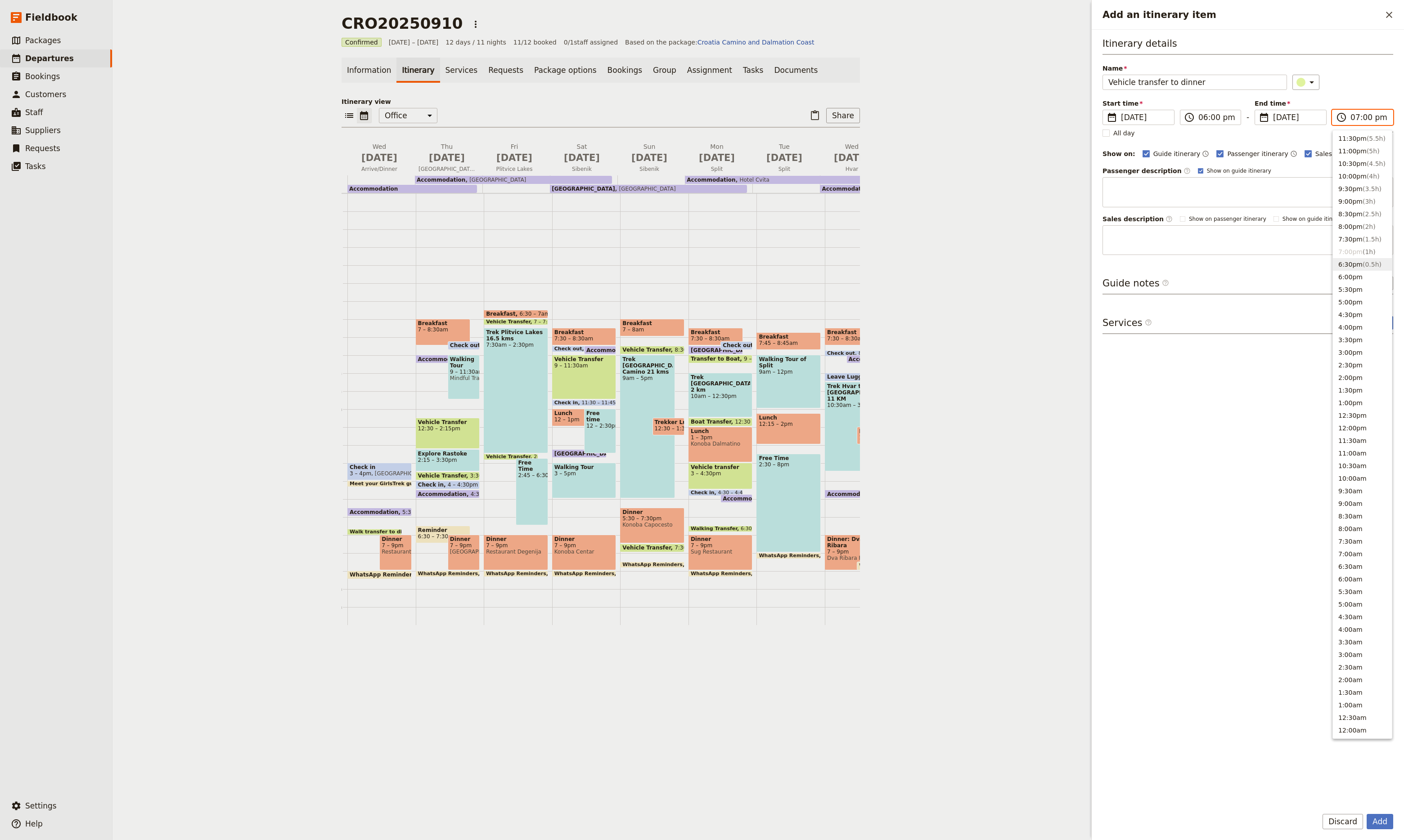
click at [1355, 266] on button "6:30pm ( 0.5h )" at bounding box center [1363, 264] width 59 height 13
type input "06:30 pm"
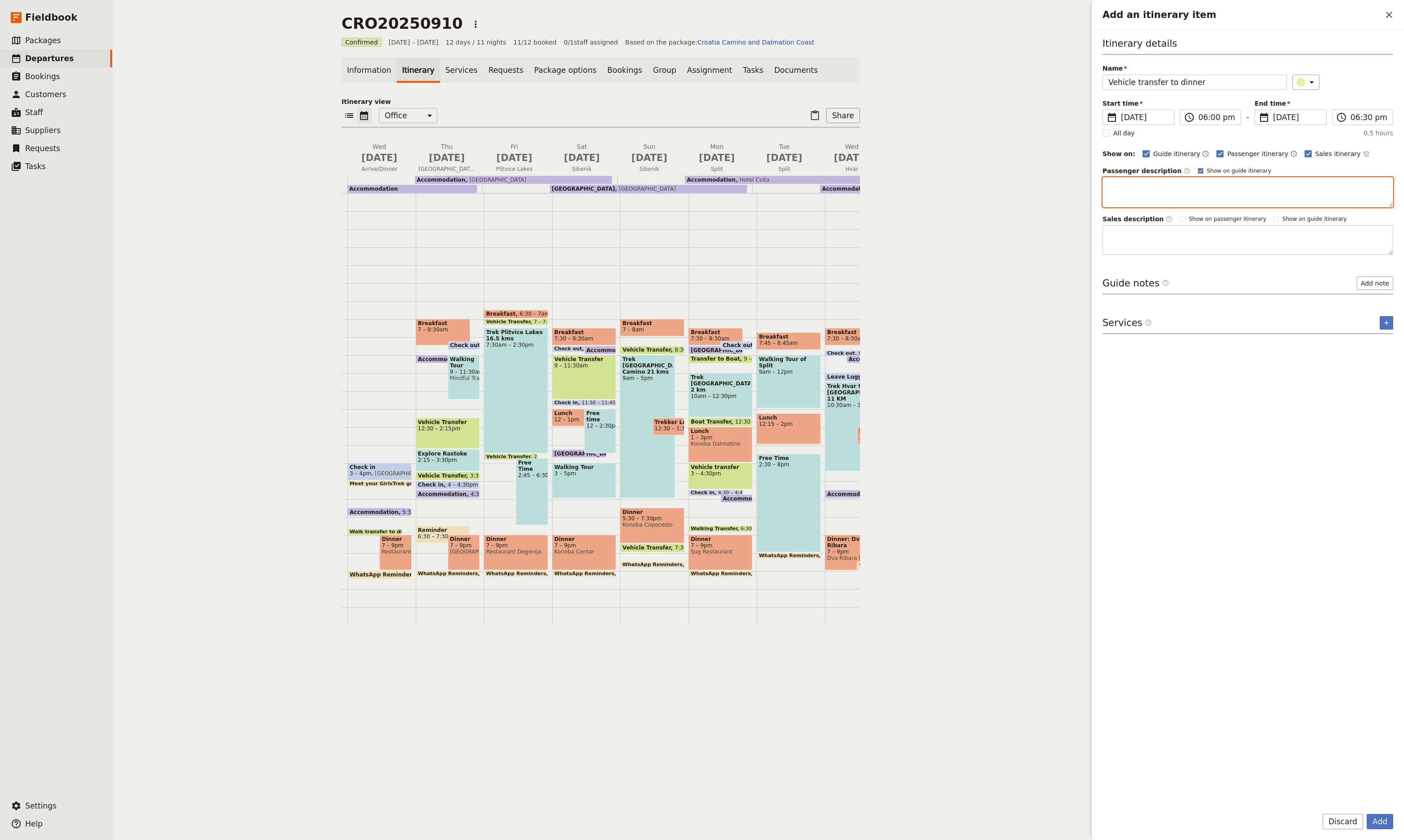
click at [1225, 191] on textarea "Add an itinerary item" at bounding box center [1248, 192] width 291 height 30
type textarea "Meet in the lobby for transfer to dinner"
click at [1379, 821] on button "Add" at bounding box center [1379, 821] width 27 height 15
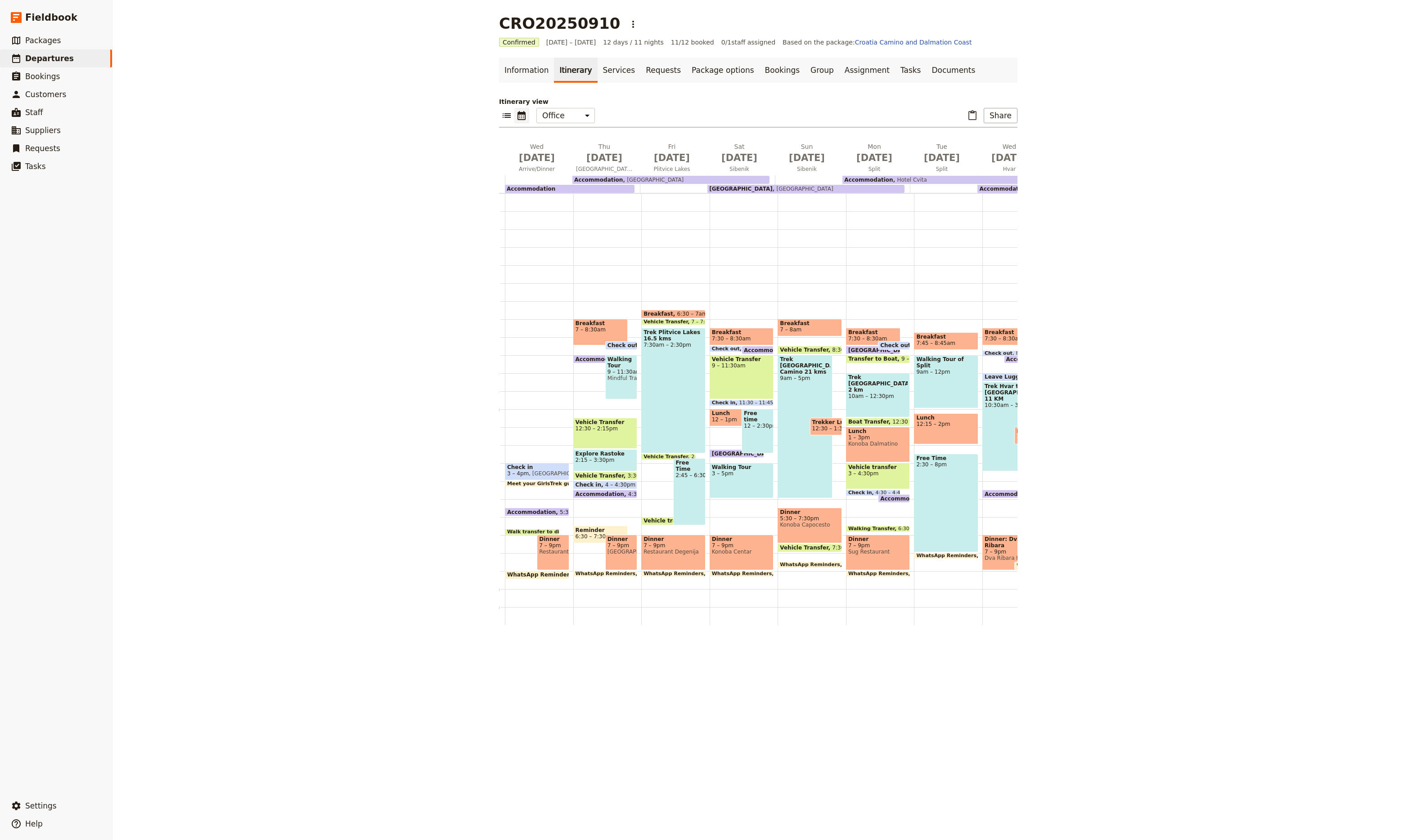
click at [882, 397] on div "Trek [GEOGRAPHIC_DATA] 2 km 10am – 12:30pm" at bounding box center [878, 395] width 64 height 45
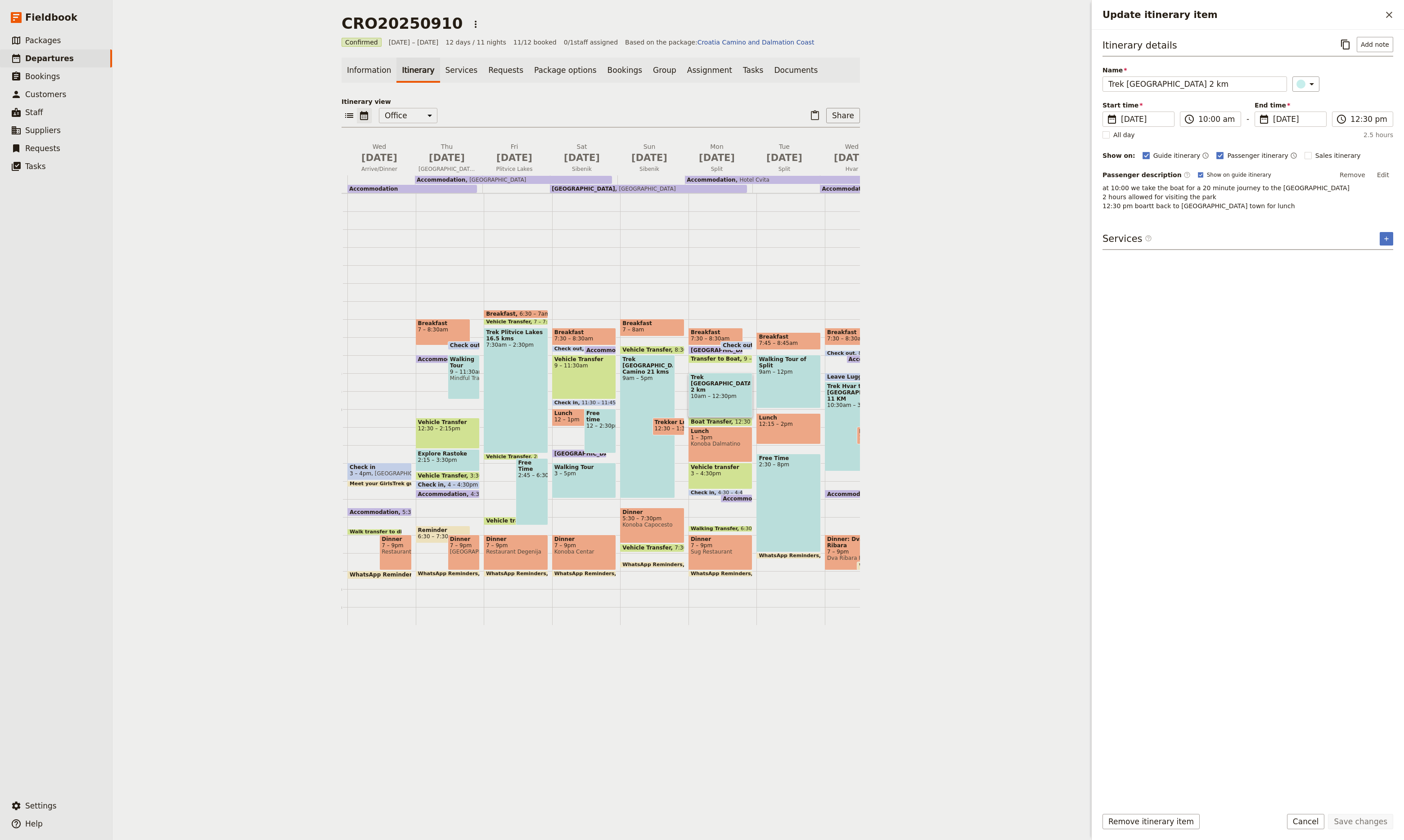
click at [1242, 217] on div "Itinerary details ​ Add note Name Trek [GEOGRAPHIC_DATA] 2 km ​ Start time ​ [D…" at bounding box center [1248, 418] width 291 height 763
click at [1380, 176] on button "Edit" at bounding box center [1383, 175] width 20 height 14
click at [1298, 212] on textarea "at 10:00 we take the boat for a 20 minute journey to the [GEOGRAPHIC_DATA] 2 ho…" at bounding box center [1248, 204] width 291 height 41
type textarea "at 10:00 we take the boat for a 20 minute journey to the [GEOGRAPHIC_DATA] 2 ho…"
click at [1358, 826] on button "Save changes" at bounding box center [1360, 821] width 65 height 15
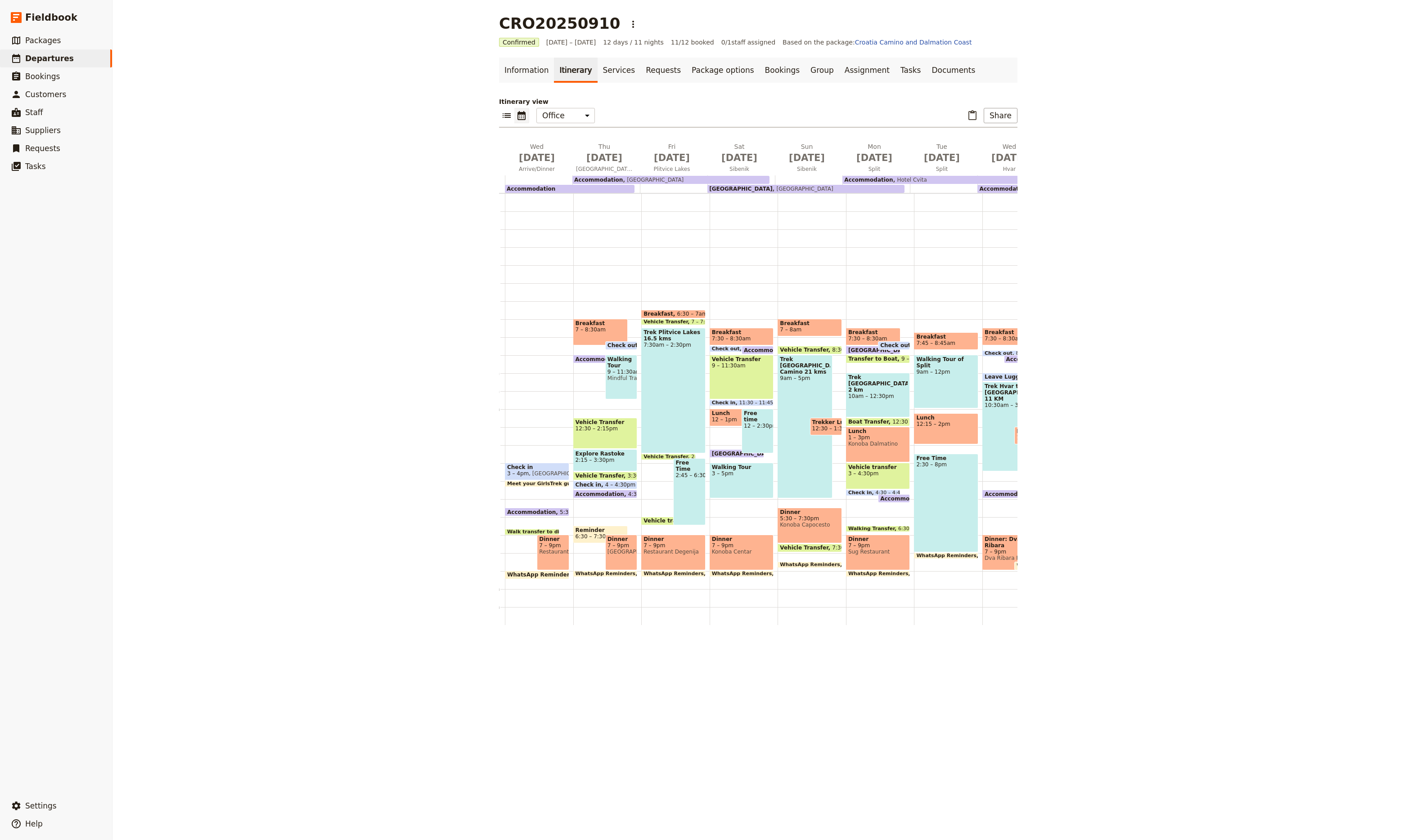
click at [891, 480] on div "Vehicle transfer 3 – 4:30pm" at bounding box center [878, 476] width 64 height 27
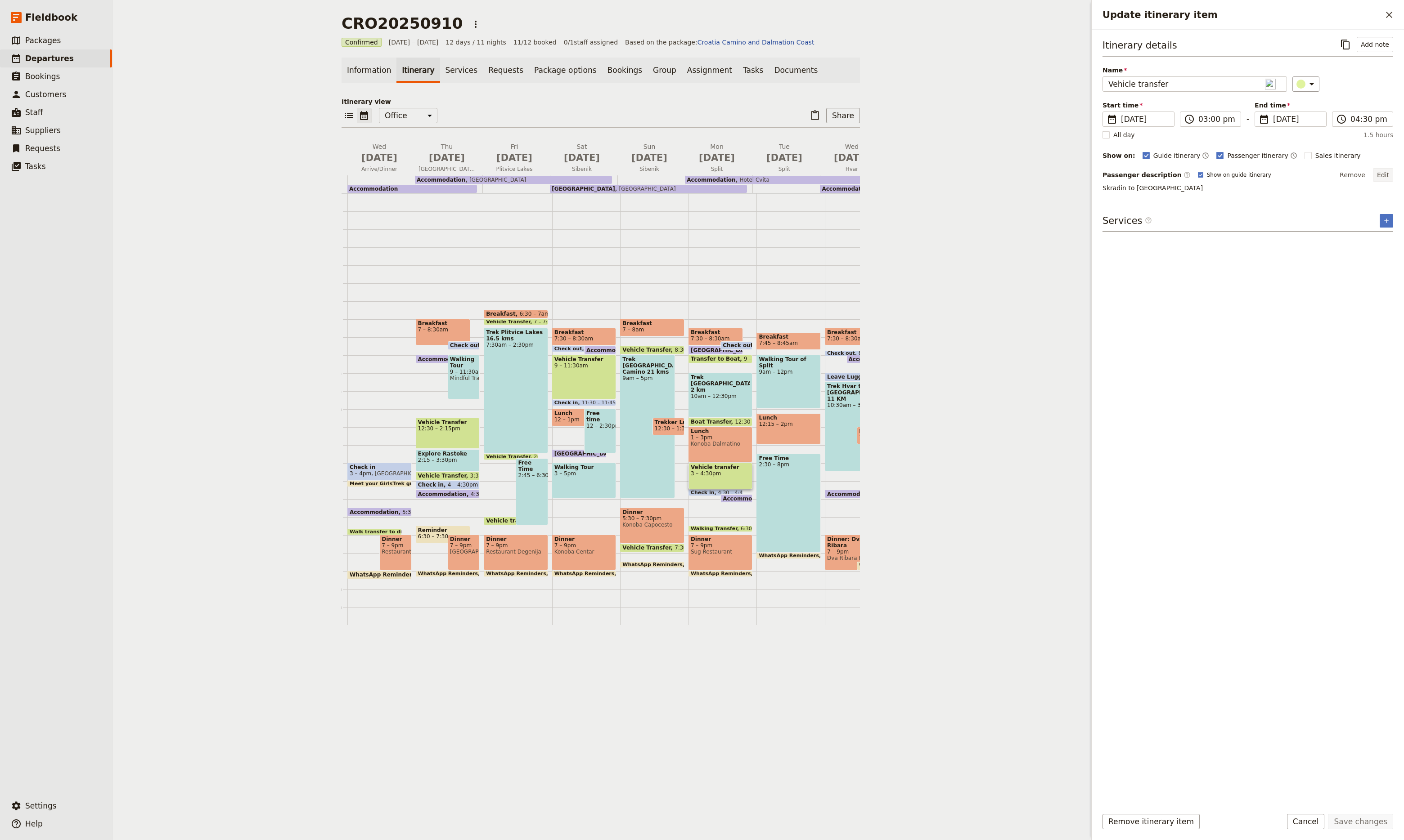
click at [1387, 176] on button "Edit" at bounding box center [1383, 175] width 20 height 14
type textarea "Skradin to [GEOGRAPHIC_DATA] We say good bye to our driver here"
click at [1360, 815] on button "Save changes" at bounding box center [1360, 821] width 65 height 15
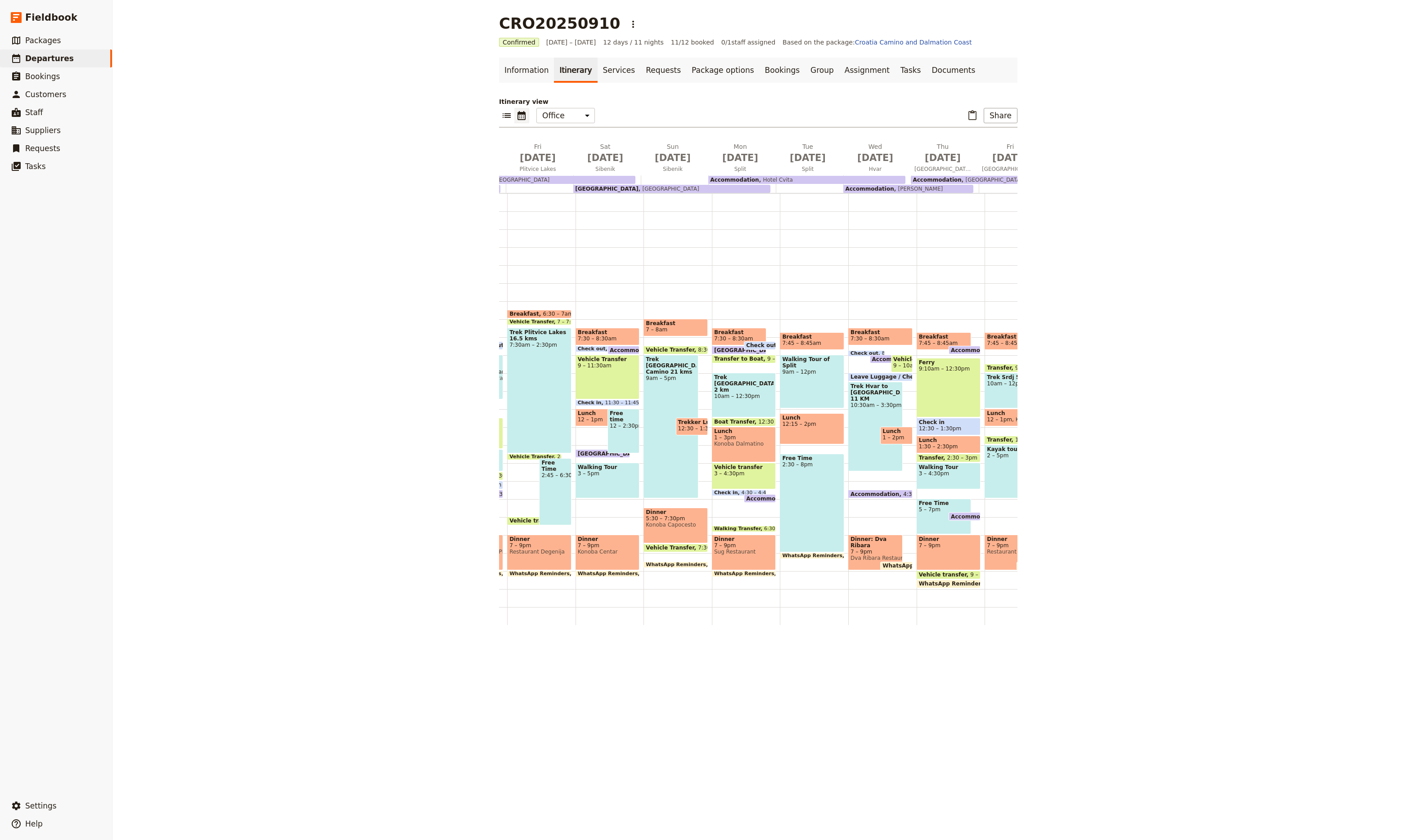
scroll to position [0, 192]
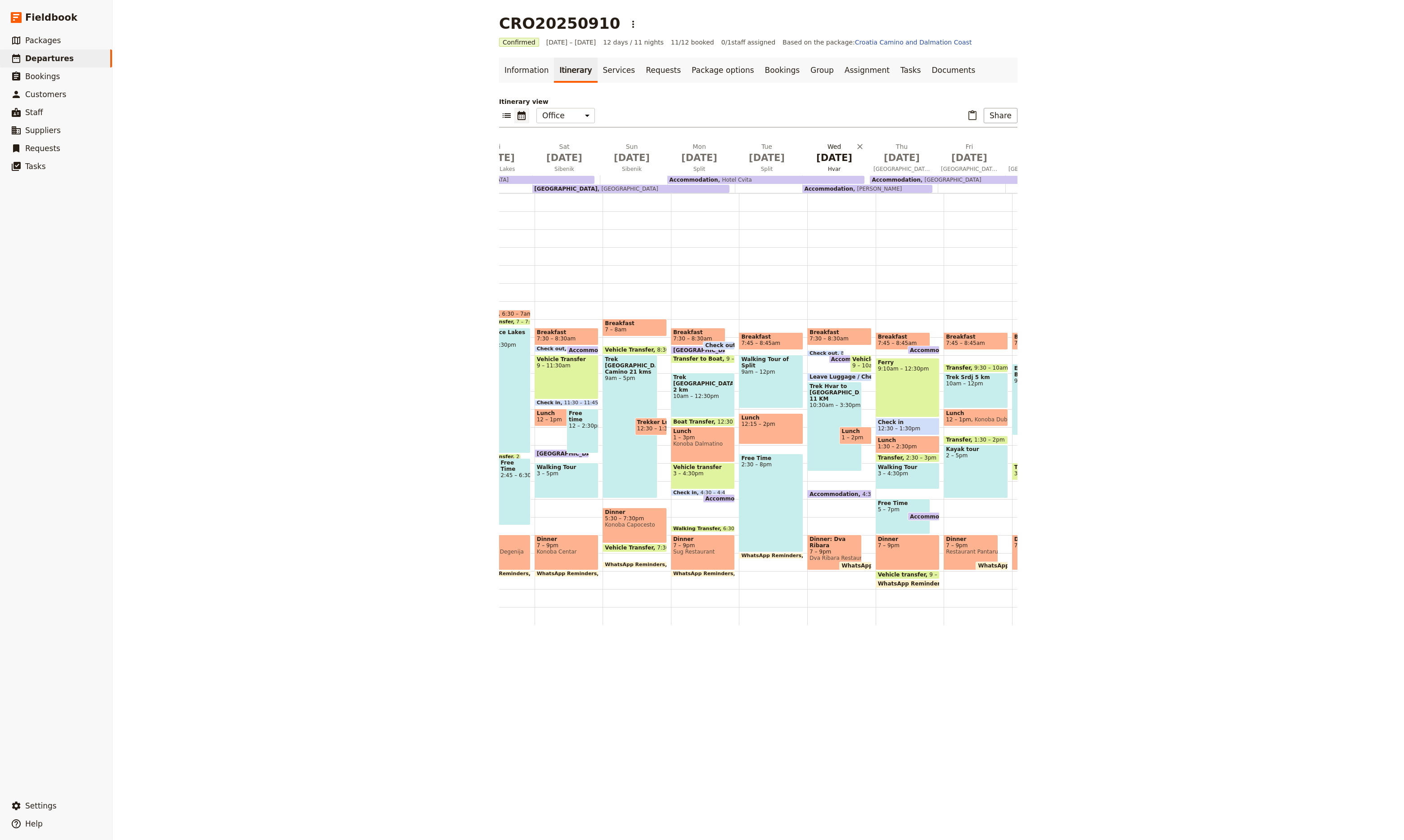
click at [833, 172] on span "Hvar" at bounding box center [834, 169] width 64 height 7
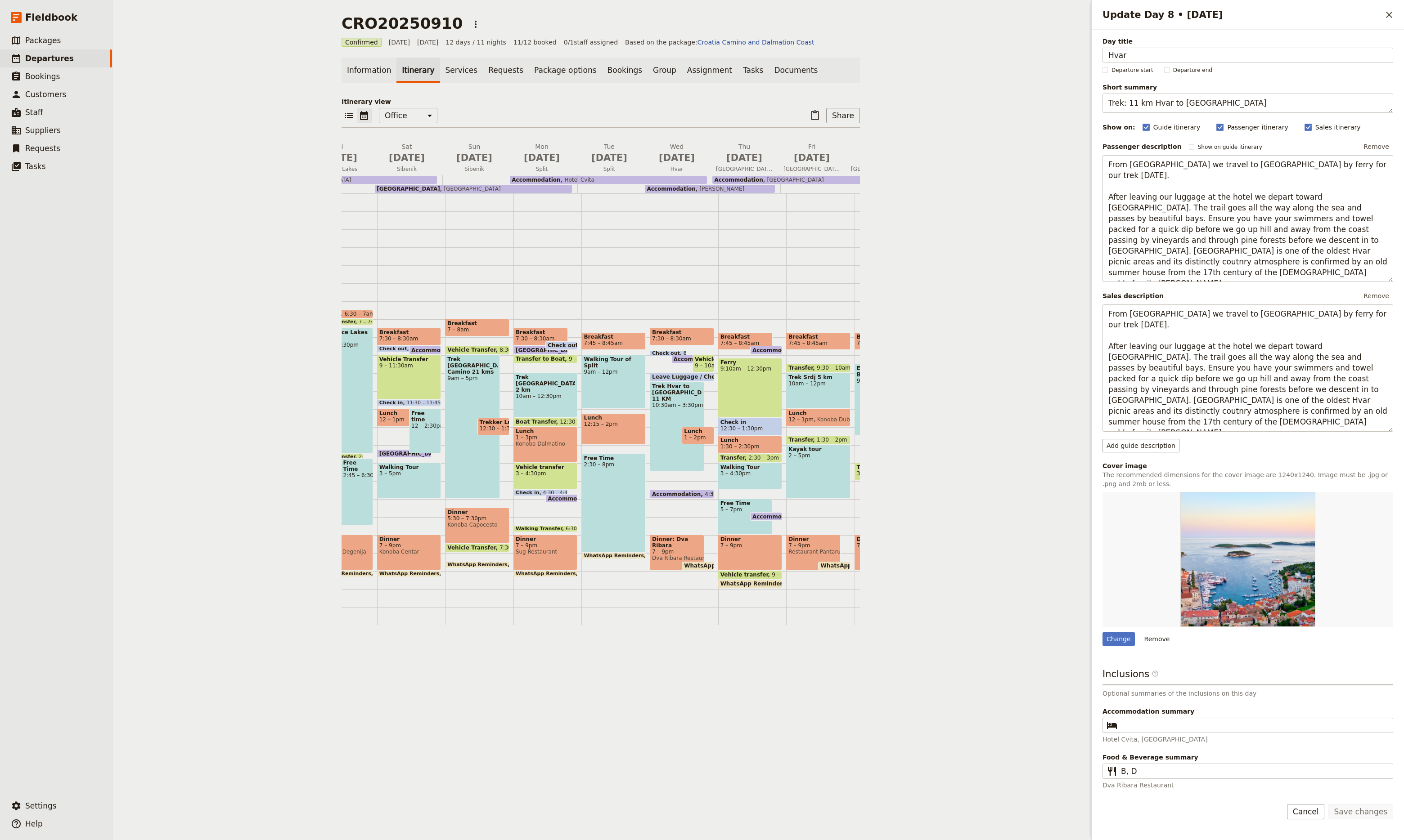
click at [670, 410] on div "Trek Hvar to [GEOGRAPHIC_DATA] 11 KM 10:30am – 3:30pm" at bounding box center [677, 427] width 55 height 89
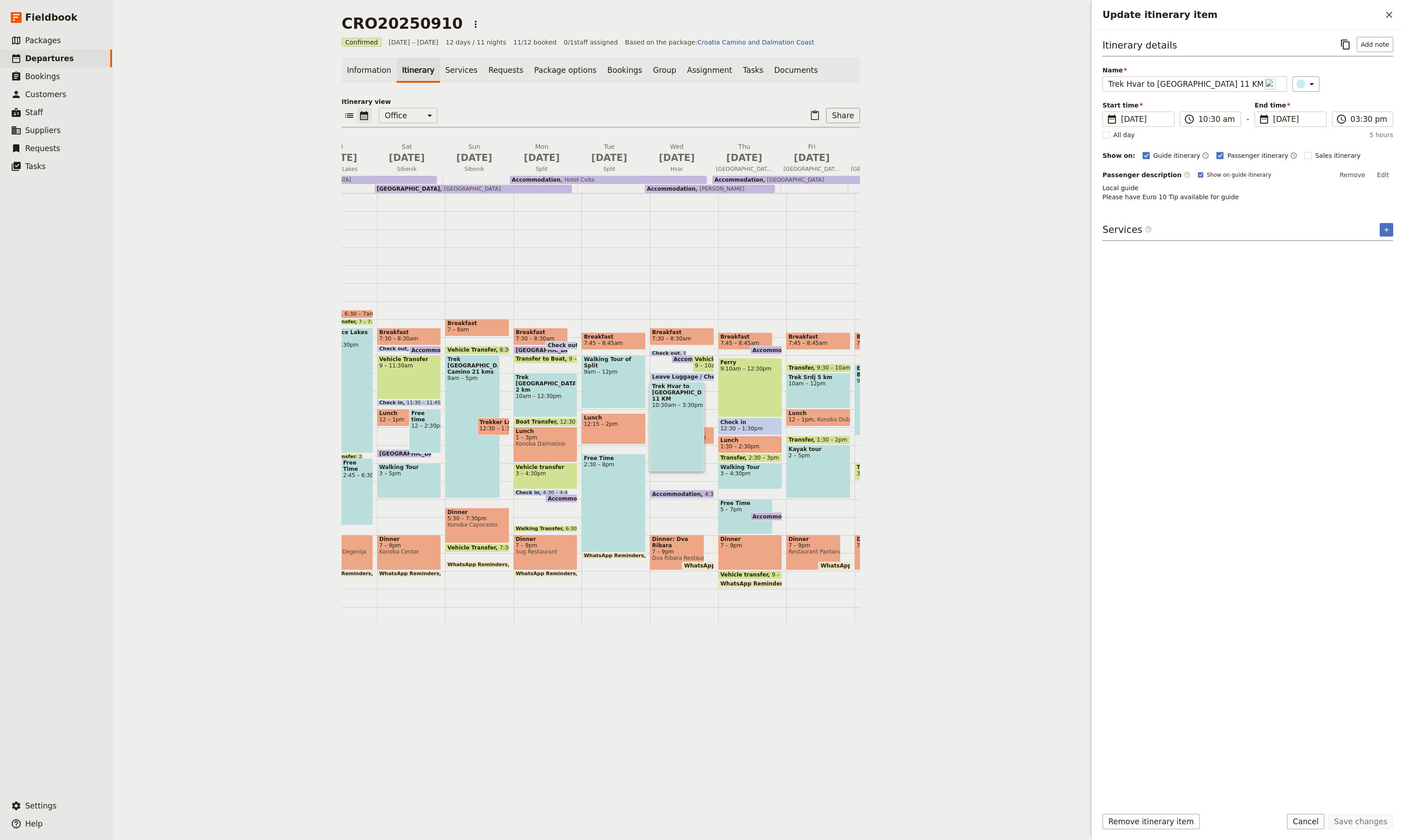
click at [1153, 190] on p "Local guide Please have Euro 10 Tip available for guide" at bounding box center [1248, 192] width 291 height 18
click at [1148, 186] on p "Local guide Please have Euro 10 Tip available for guide" at bounding box center [1248, 192] width 291 height 18
click at [1378, 172] on button "Edit" at bounding box center [1383, 175] width 20 height 14
click at [1165, 182] on div "Passenger description ​ Show on guide itinerary Edit Local guide Please have Eu…" at bounding box center [1248, 191] width 291 height 45
click at [1377, 174] on button "Edit" at bounding box center [1383, 175] width 20 height 14
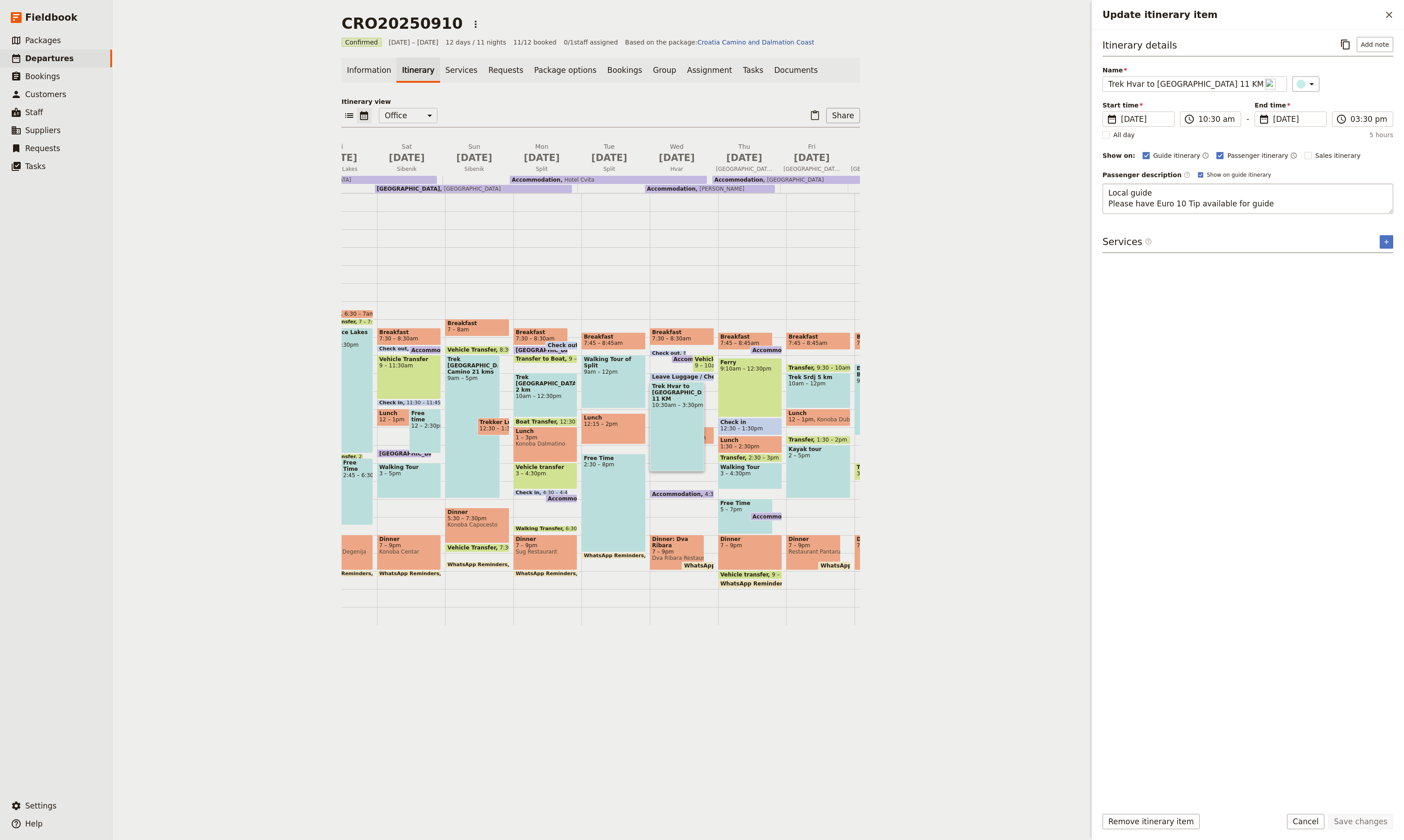
click at [1171, 188] on textarea "Local guide Please have Euro 10 Tip available for guide" at bounding box center [1248, 198] width 291 height 30
type textarea "Local guide [PERSON_NAME] Please have Euro 10 Tip available for guide"
click at [1233, 399] on div "Itinerary details ​ Add note Name Trek Hvar to [GEOGRAPHIC_DATA] 11 KM ​ Start …" at bounding box center [1248, 418] width 291 height 763
click at [1372, 42] on button "Add note" at bounding box center [1375, 45] width 37 height 15
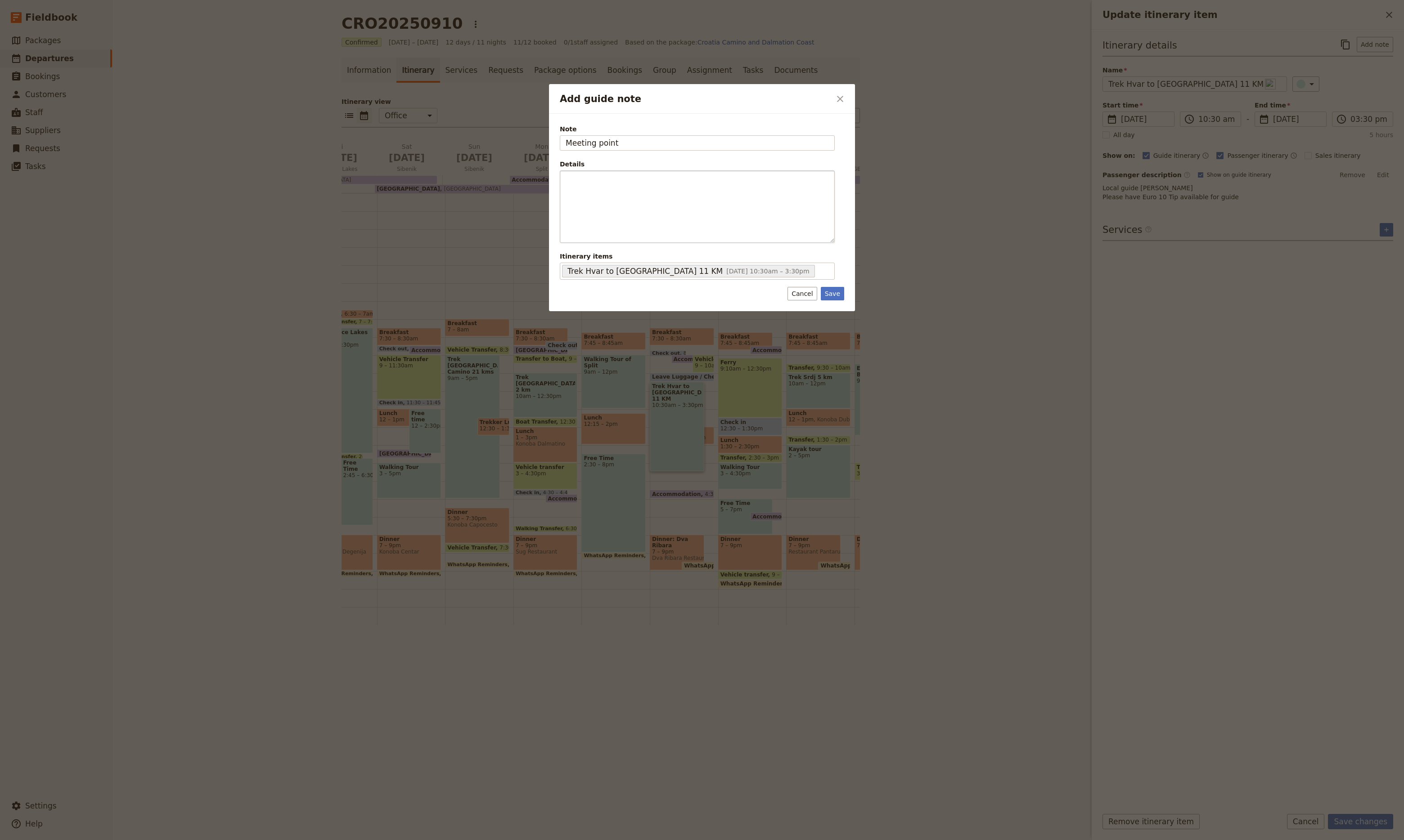
type input "Meeting point"
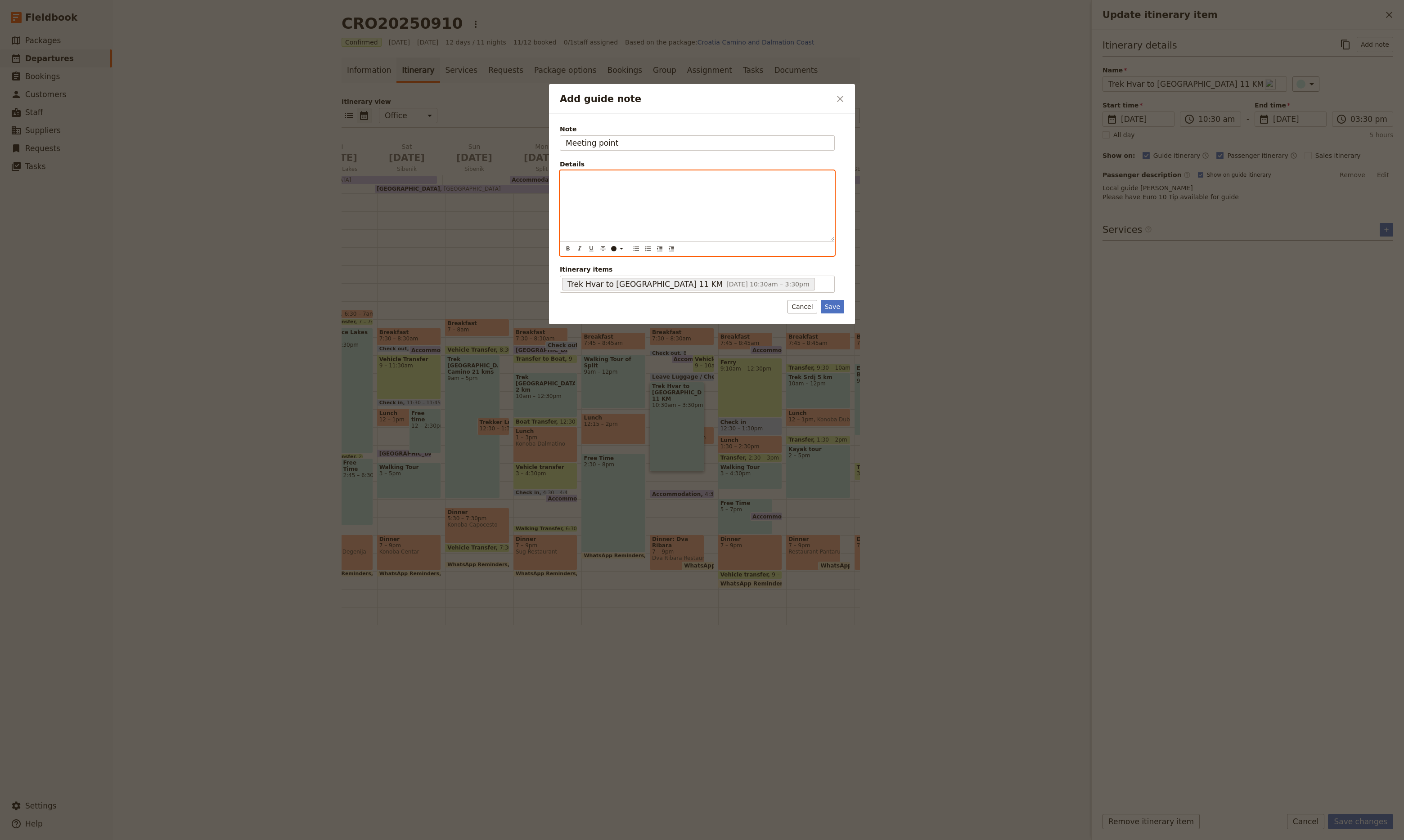
click at [618, 194] on div "Add guide note" at bounding box center [697, 206] width 274 height 70
click at [831, 306] on button "Save" at bounding box center [832, 307] width 23 height 14
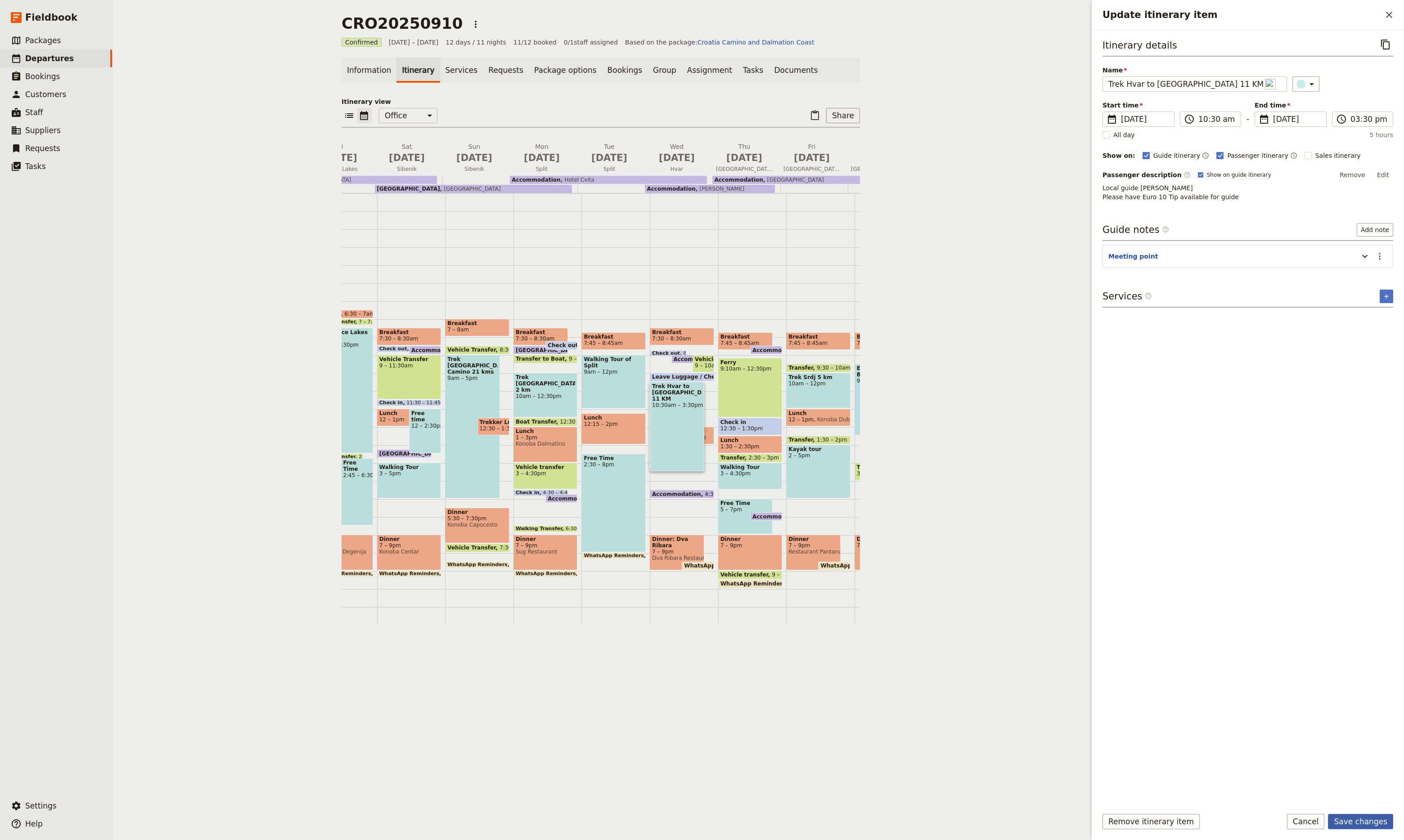
click at [1376, 819] on button "Save changes" at bounding box center [1360, 821] width 65 height 15
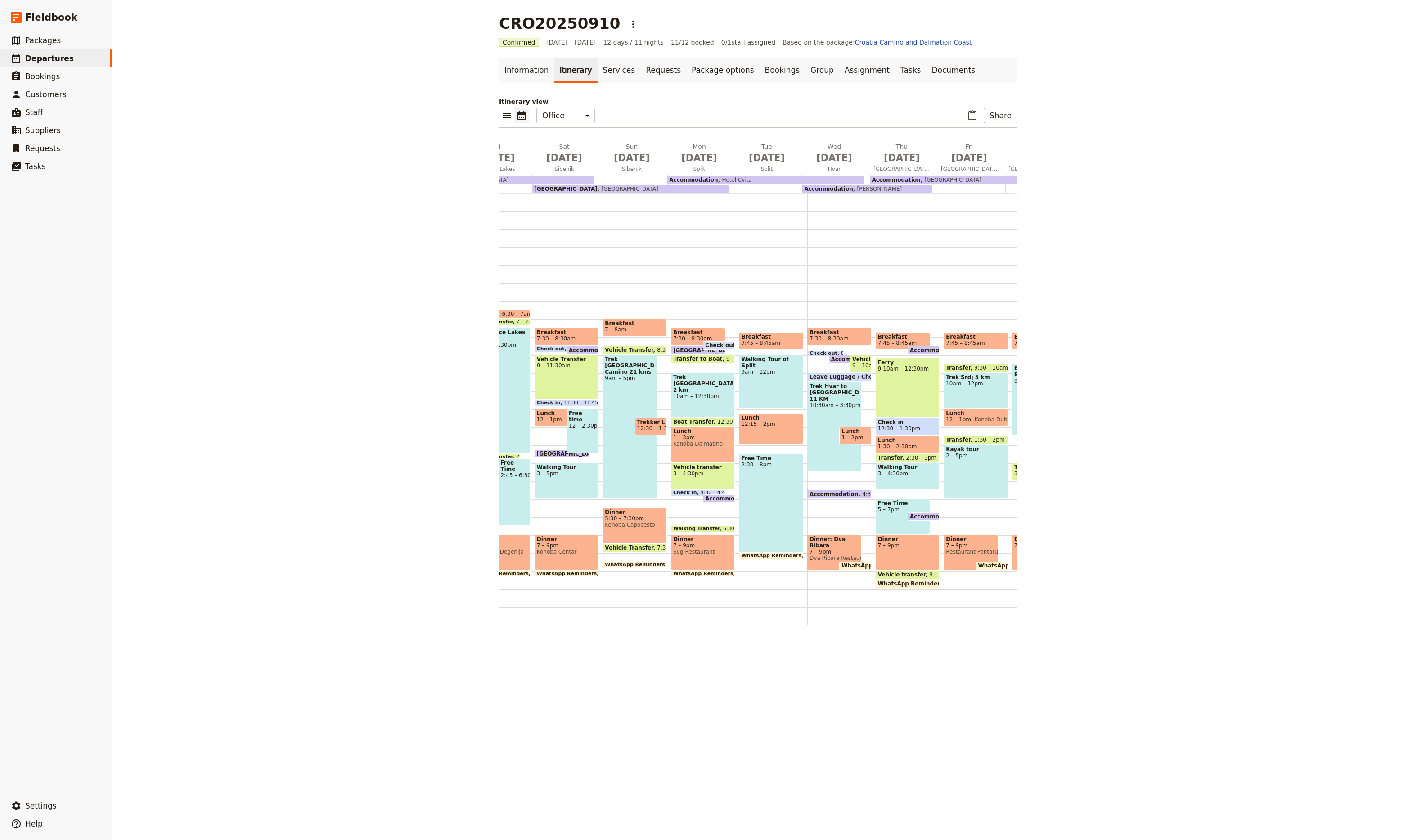
click at [957, 391] on div "Trek Srdj 5 km 10am – 12pm" at bounding box center [976, 390] width 64 height 35
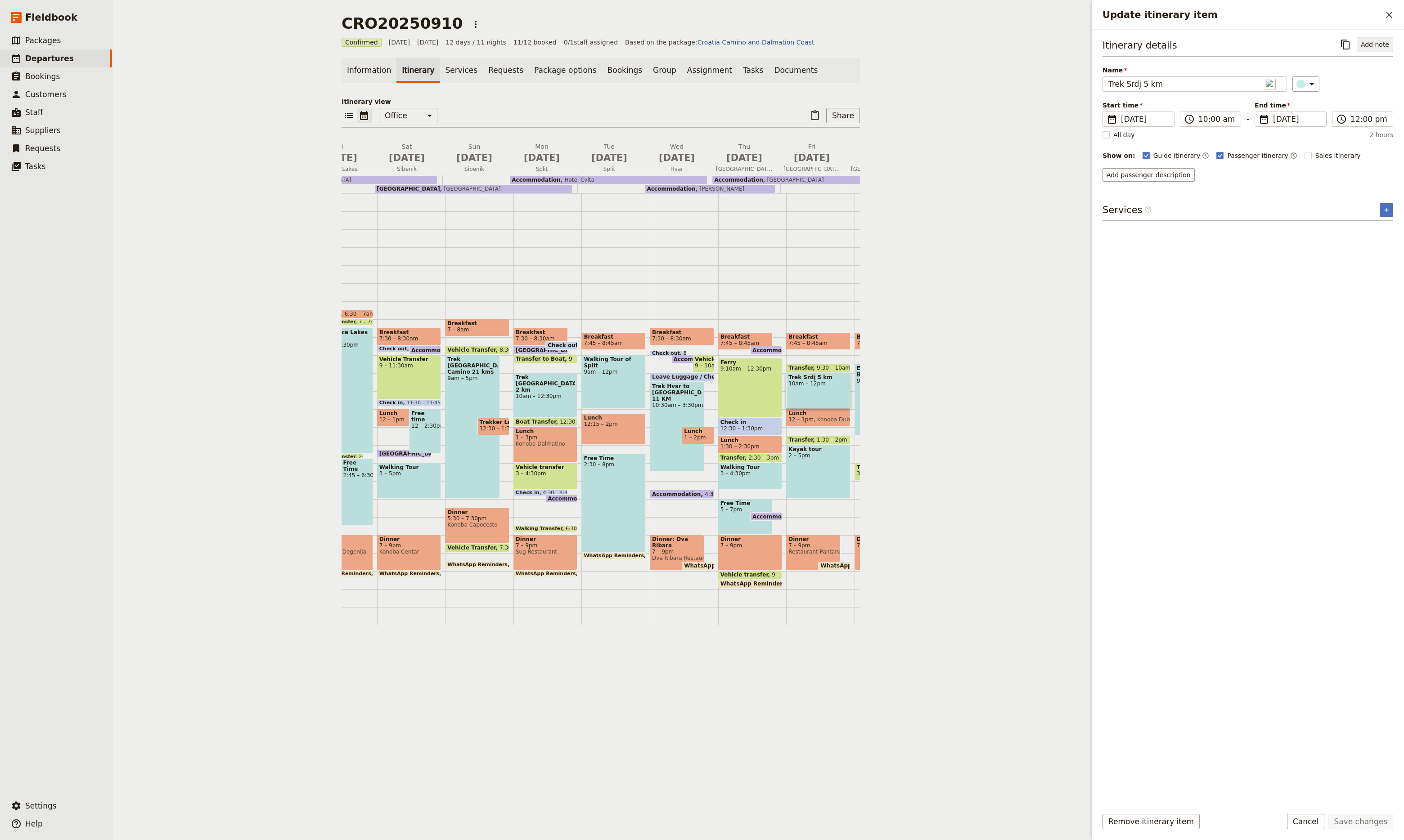
click at [1381, 45] on button "Add note" at bounding box center [1375, 45] width 37 height 15
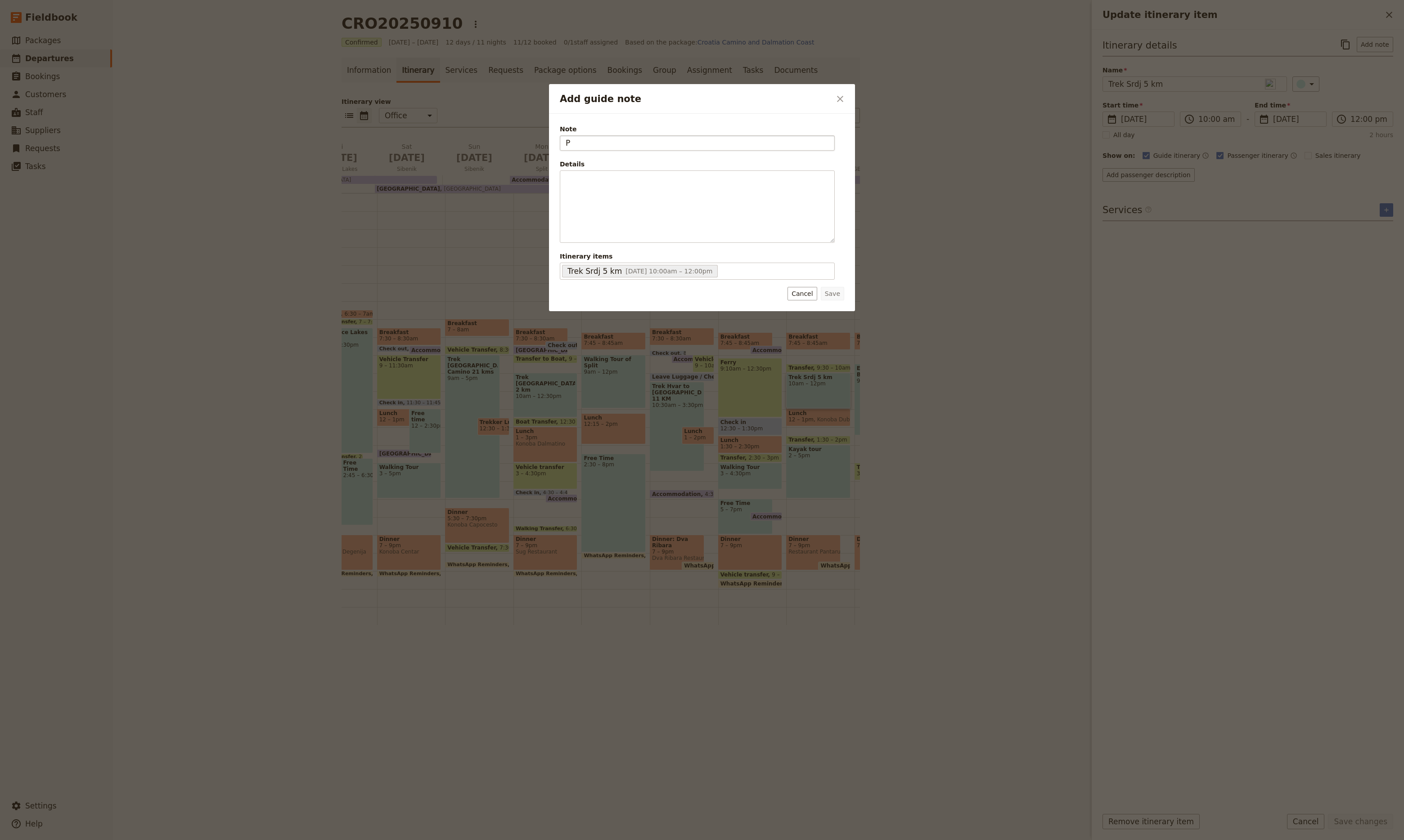
click at [713, 142] on input "P" at bounding box center [697, 143] width 275 height 15
type input "Pronounced - Serg"
click at [838, 297] on button "Save" at bounding box center [832, 294] width 23 height 14
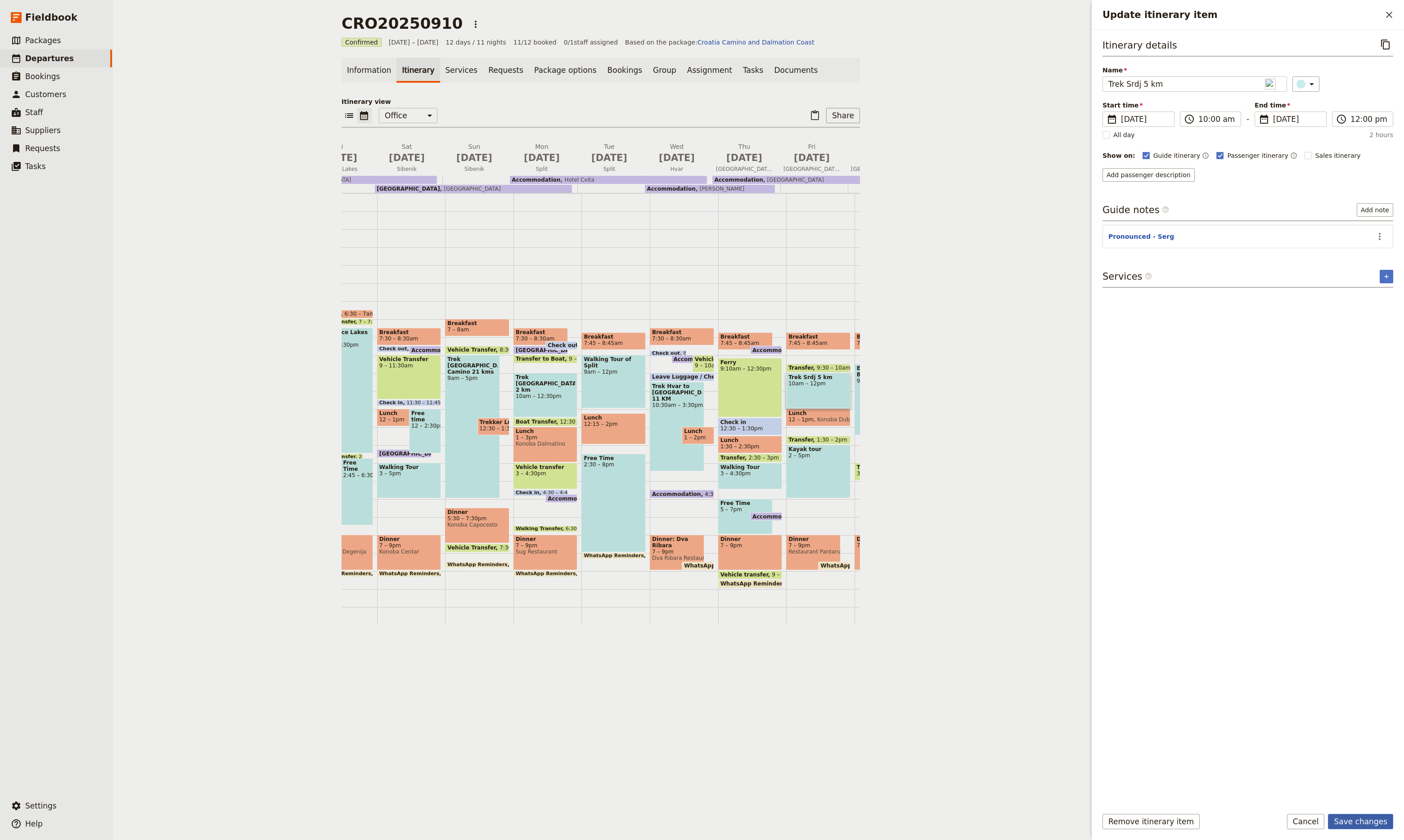
click at [1369, 826] on button "Save changes" at bounding box center [1360, 821] width 65 height 15
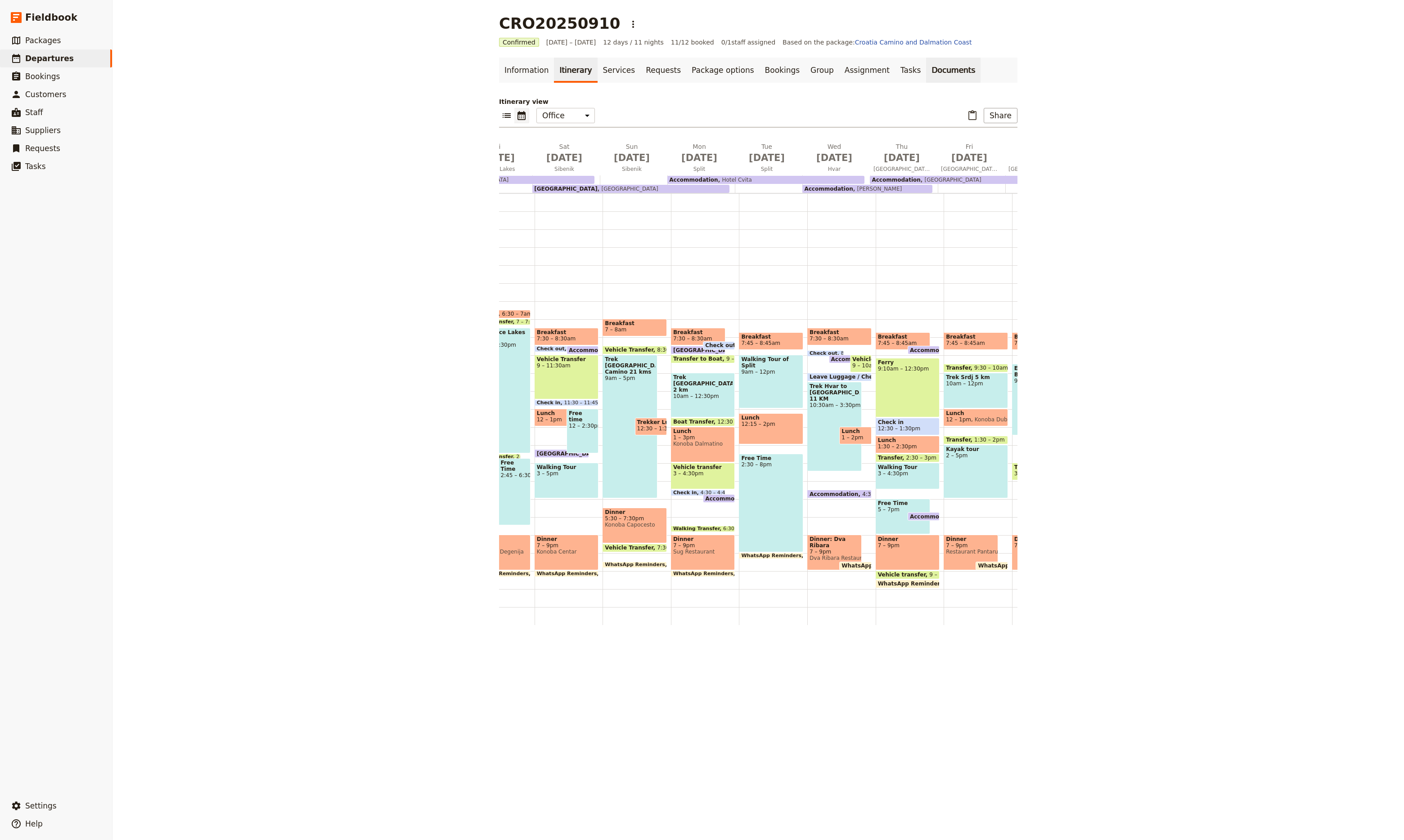
click at [926, 72] on link "Documents" at bounding box center [953, 70] width 55 height 25
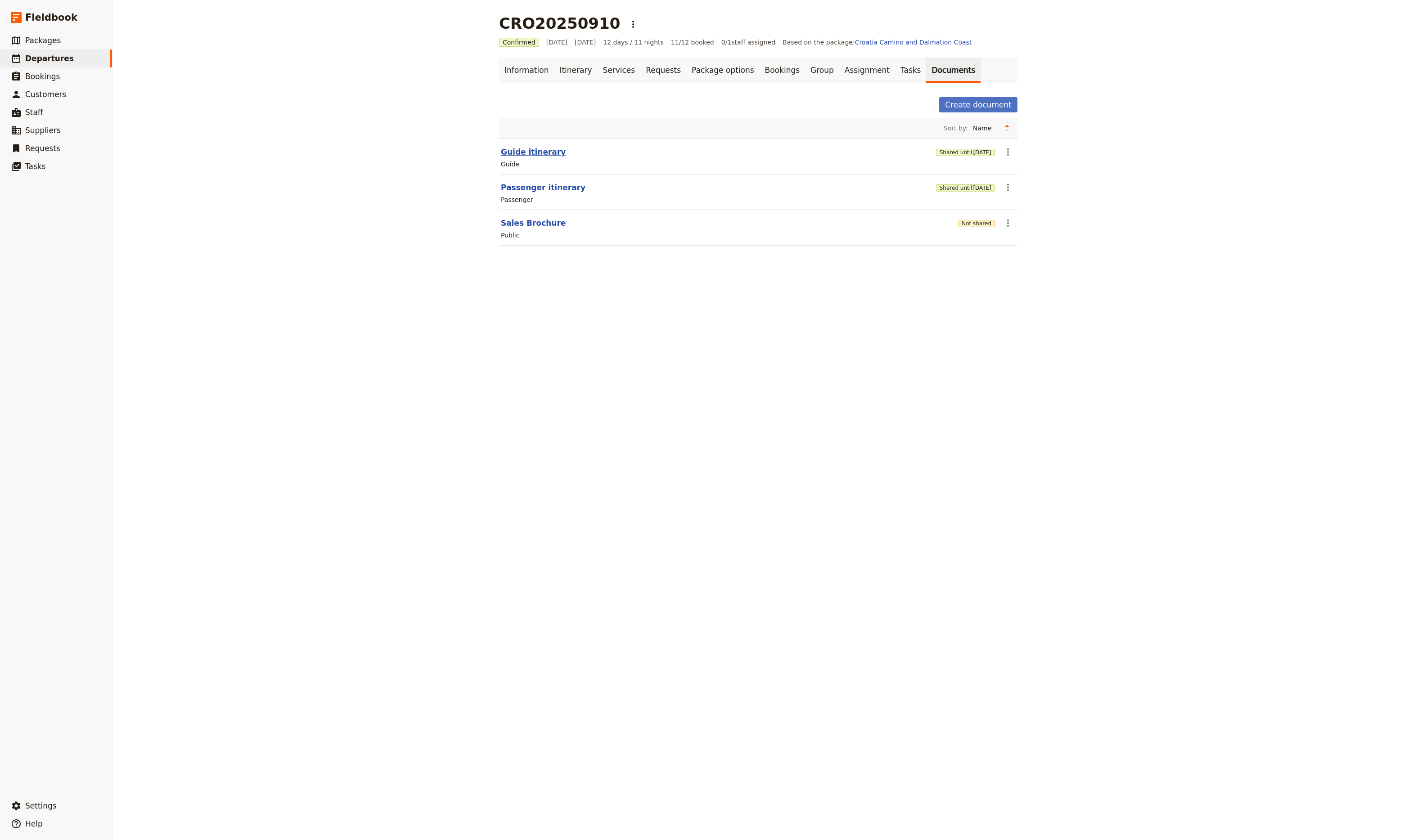
click at [532, 154] on button "Guide itinerary" at bounding box center [533, 152] width 65 height 11
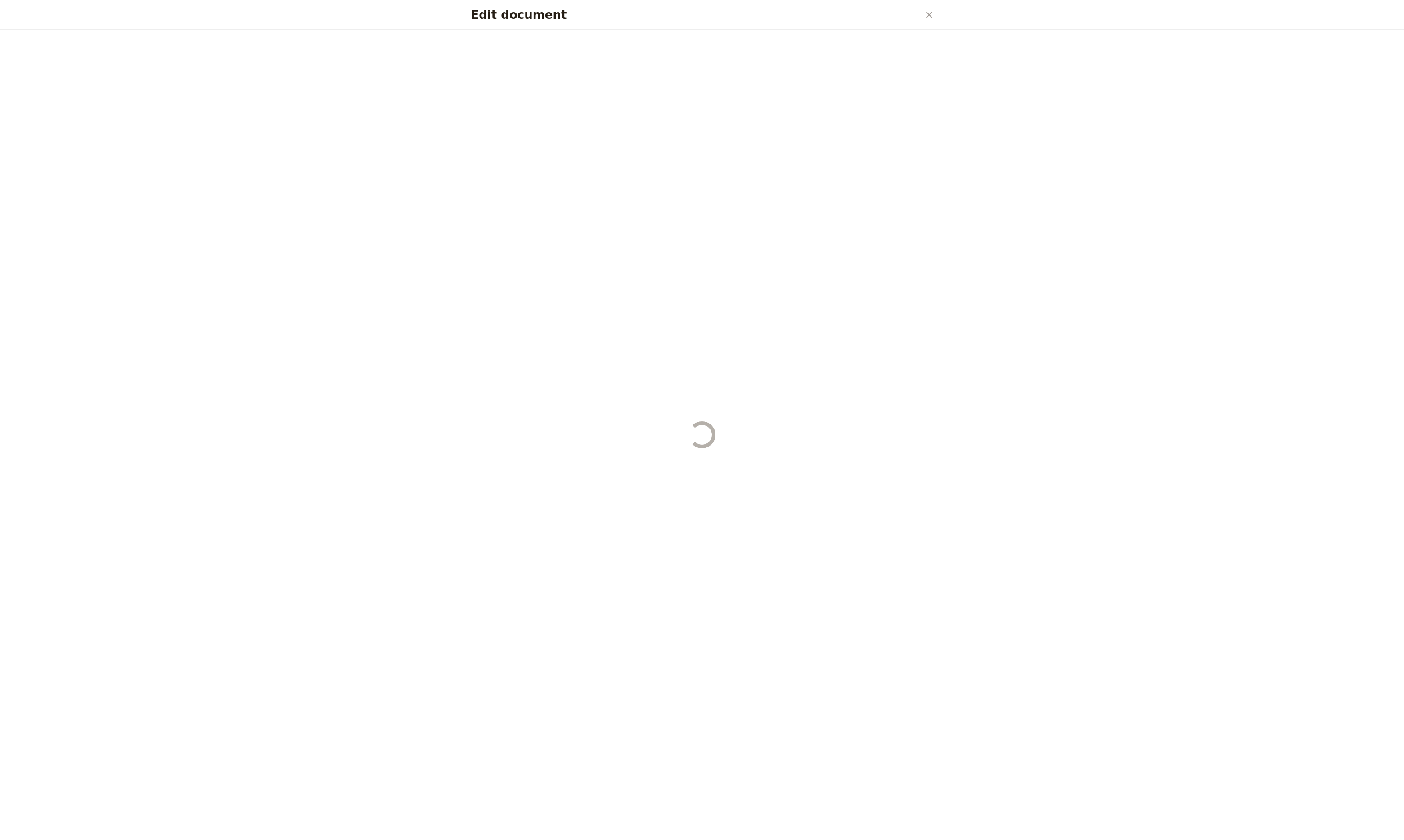
select select "STAFF"
select select "RUN_SHEET"
select select "DEFAULT"
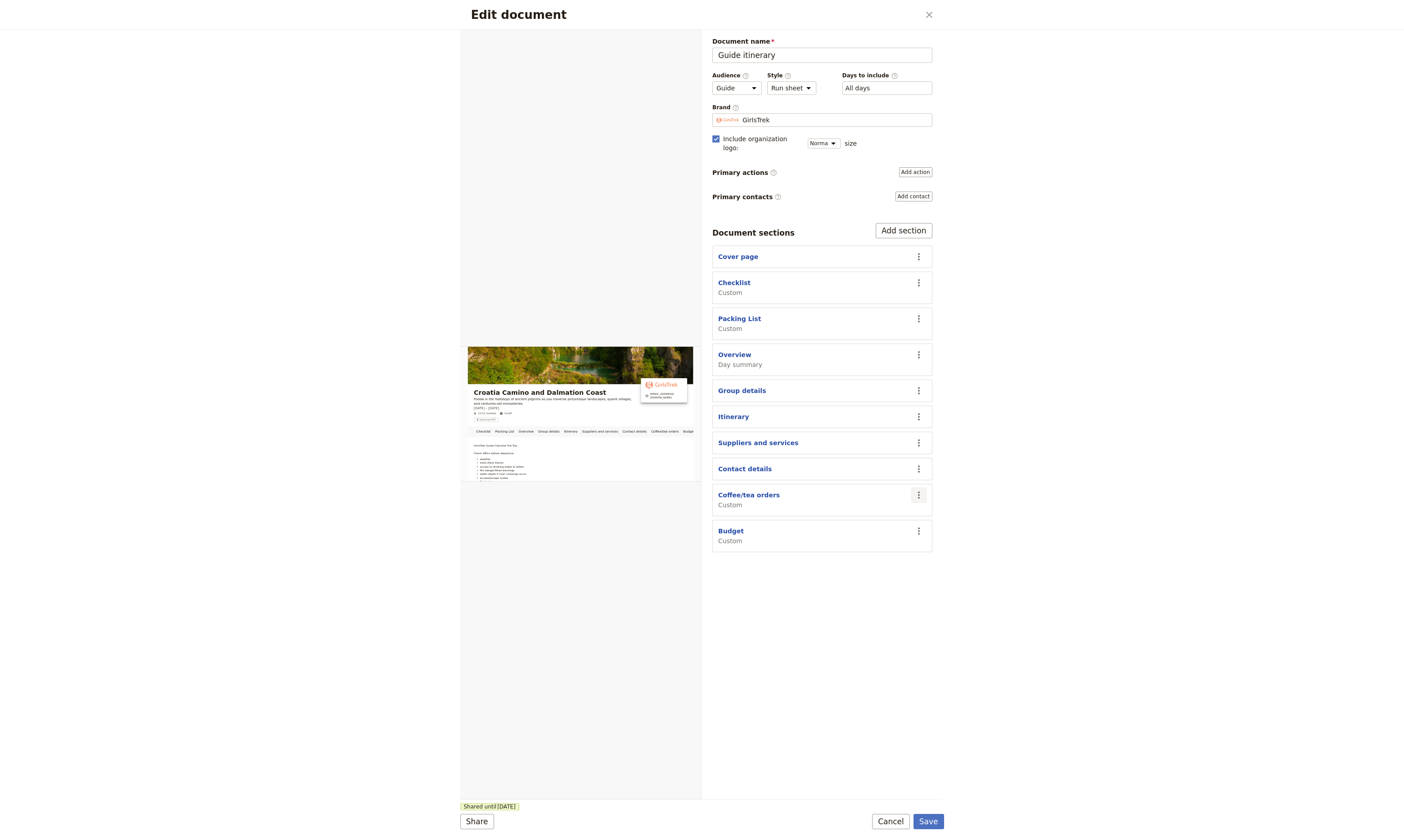
click at [921, 491] on icon "Actions" at bounding box center [919, 495] width 11 height 11
click at [879, 520] on span "Remove section" at bounding box center [873, 522] width 50 height 9
click at [917, 490] on icon "Actions" at bounding box center [919, 495] width 11 height 11
click at [866, 522] on span "Remove section" at bounding box center [873, 522] width 50 height 9
click at [931, 821] on button "Save" at bounding box center [929, 821] width 31 height 15
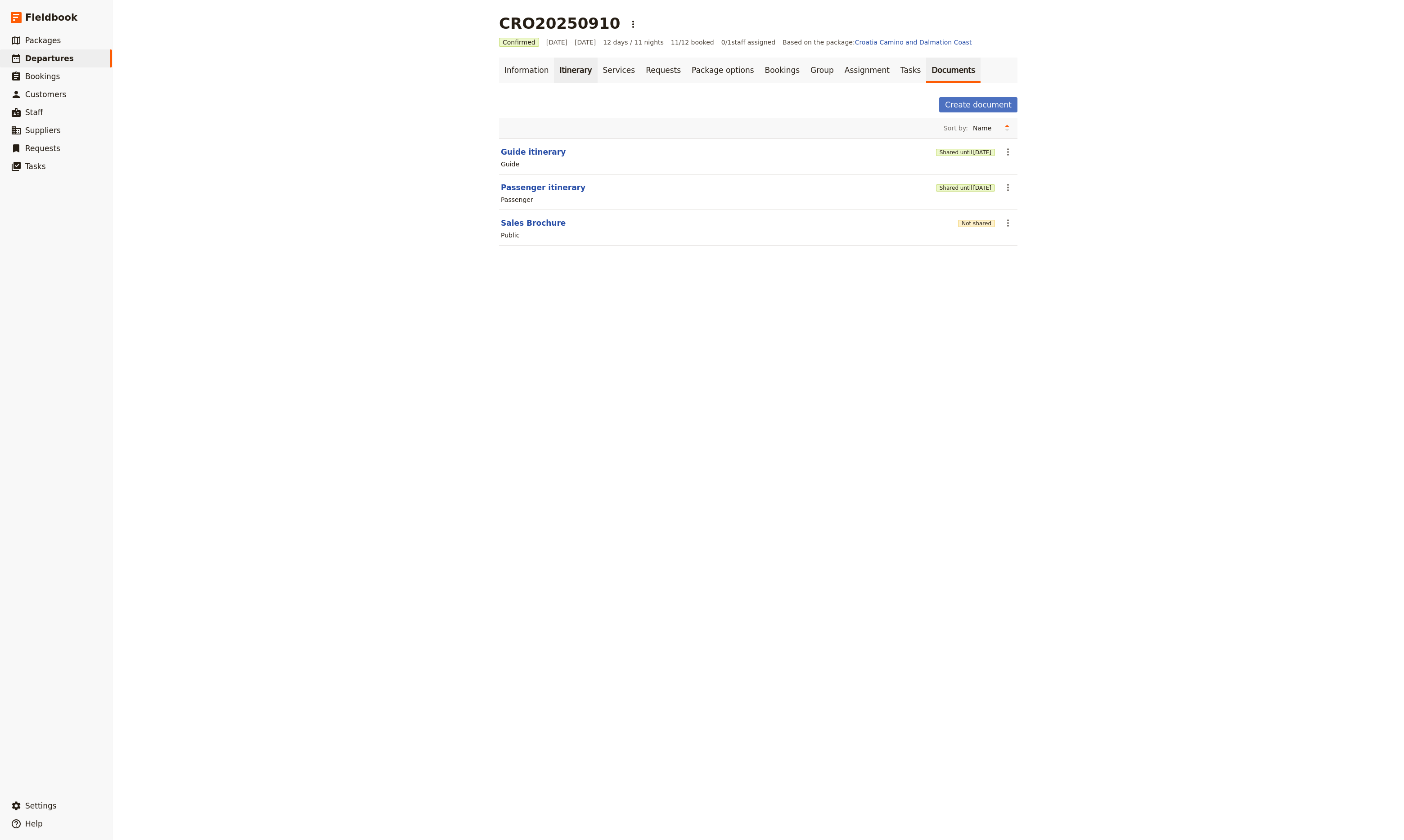
click at [566, 72] on link "Itinerary" at bounding box center [575, 70] width 43 height 25
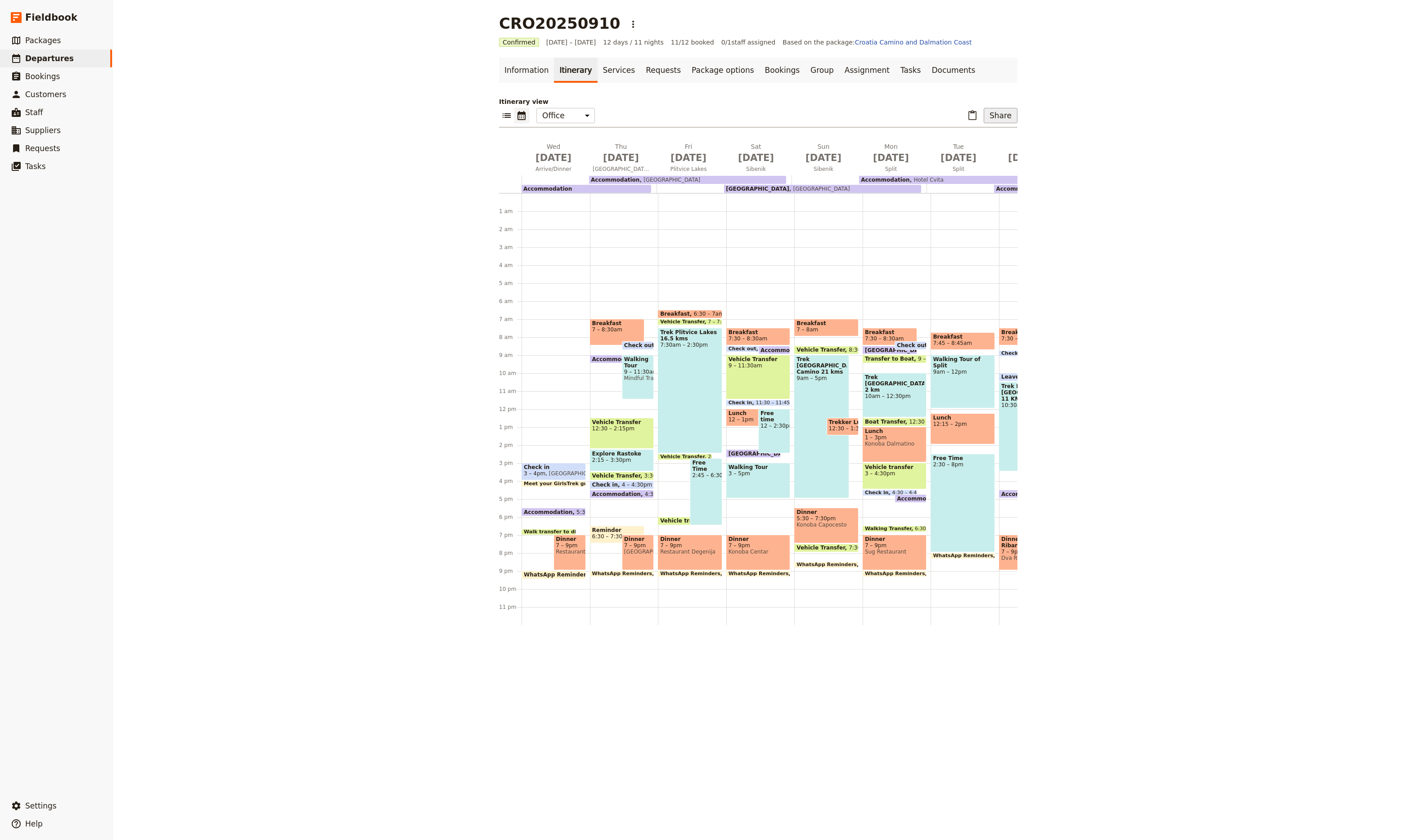
click at [1000, 117] on button "Share" at bounding box center [1001, 115] width 34 height 15
click at [981, 135] on span "Guide itinerary" at bounding box center [970, 135] width 47 height 9
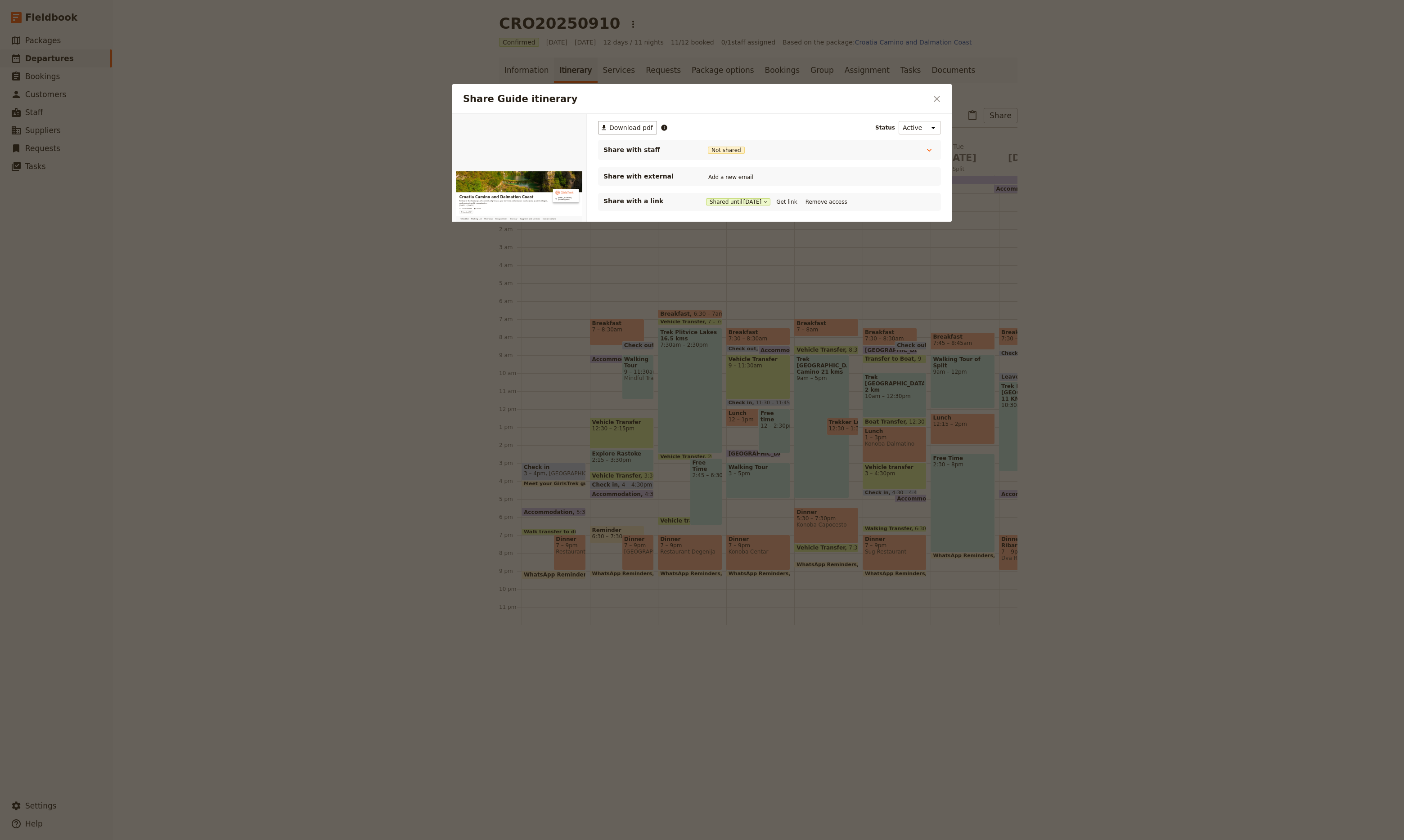
drag, startPoint x: 908, startPoint y: 142, endPoint x: 912, endPoint y: 136, distance: 7.2
click at [912, 136] on div "​ Download pdf Status Active Inactive Share with staff Not shared Guide 1 Not s…" at bounding box center [769, 166] width 343 height 90
click at [626, 125] on span "Download pdf" at bounding box center [631, 127] width 44 height 9
